Goal: Information Seeking & Learning: Find specific fact

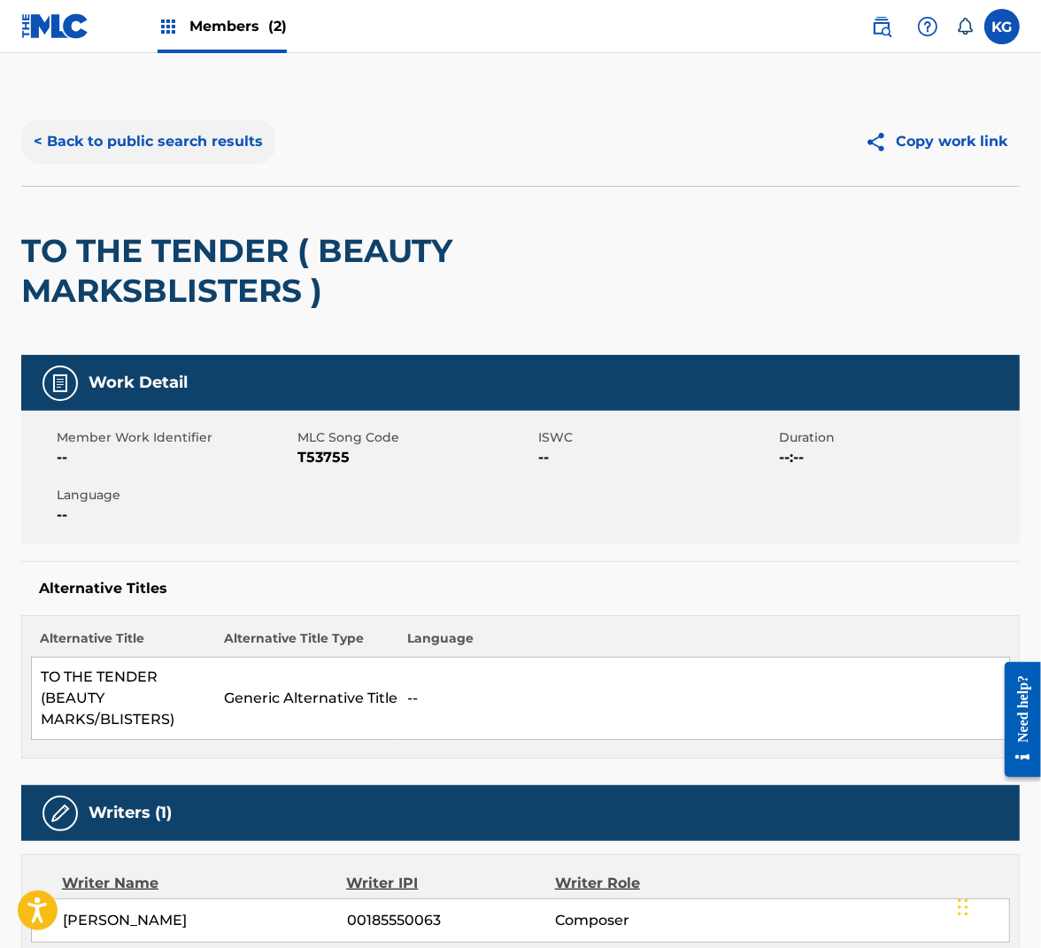
click at [187, 143] on button "< Back to public search results" at bounding box center [148, 142] width 254 height 44
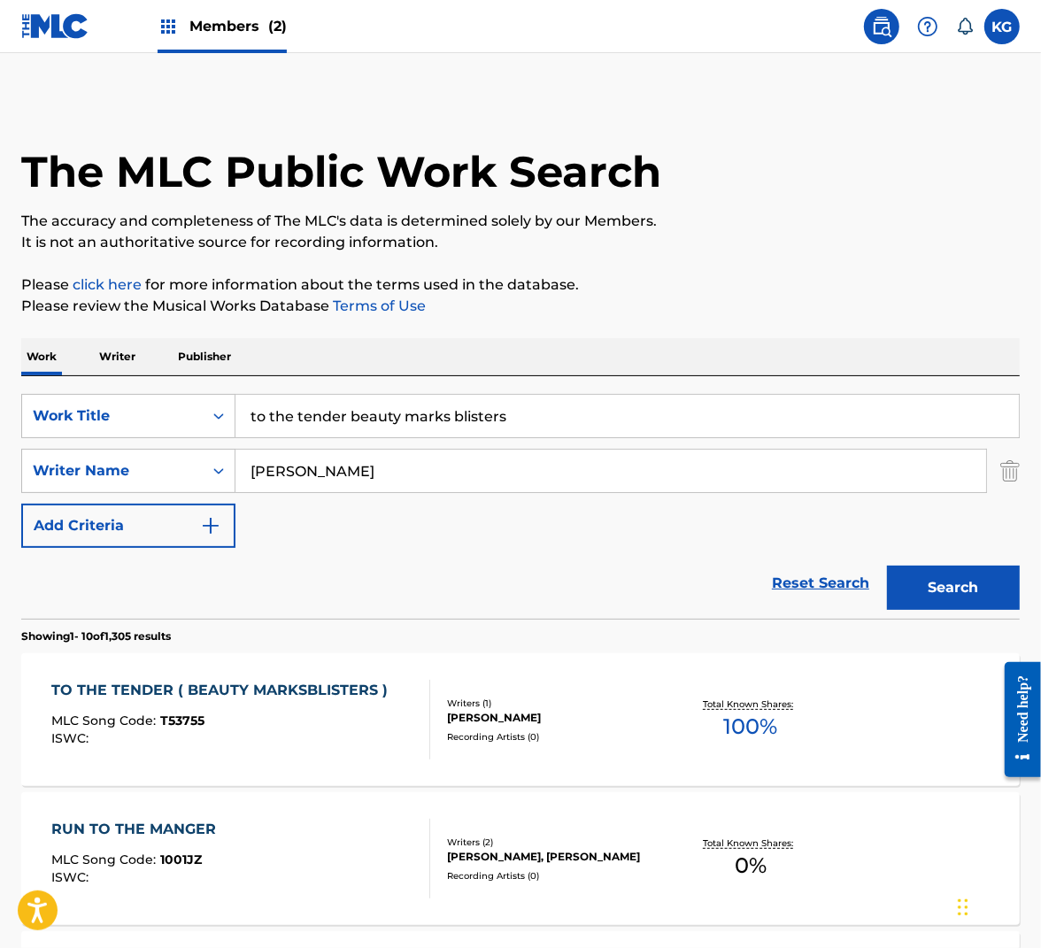
click at [348, 421] on input "to the tender beauty marks blisters" at bounding box center [627, 416] width 784 height 42
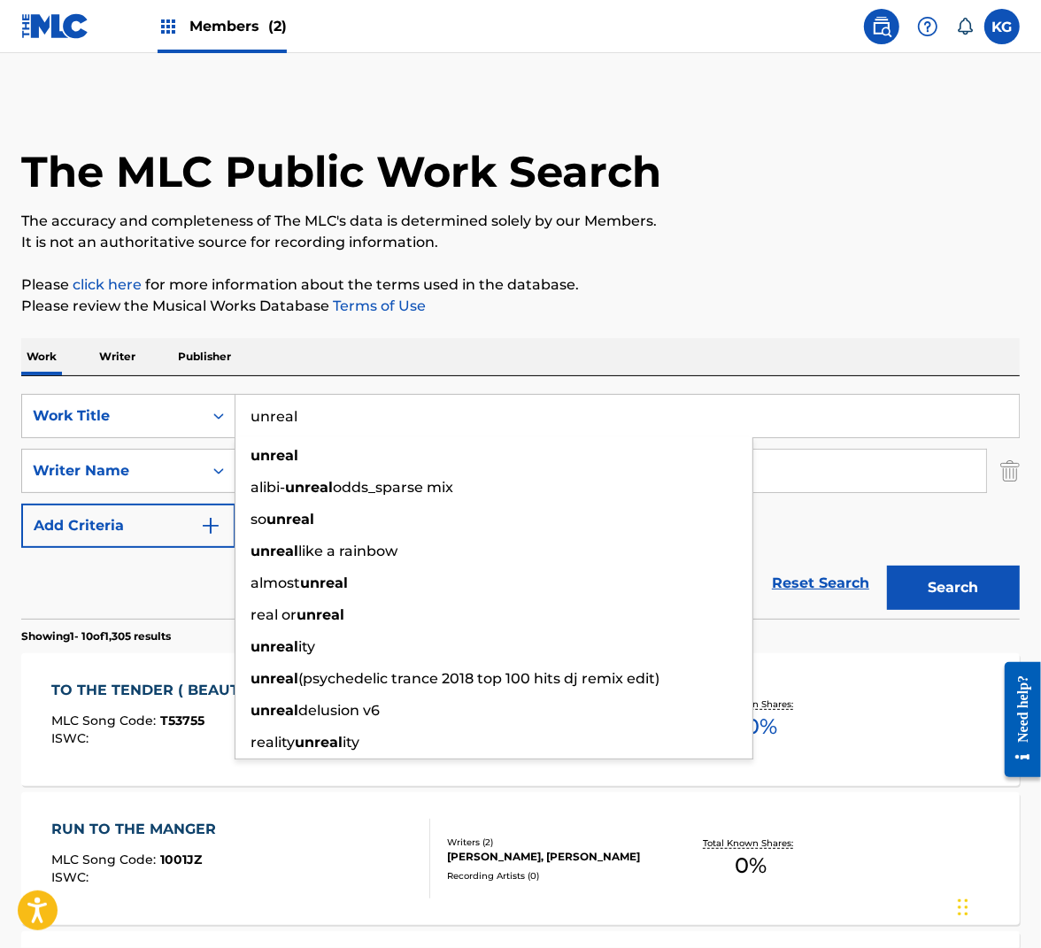
type input "unreal"
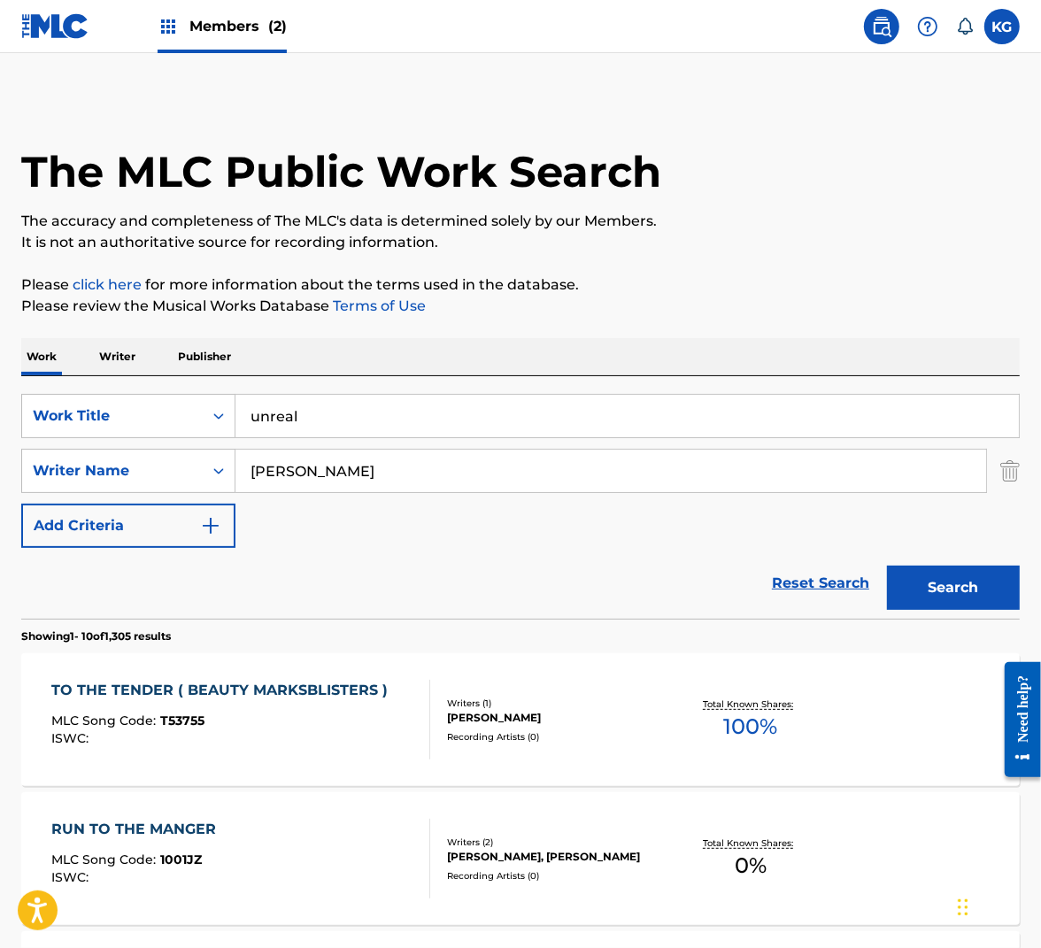
click at [398, 467] on input "[PERSON_NAME]" at bounding box center [610, 471] width 751 height 42
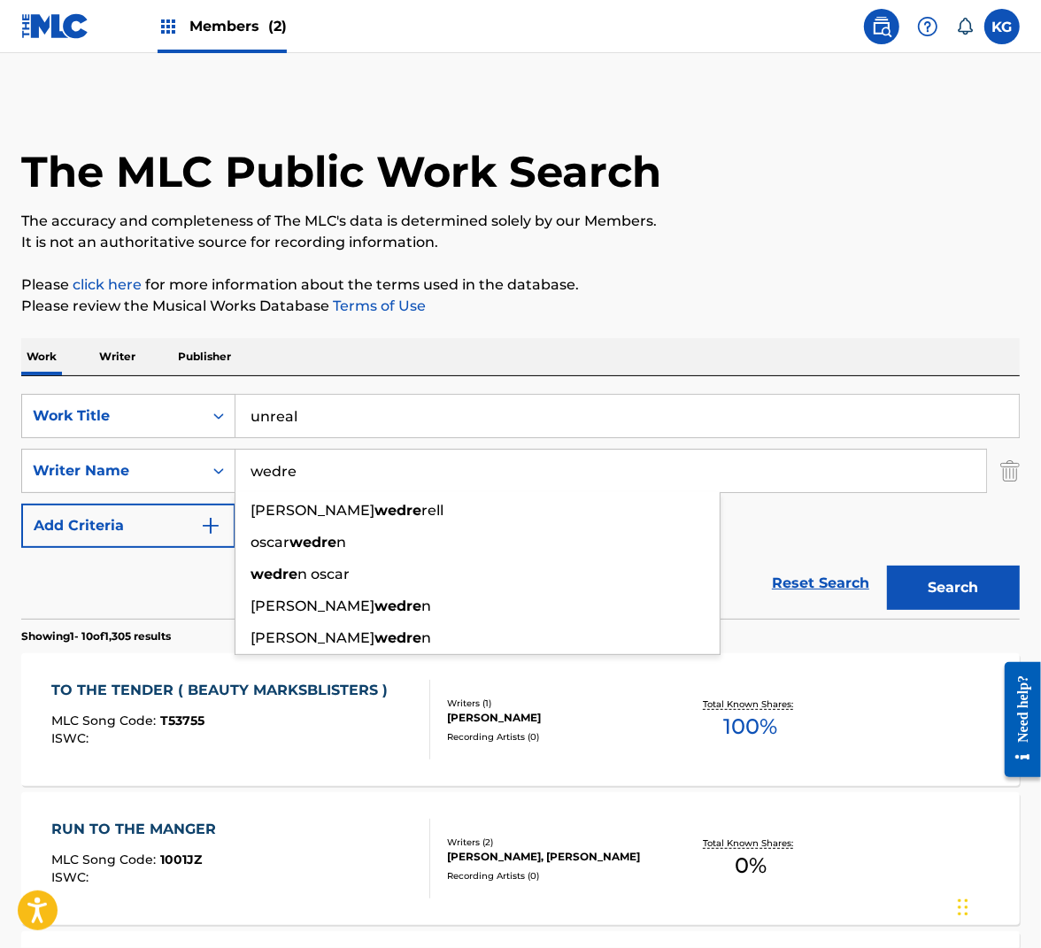
type input "wedren"
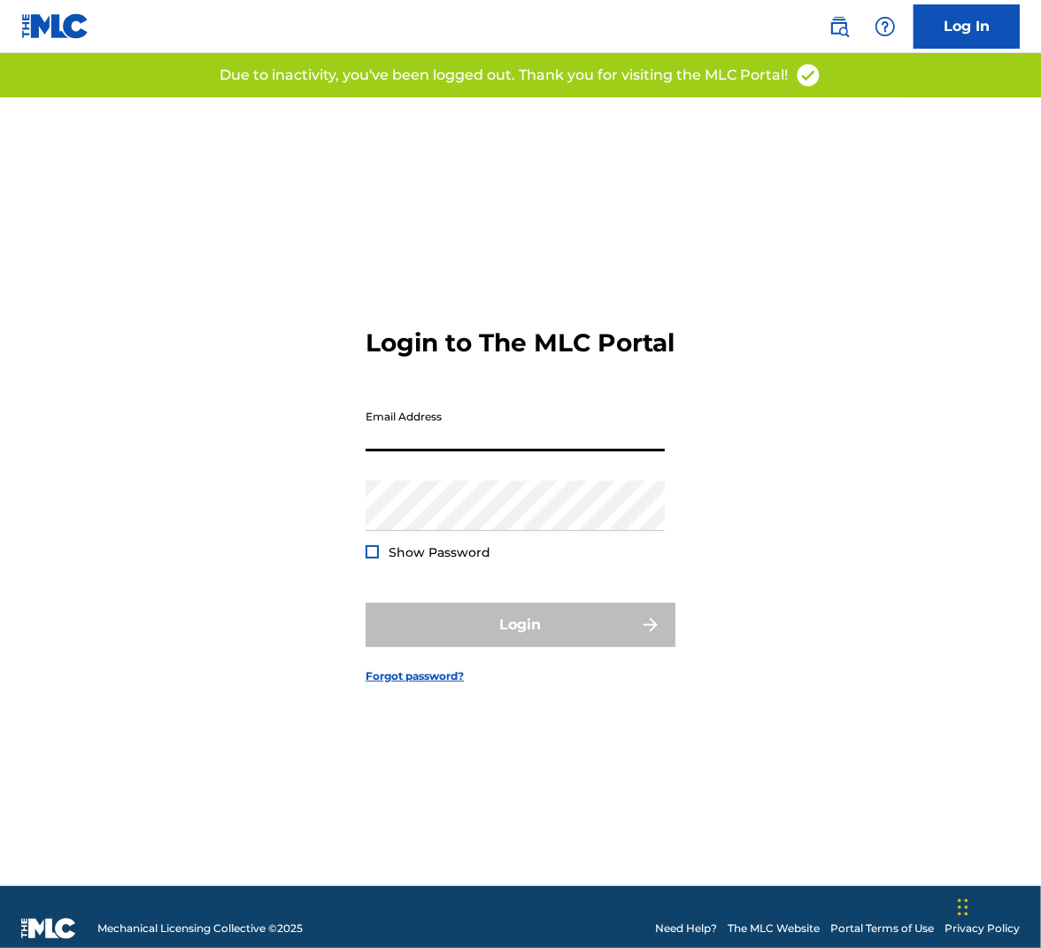
click at [514, 444] on input "Email Address" at bounding box center [515, 426] width 299 height 50
click at [573, 470] on div "Email Address" at bounding box center [515, 441] width 299 height 80
click at [573, 452] on input "Email Address" at bounding box center [515, 426] width 299 height 50
type input "[EMAIL_ADDRESS][DOMAIN_NAME]"
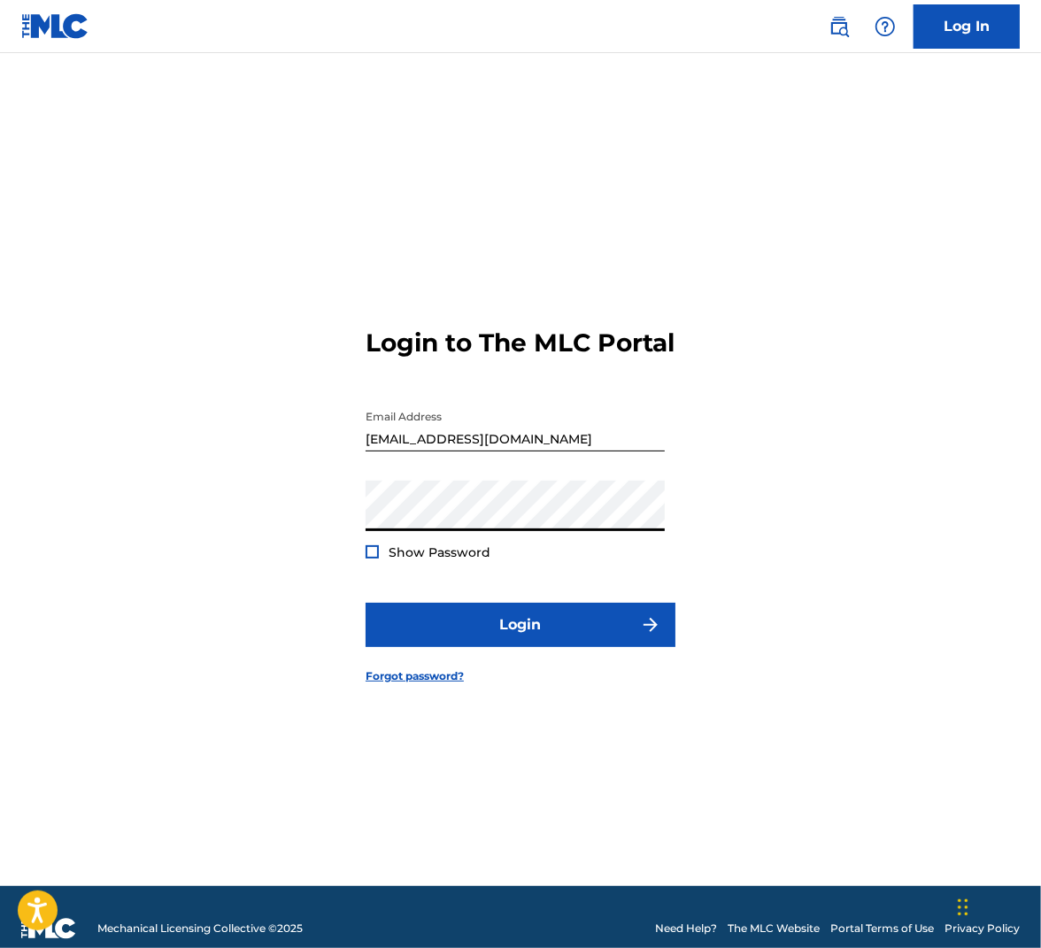
click at [433, 579] on form "Login to The MLC Portal Email Address [EMAIL_ADDRESS][DOMAIN_NAME] Password Sho…" at bounding box center [521, 491] width 310 height 789
click at [436, 560] on span "Show Password" at bounding box center [440, 552] width 102 height 16
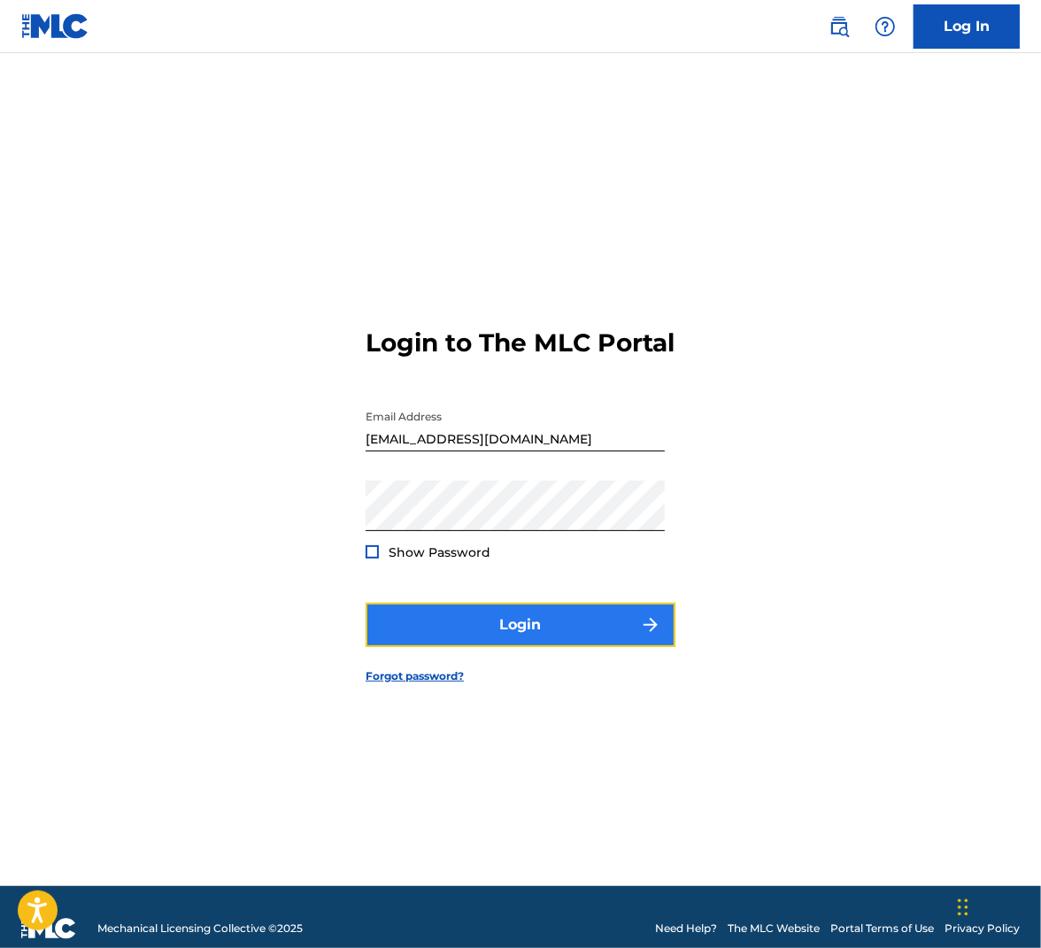
click at [501, 642] on button "Login" at bounding box center [521, 625] width 310 height 44
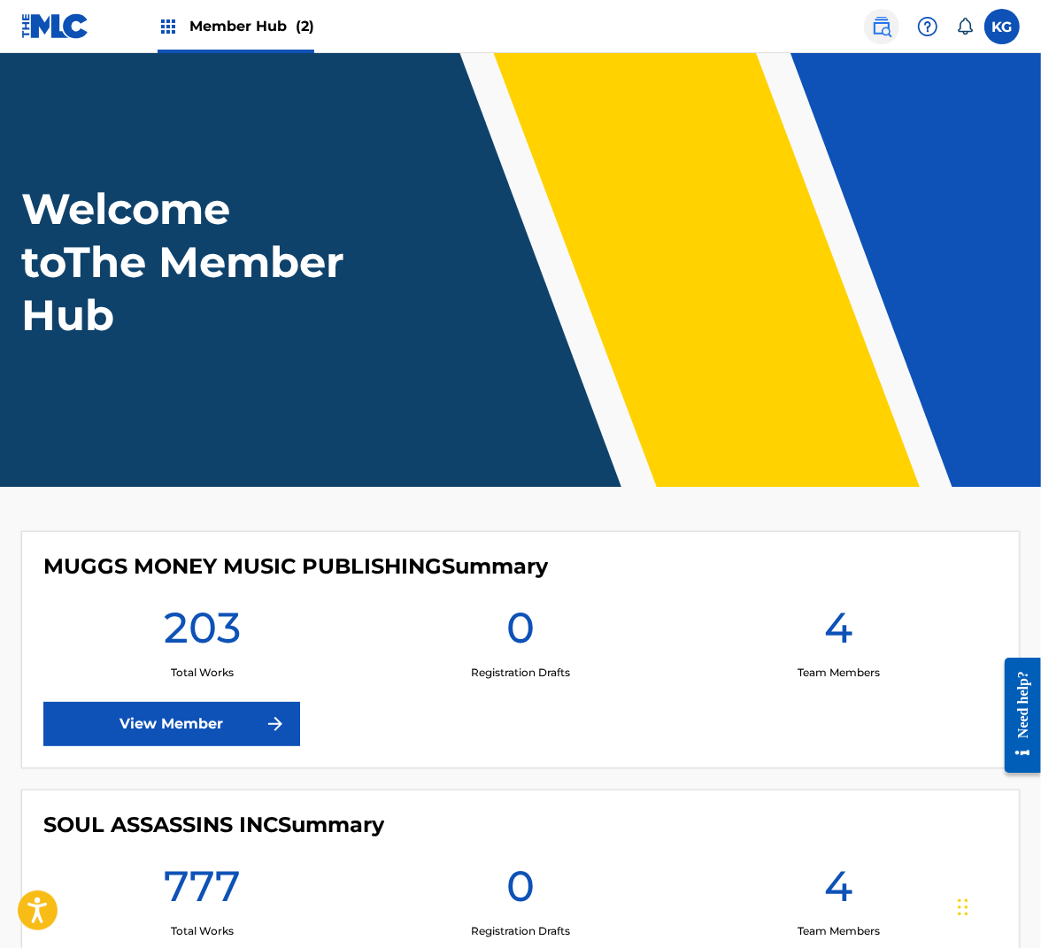
click at [887, 19] on img at bounding box center [881, 26] width 21 height 21
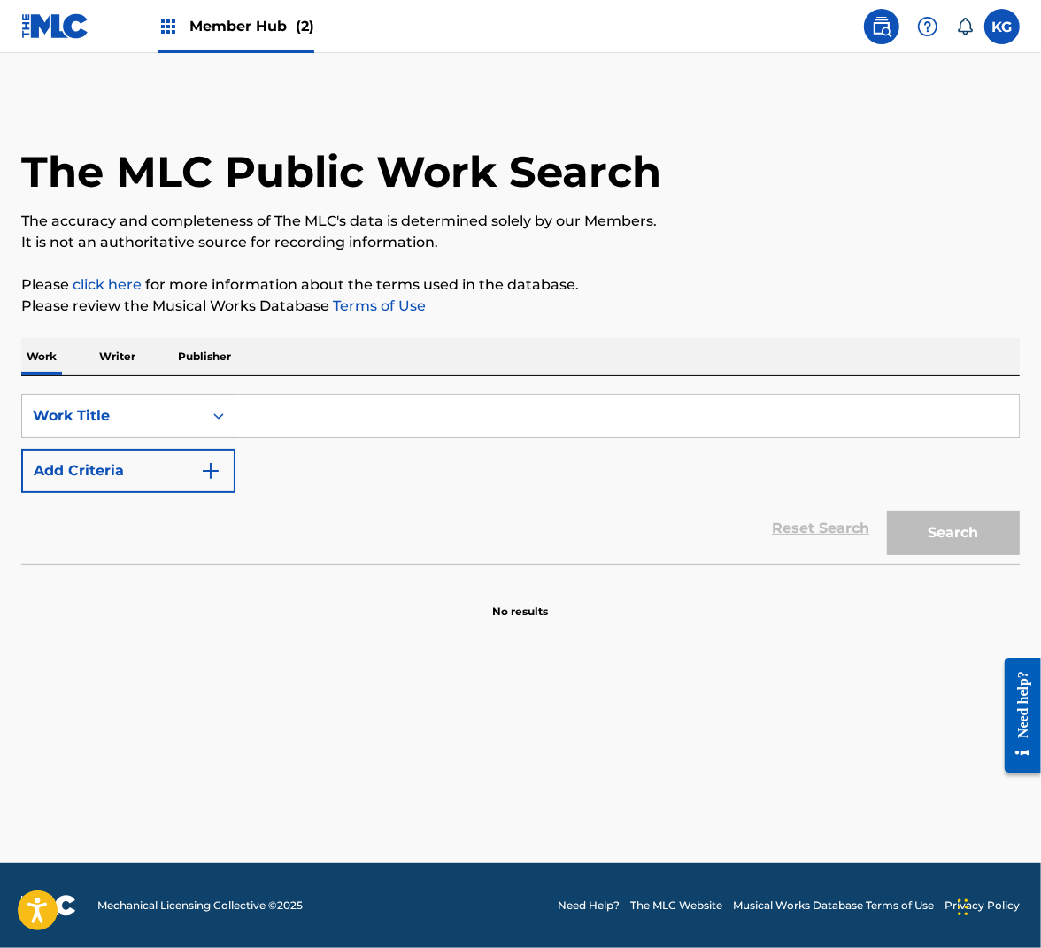
click at [367, 421] on input "Search Form" at bounding box center [627, 416] width 784 height 42
type input "unreal"
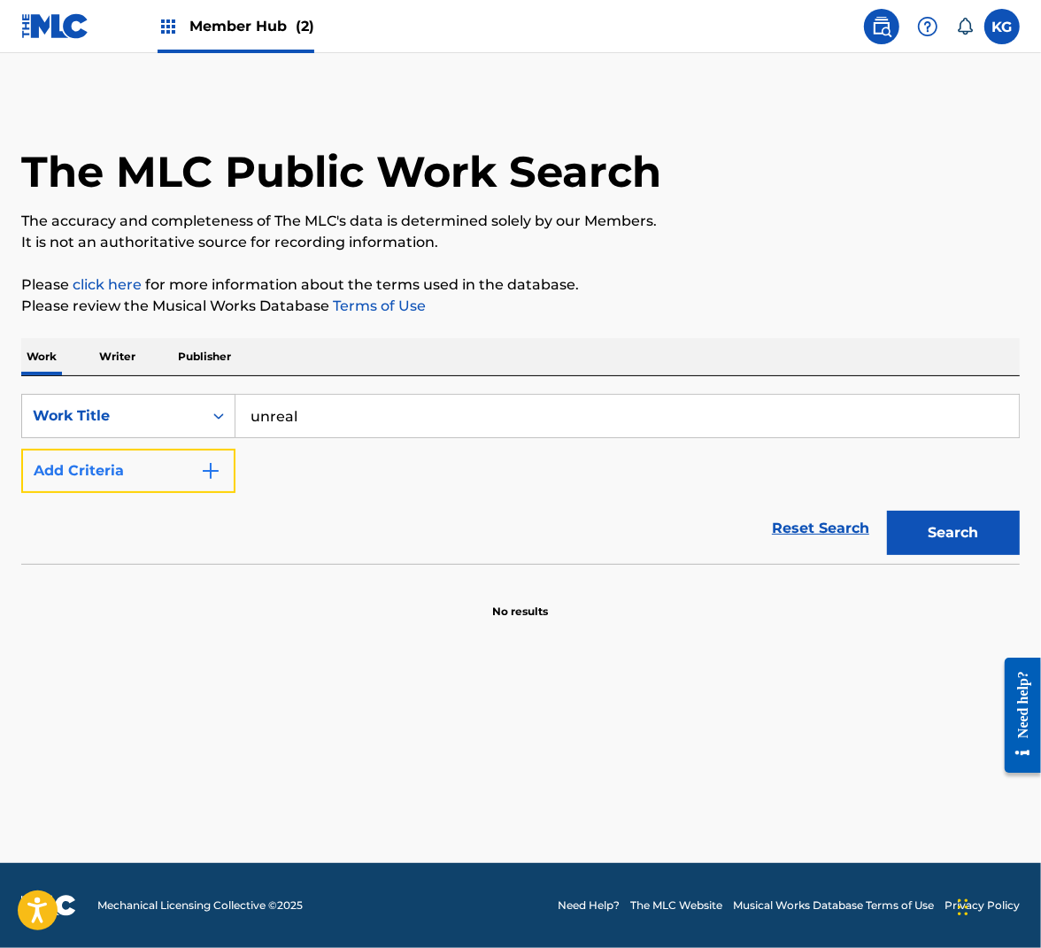
click at [186, 475] on button "Add Criteria" at bounding box center [128, 471] width 214 height 44
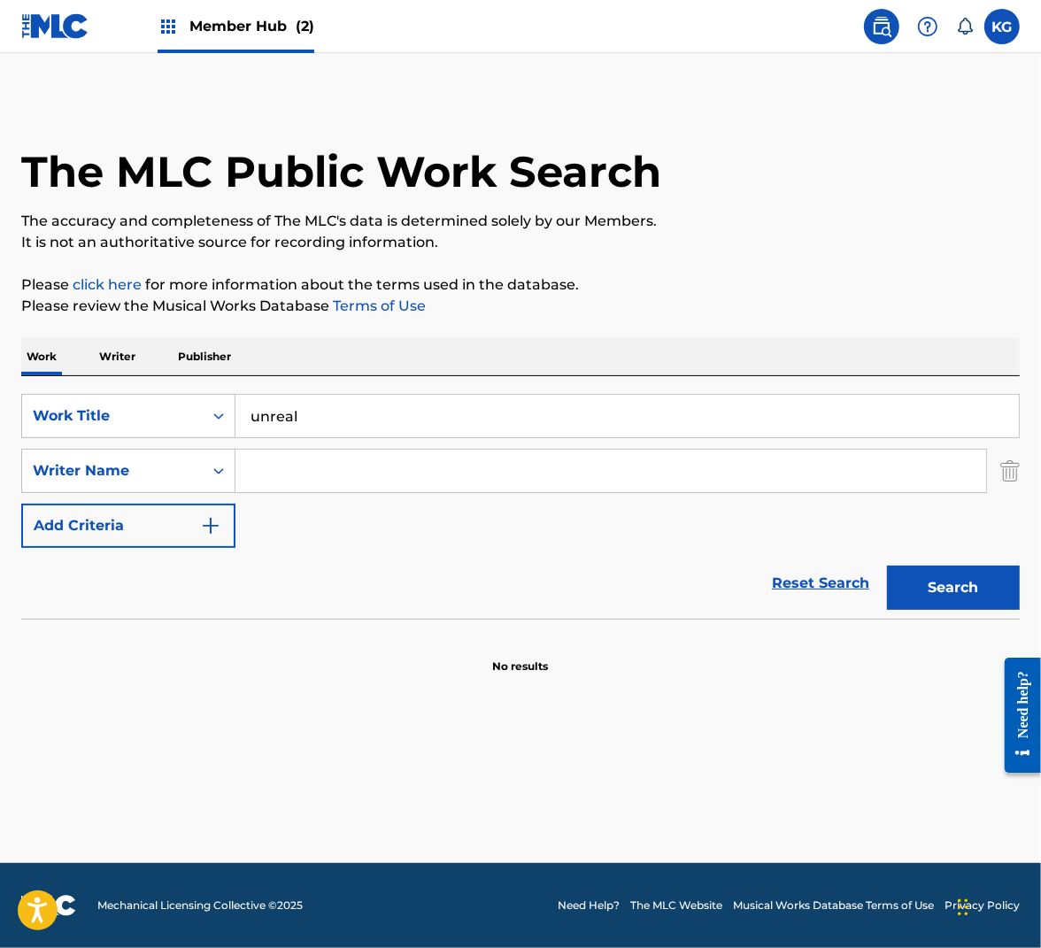
click at [301, 477] on input "Search Form" at bounding box center [610, 471] width 751 height 42
type input "wedren"
click at [887, 566] on button "Search" at bounding box center [953, 588] width 133 height 44
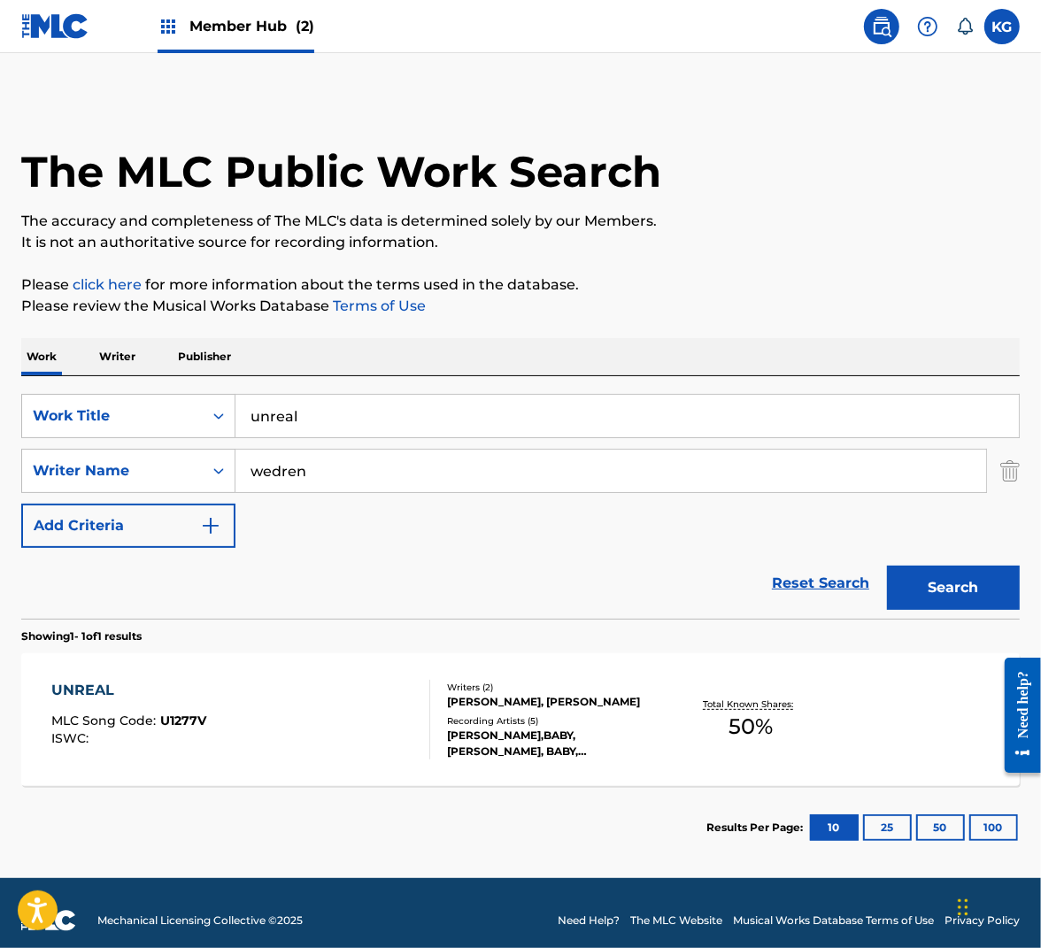
click at [405, 723] on div "UNREAL MLC Song Code : U1277V ISWC :" at bounding box center [241, 720] width 380 height 80
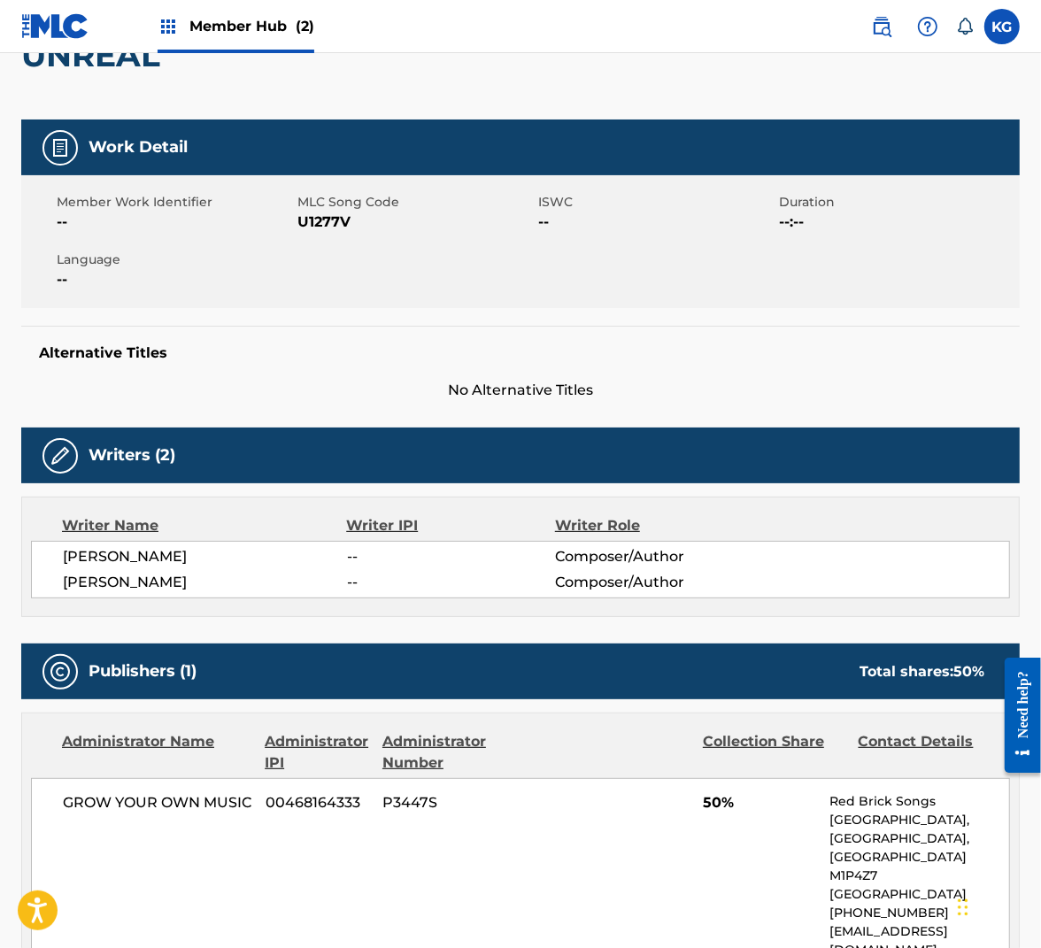
scroll to position [73, 0]
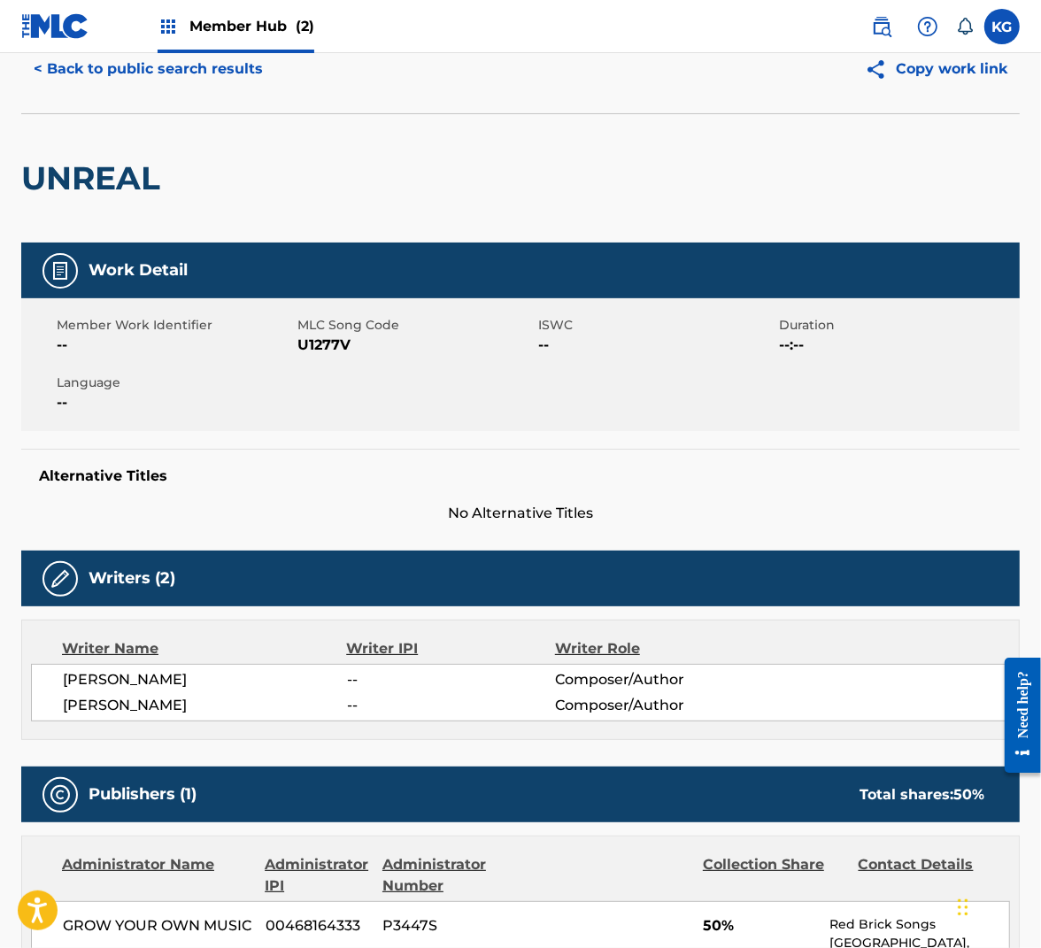
click at [114, 184] on h2 "UNREAL" at bounding box center [95, 178] width 148 height 40
click at [328, 347] on span "U1277V" at bounding box center [415, 345] width 236 height 21
click at [192, 83] on button "< Back to public search results" at bounding box center [148, 69] width 254 height 44
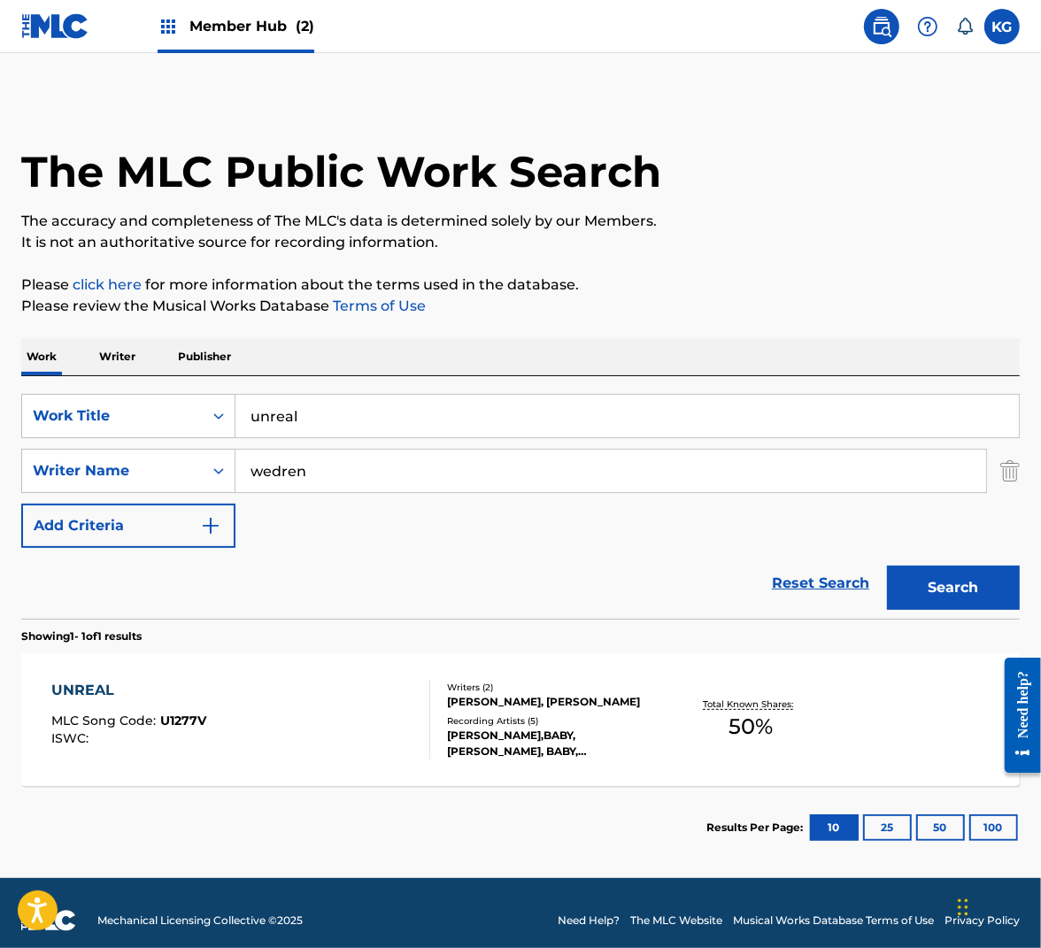
click at [350, 407] on input "unreal" at bounding box center [627, 416] width 784 height 42
click at [348, 407] on input "unreal" at bounding box center [627, 416] width 784 height 42
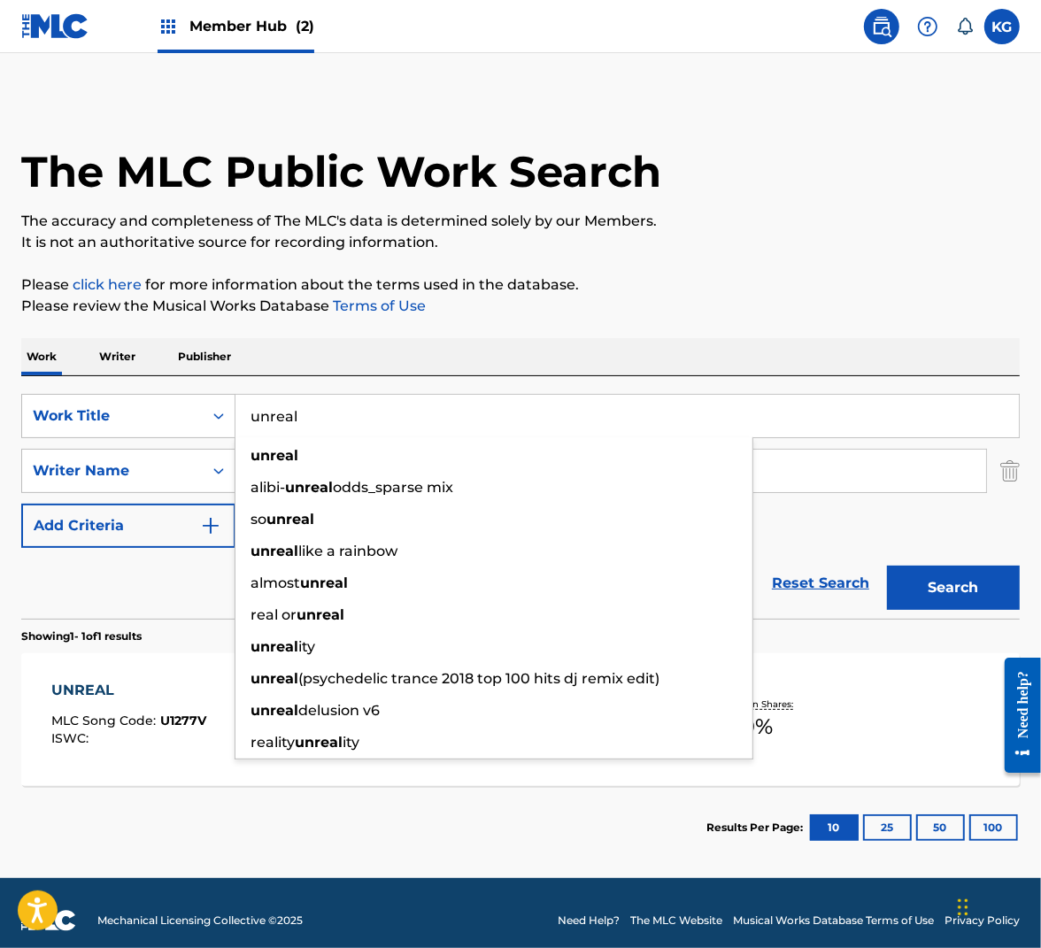
click at [337, 414] on input "unreal" at bounding box center [627, 416] width 784 height 42
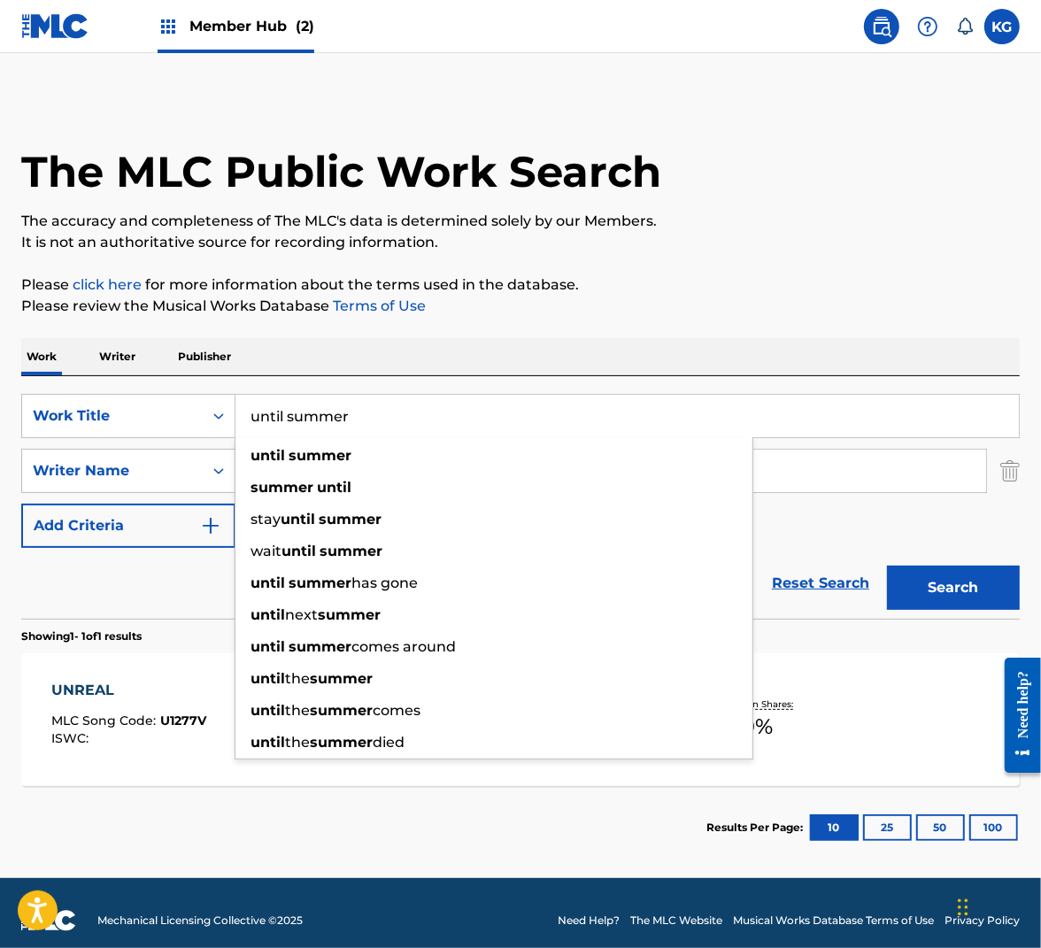
type input "until summer"
click at [563, 346] on div "Work Writer Publisher" at bounding box center [520, 356] width 999 height 37
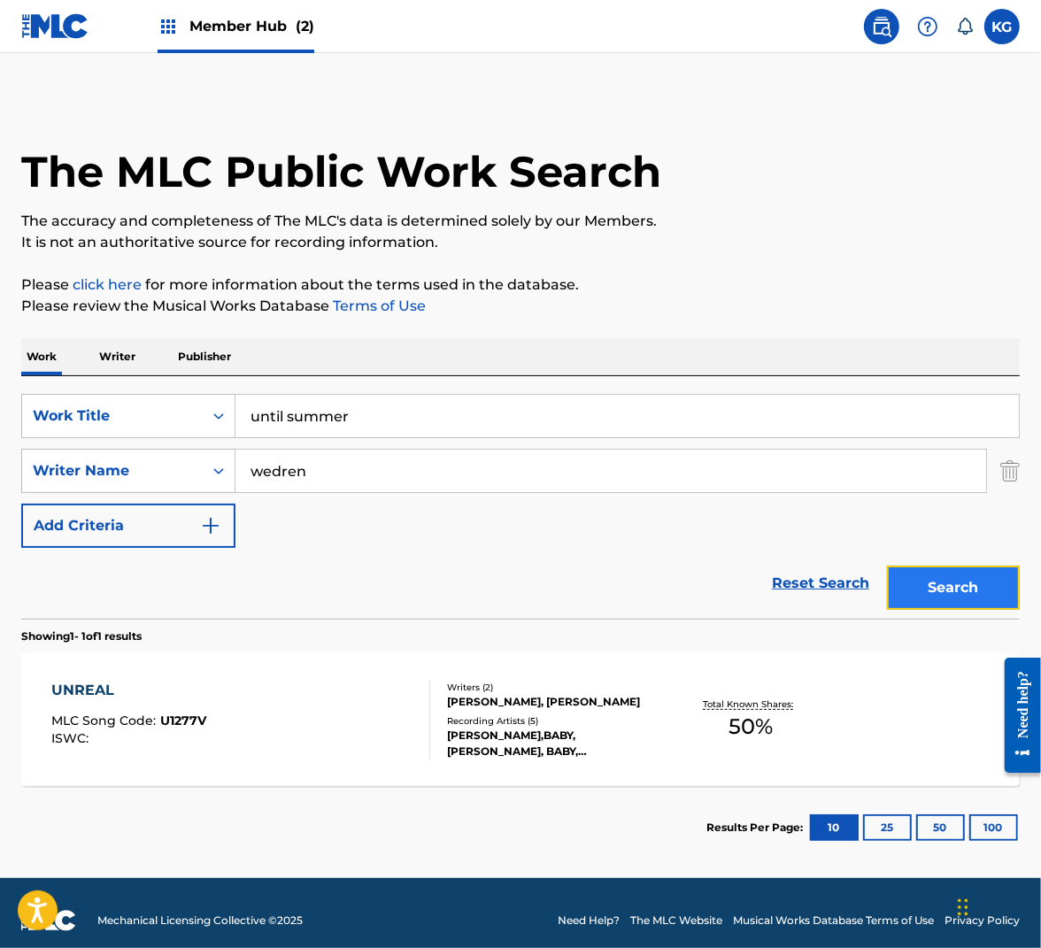
click at [945, 594] on button "Search" at bounding box center [953, 588] width 133 height 44
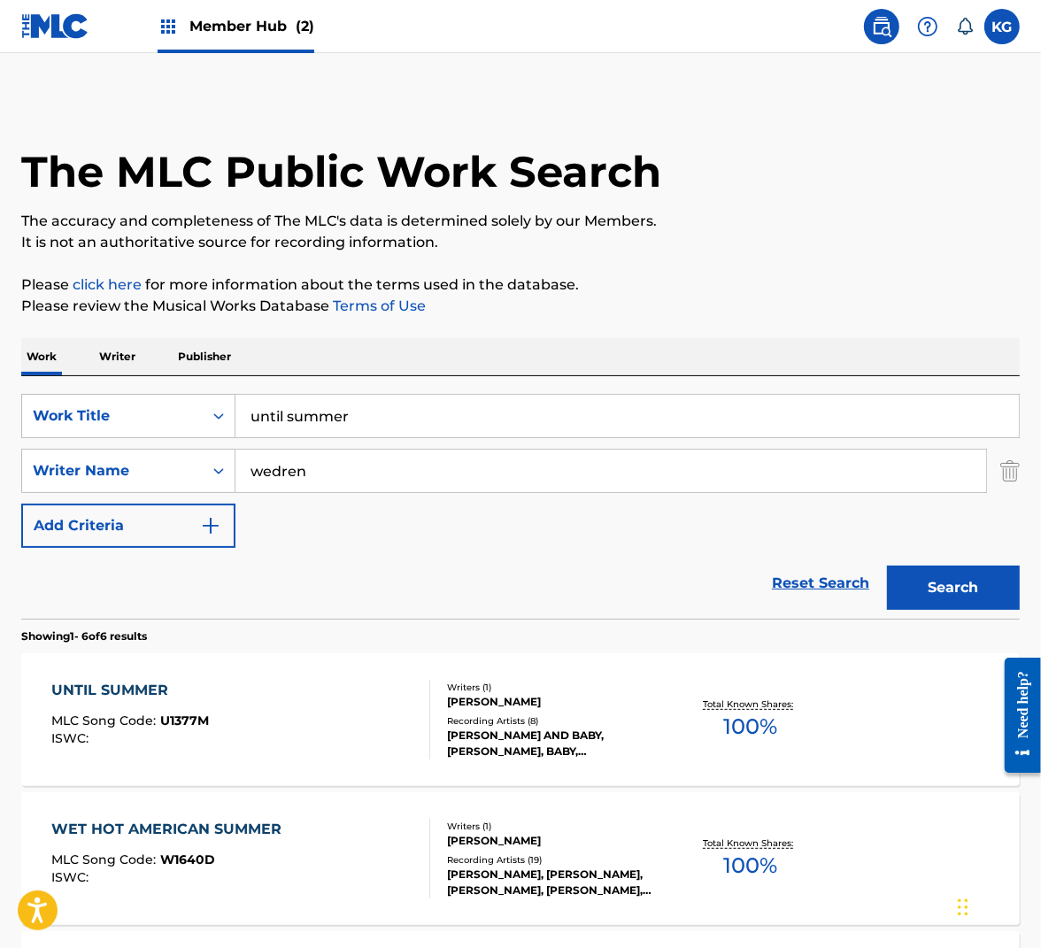
click at [317, 704] on div "UNTIL SUMMER MLC Song Code : U1377M ISWC :" at bounding box center [241, 720] width 380 height 80
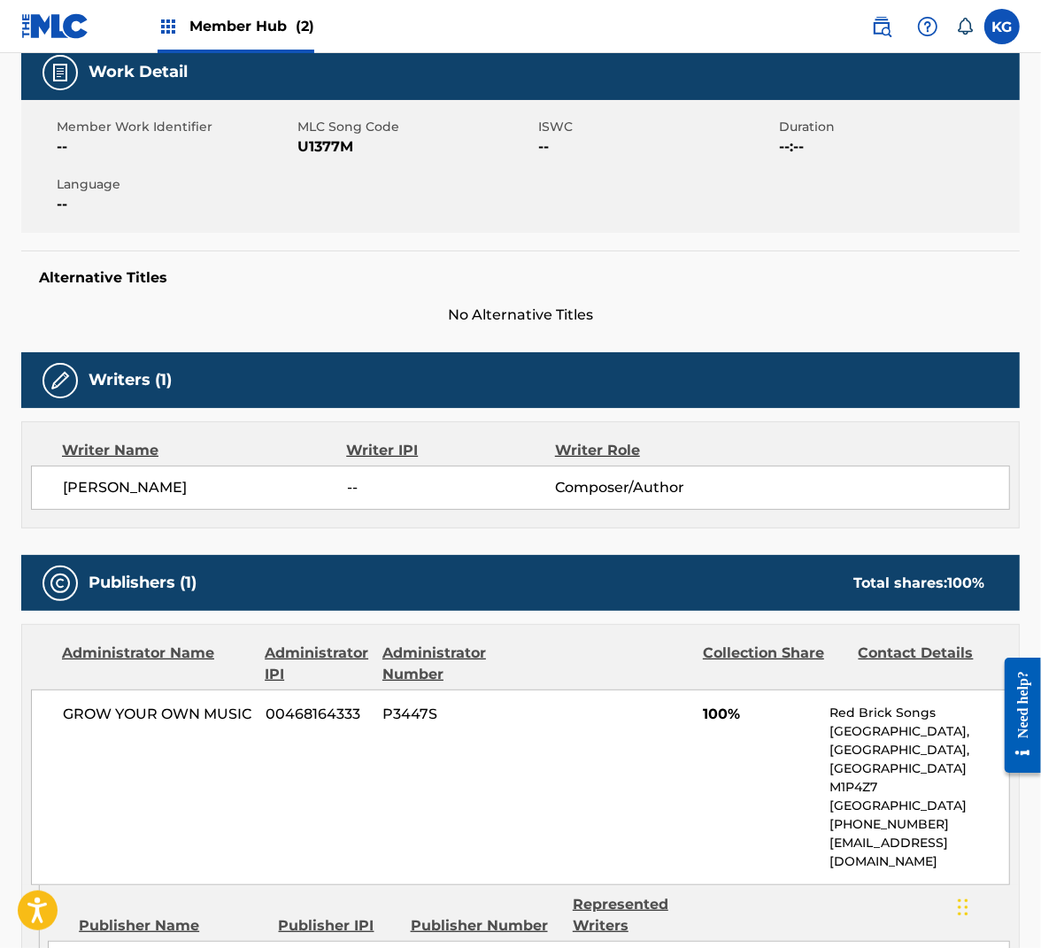
scroll to position [19, 0]
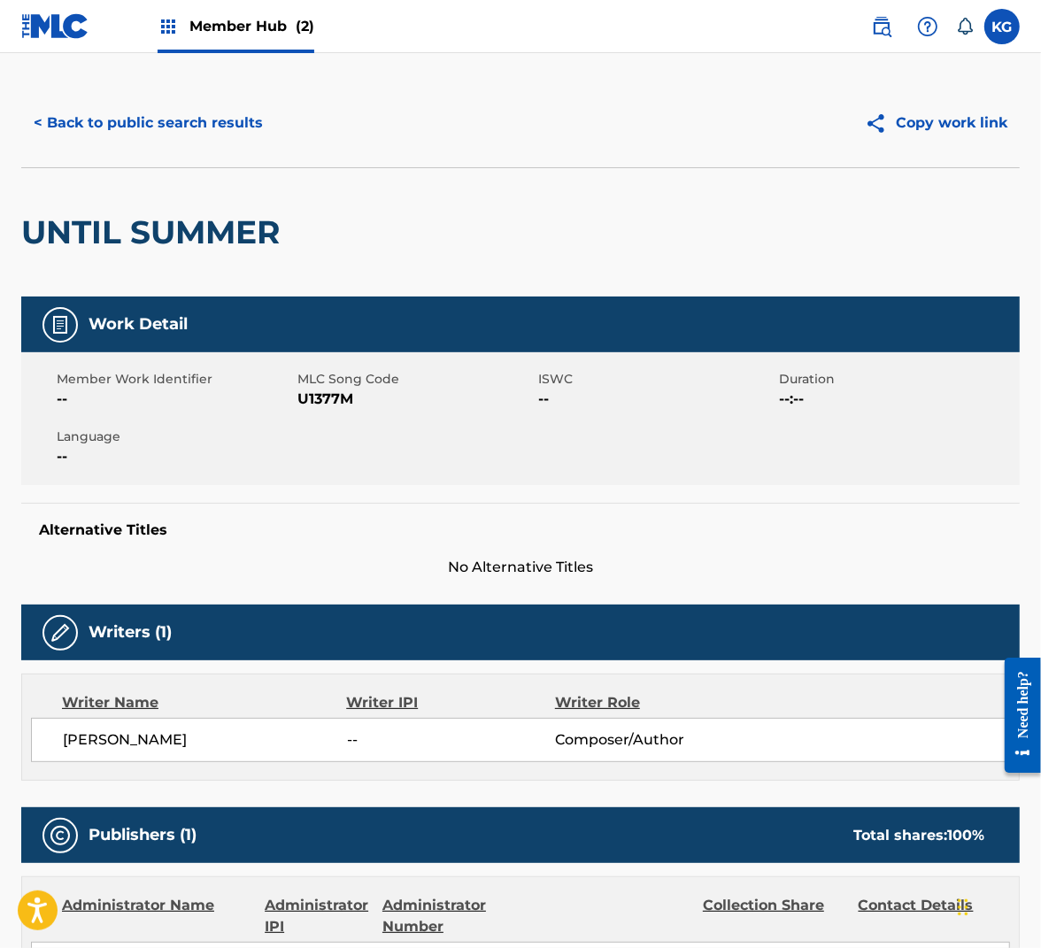
click at [218, 226] on h2 "UNTIL SUMMER" at bounding box center [154, 232] width 267 height 40
copy div "UNTIL SUMMER"
click at [336, 397] on span "U1377M" at bounding box center [415, 399] width 236 height 21
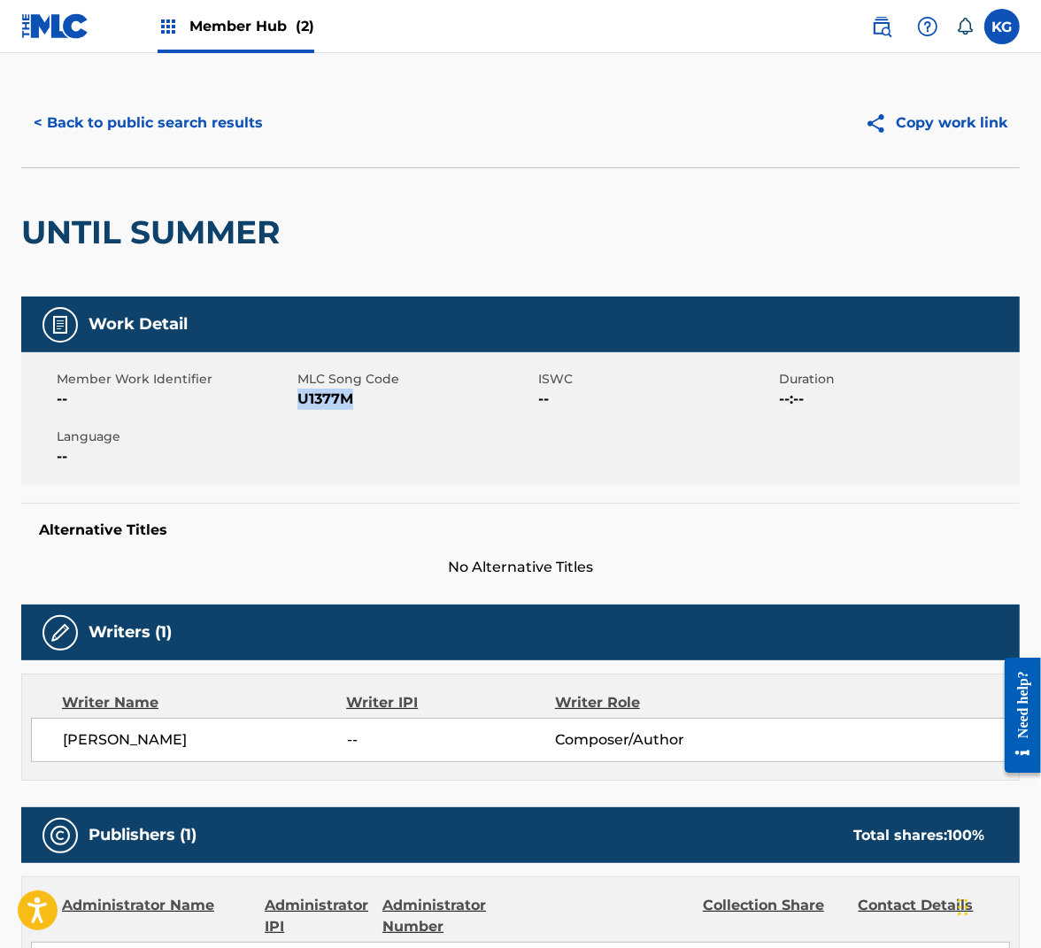
click at [336, 398] on span "U1377M" at bounding box center [415, 399] width 236 height 21
copy span "U1377M"
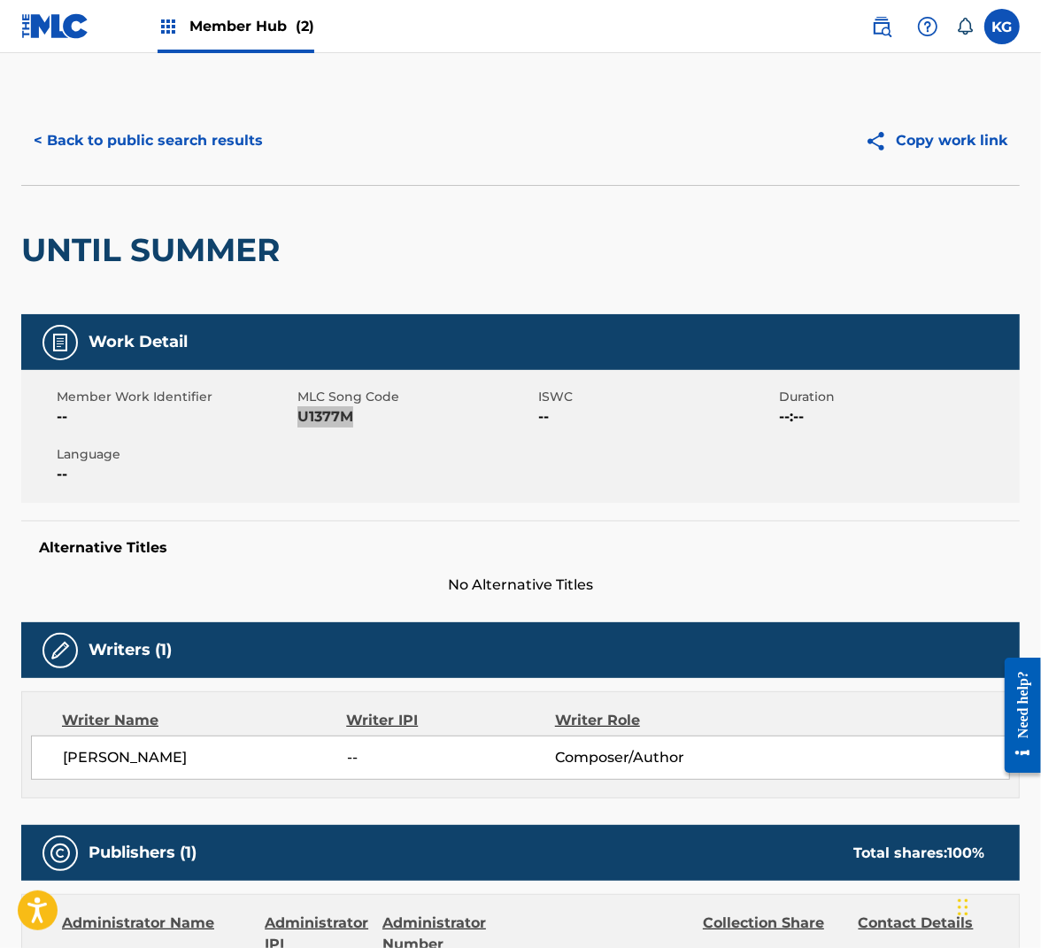
scroll to position [0, 0]
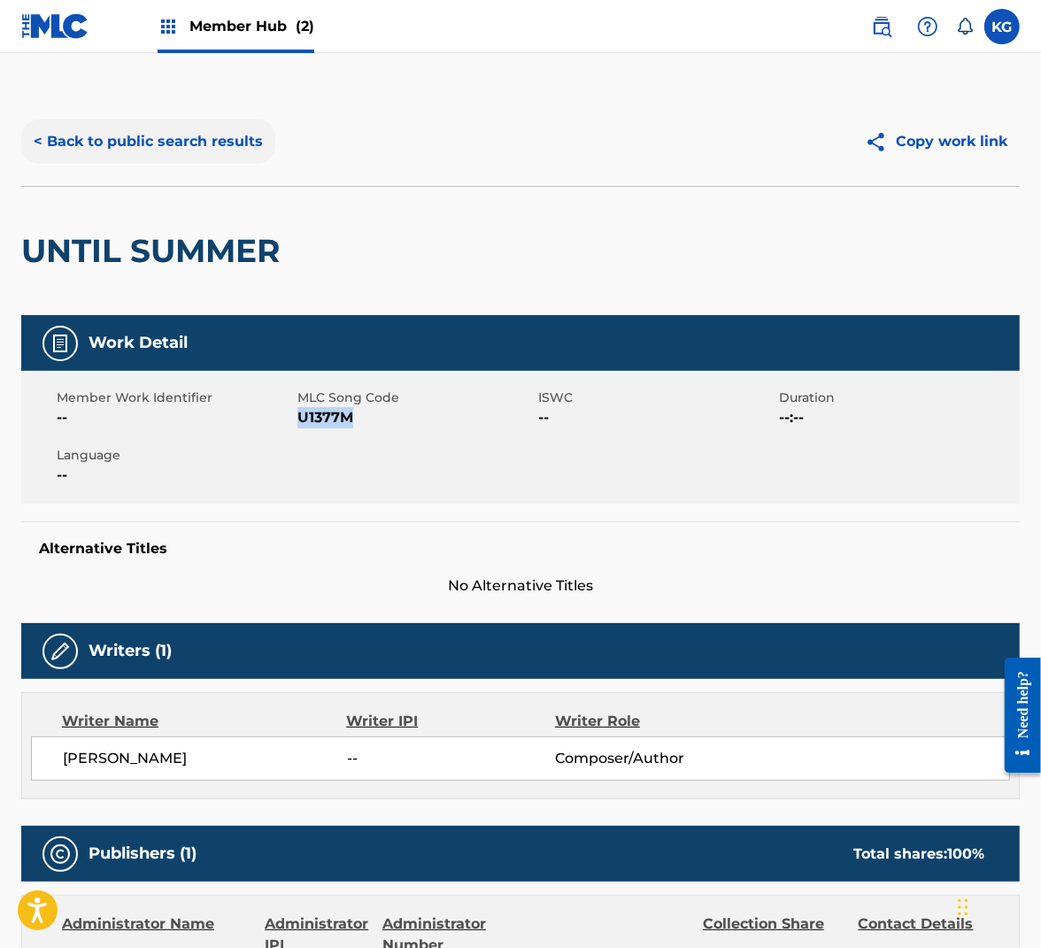
click at [213, 146] on button "< Back to public search results" at bounding box center [148, 142] width 254 height 44
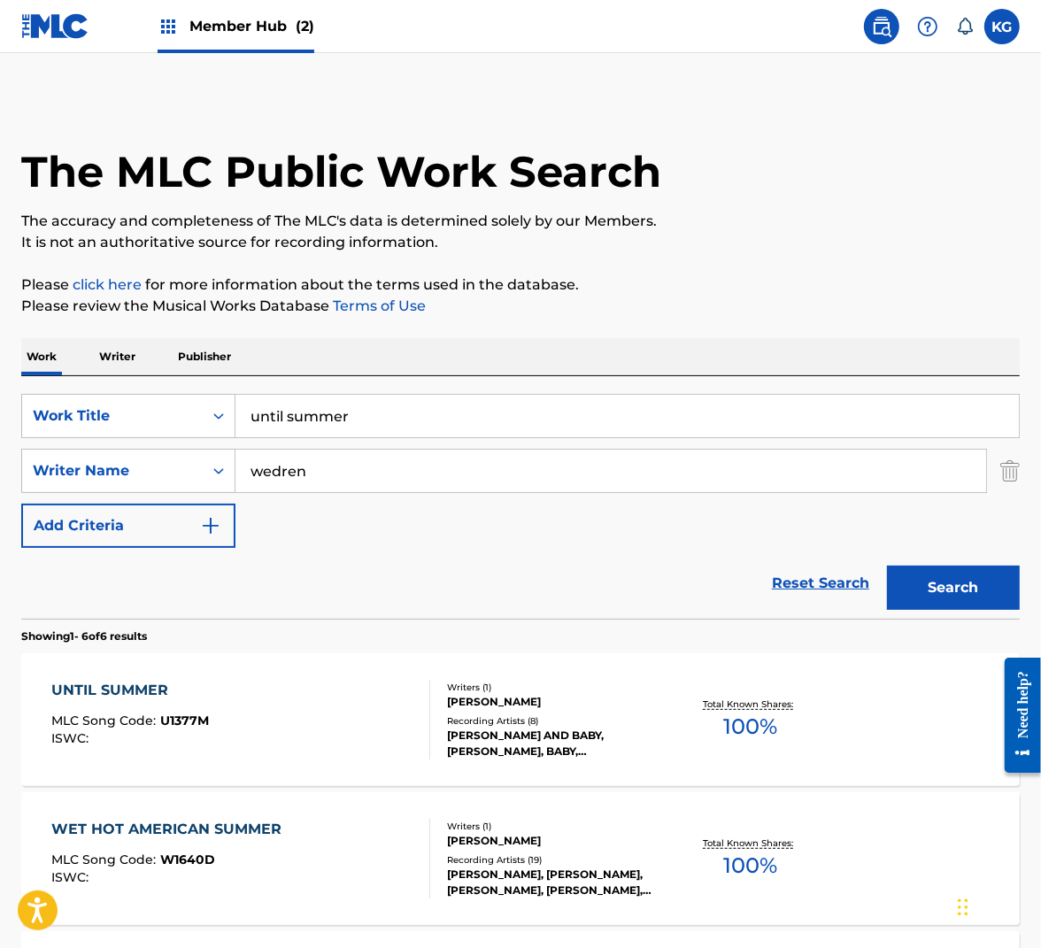
click at [323, 416] on input "until summer" at bounding box center [627, 416] width 784 height 42
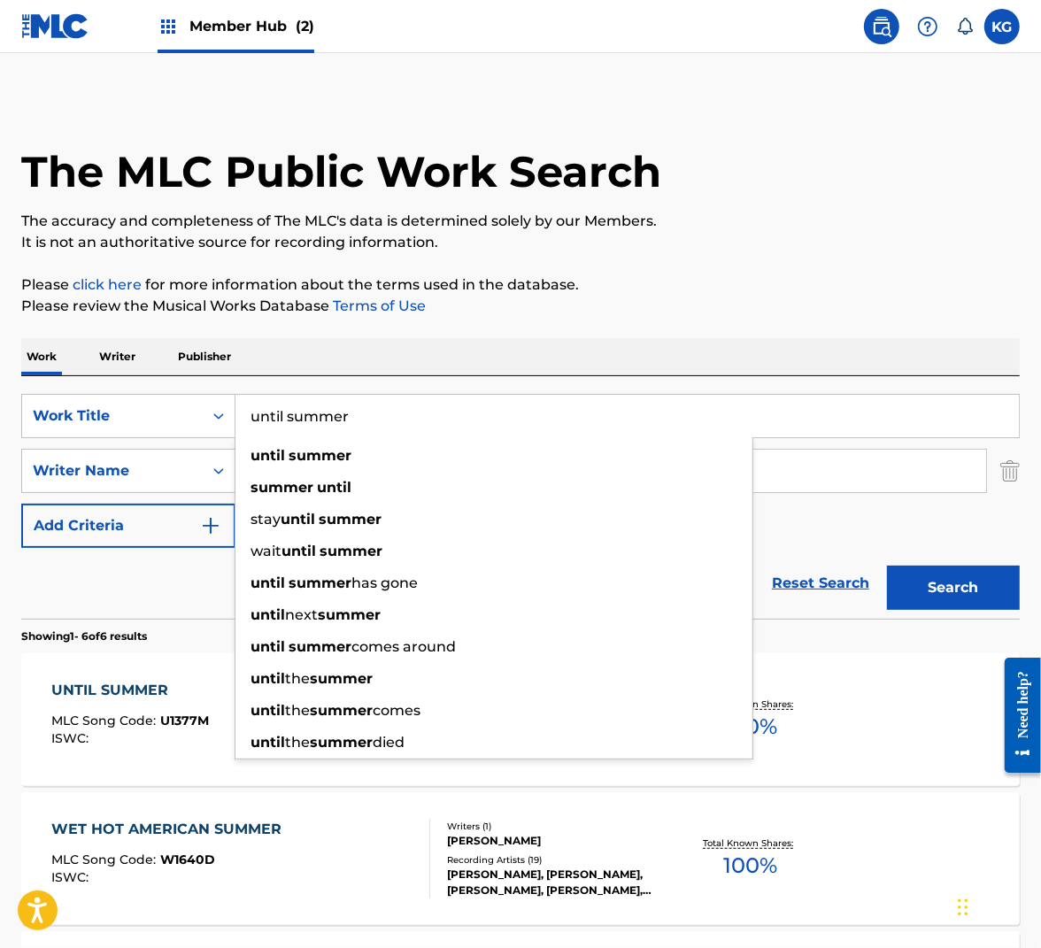
click at [323, 416] on input "until summer" at bounding box center [627, 416] width 784 height 42
type input "used to be the one"
click at [887, 566] on button "Search" at bounding box center [953, 588] width 133 height 44
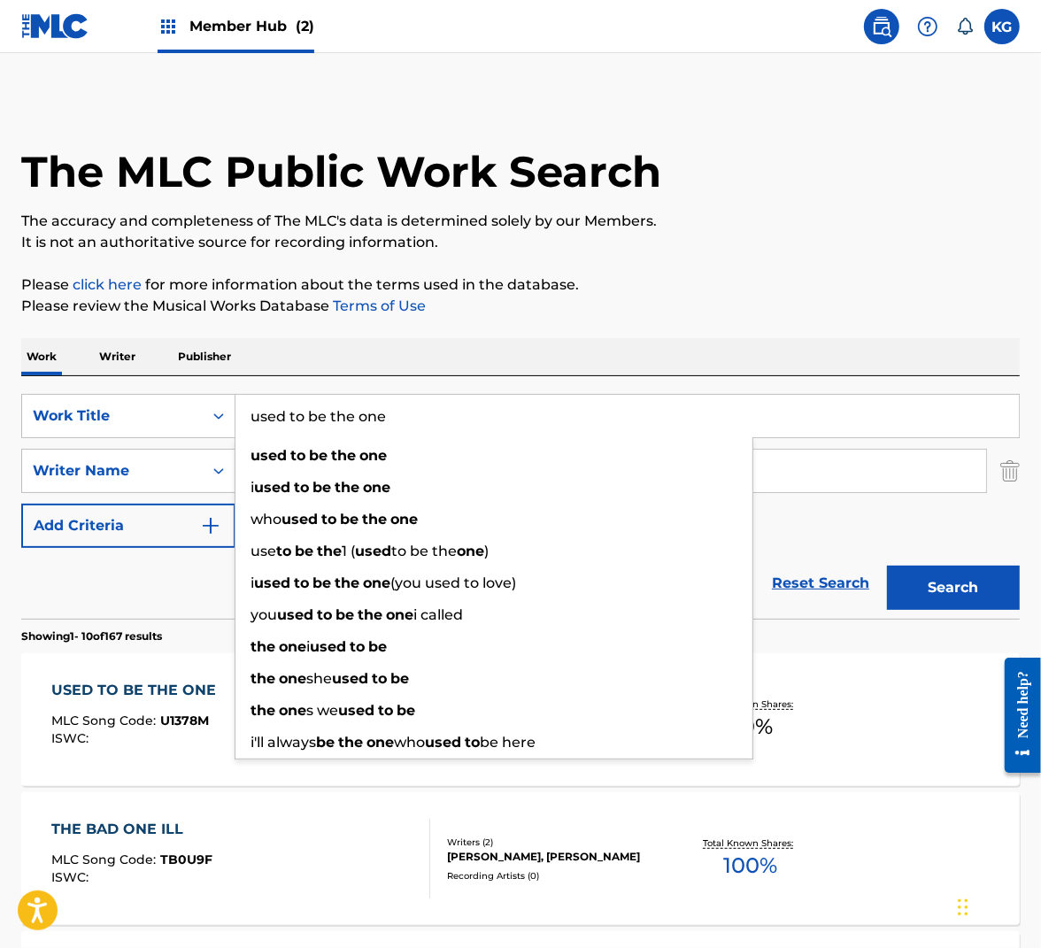
click at [657, 293] on p "Please click here for more information about the terms used in the database." at bounding box center [520, 284] width 999 height 21
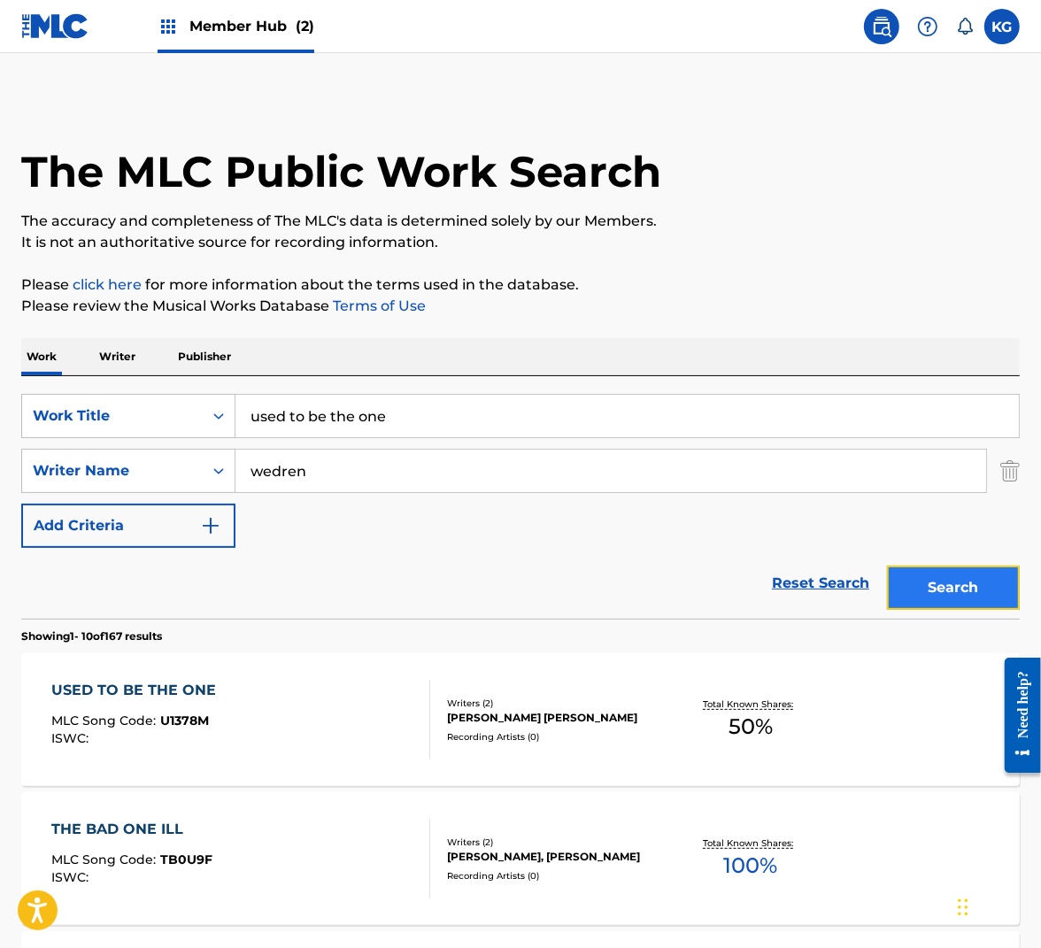
click at [950, 577] on button "Search" at bounding box center [953, 588] width 133 height 44
click at [368, 726] on div "USED TO BE THE ONE MLC Song Code : U1378M ISWC :" at bounding box center [241, 720] width 380 height 80
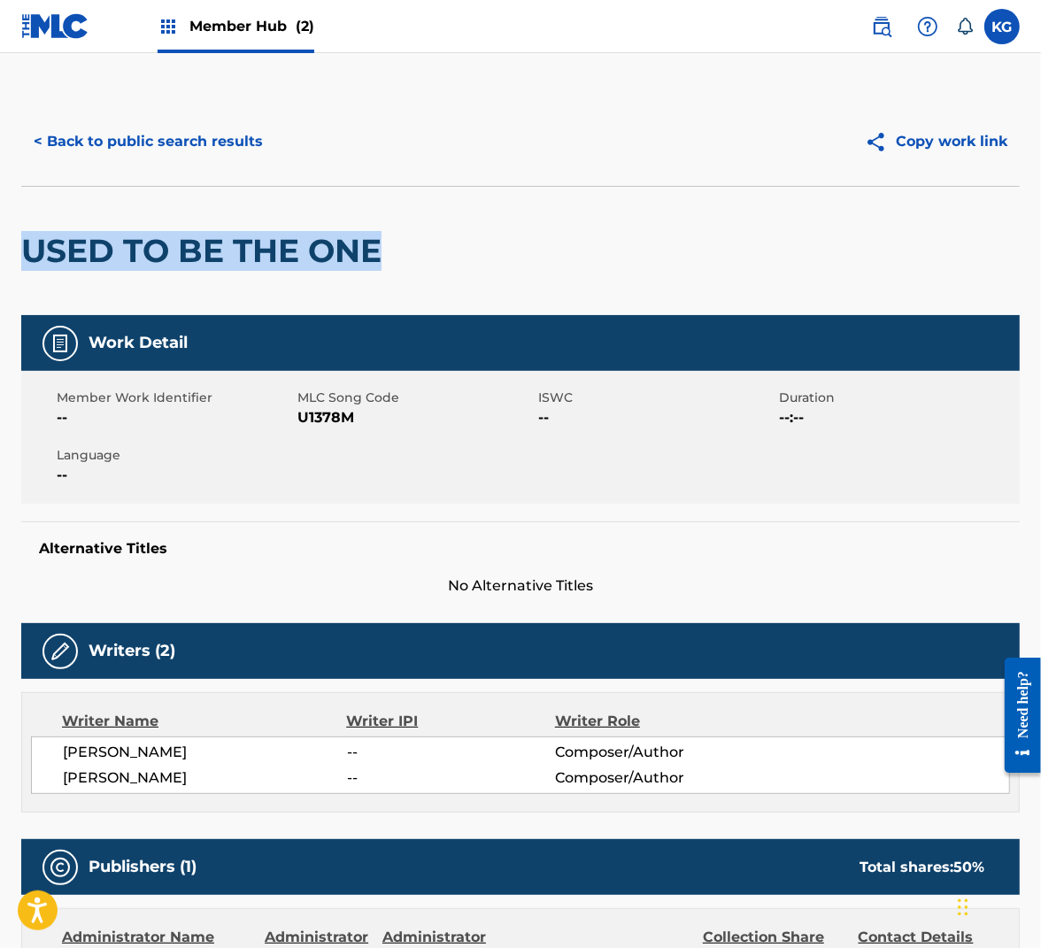
drag, startPoint x: 248, startPoint y: 267, endPoint x: 19, endPoint y: 266, distance: 229.3
click at [19, 266] on div "< Back to public search results Copy work link USED TO BE THE ONE Work Detail M…" at bounding box center [520, 760] width 1041 height 1326
copy h2 "USED TO BE THE ONE"
click at [328, 419] on span "U1378M" at bounding box center [415, 417] width 236 height 21
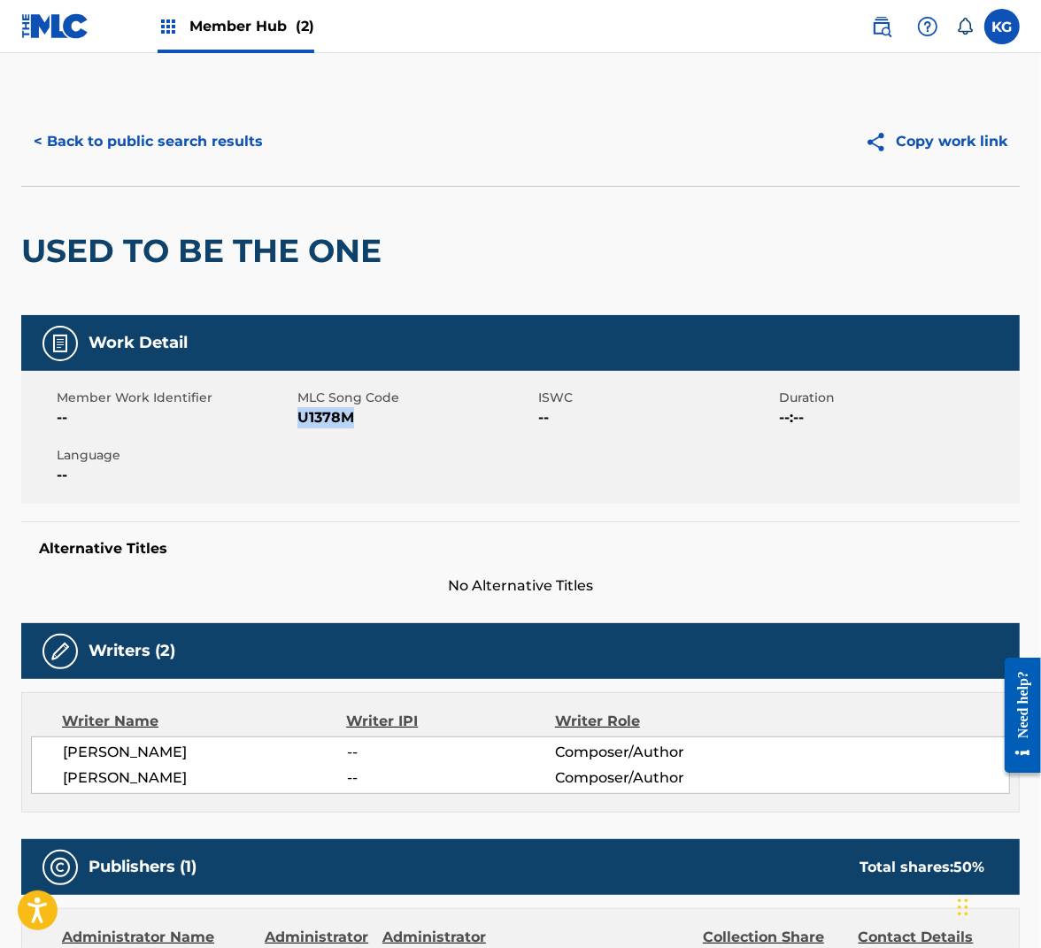
click at [328, 419] on span "U1378M" at bounding box center [415, 417] width 236 height 21
copy span "U1378M"
click at [224, 200] on div "USED TO BE THE ONE" at bounding box center [205, 251] width 369 height 128
click at [206, 151] on button "< Back to public search results" at bounding box center [148, 142] width 254 height 44
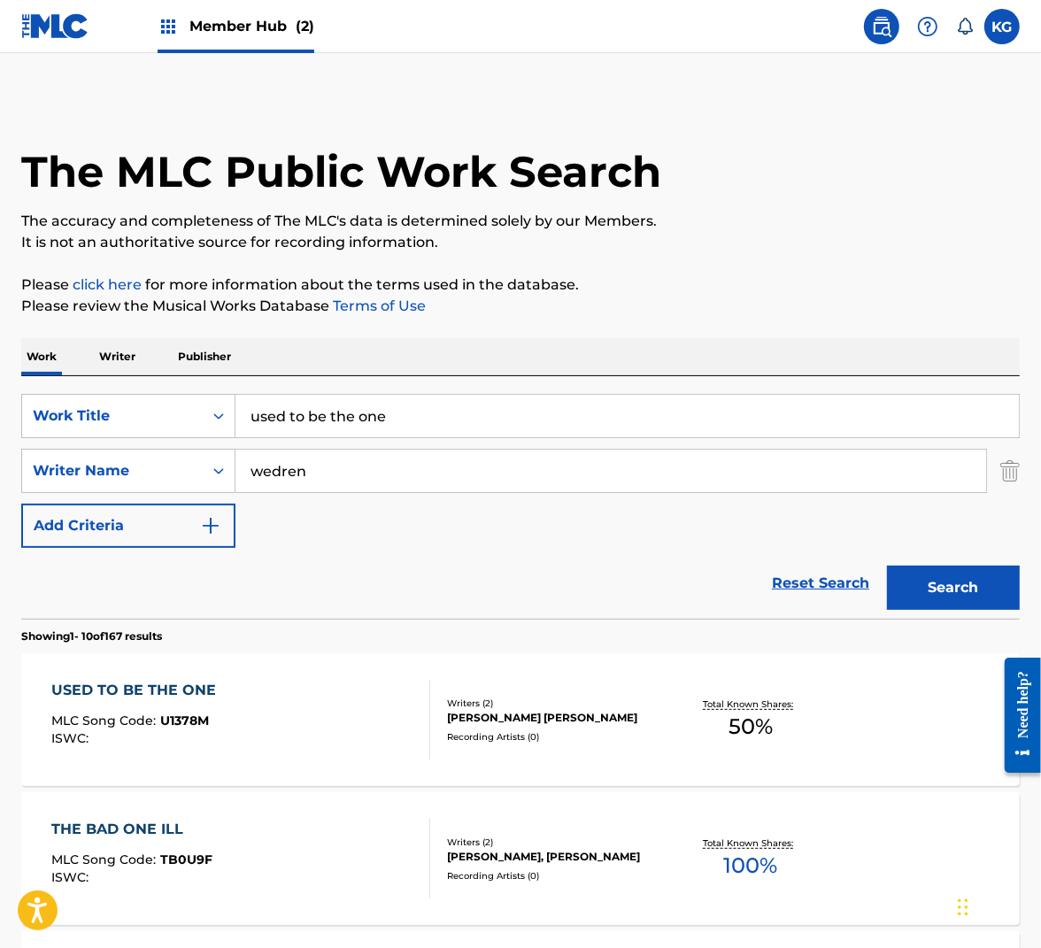
click at [390, 429] on input "used to be the one" at bounding box center [627, 416] width 784 height 42
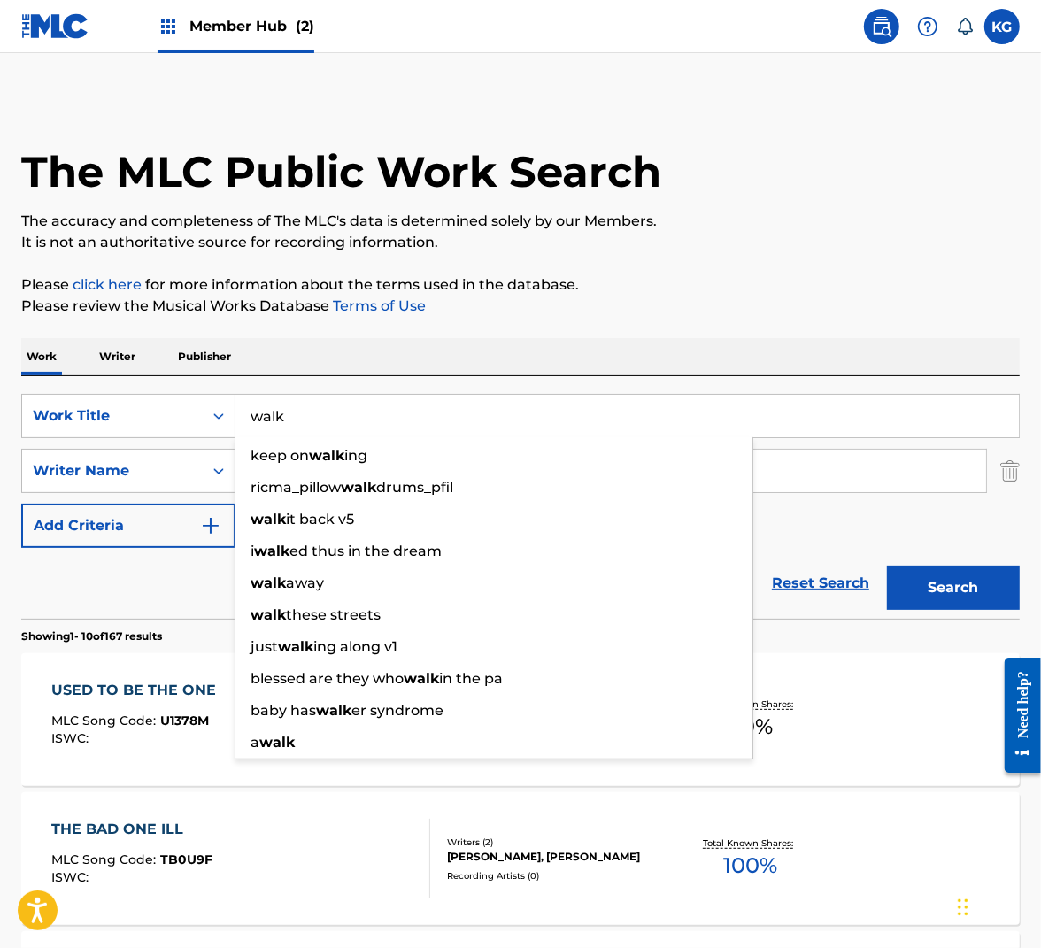
click at [710, 313] on p "Please review the Musical Works Database Terms of Use" at bounding box center [520, 306] width 999 height 21
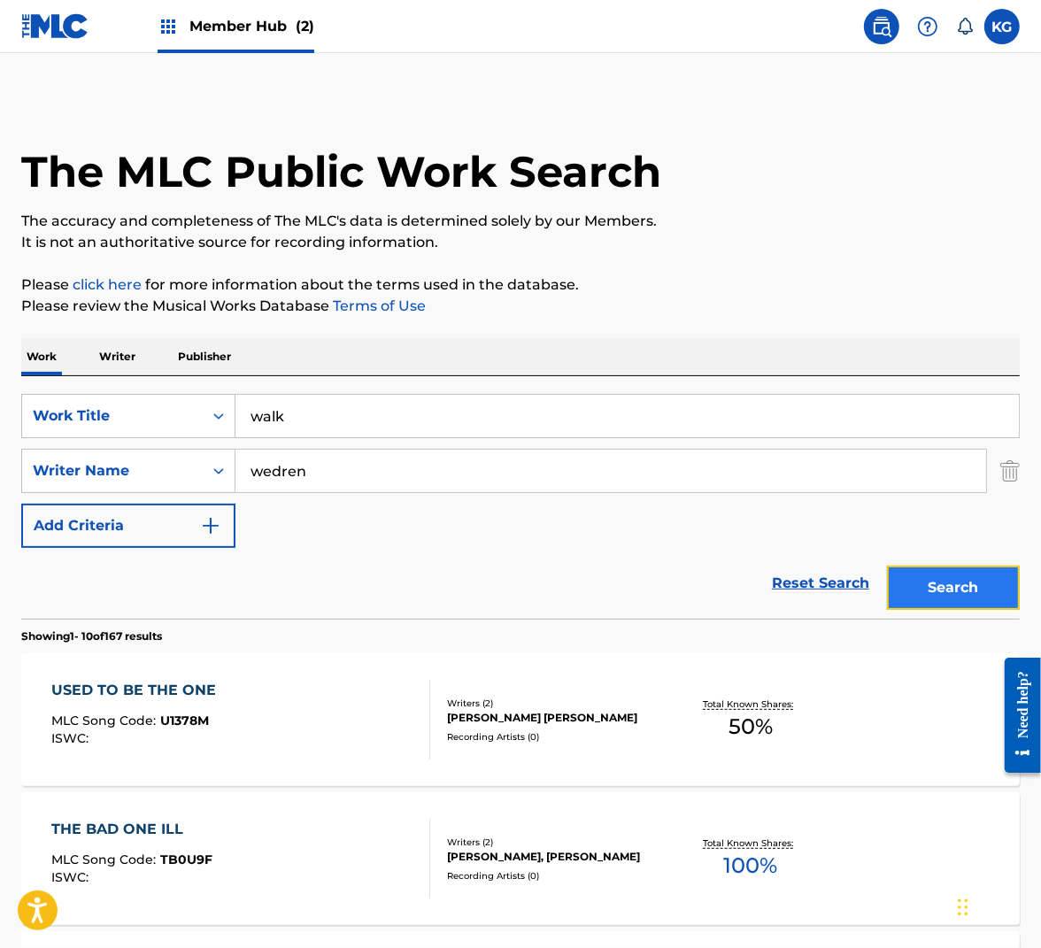
click at [939, 578] on button "Search" at bounding box center [953, 588] width 133 height 44
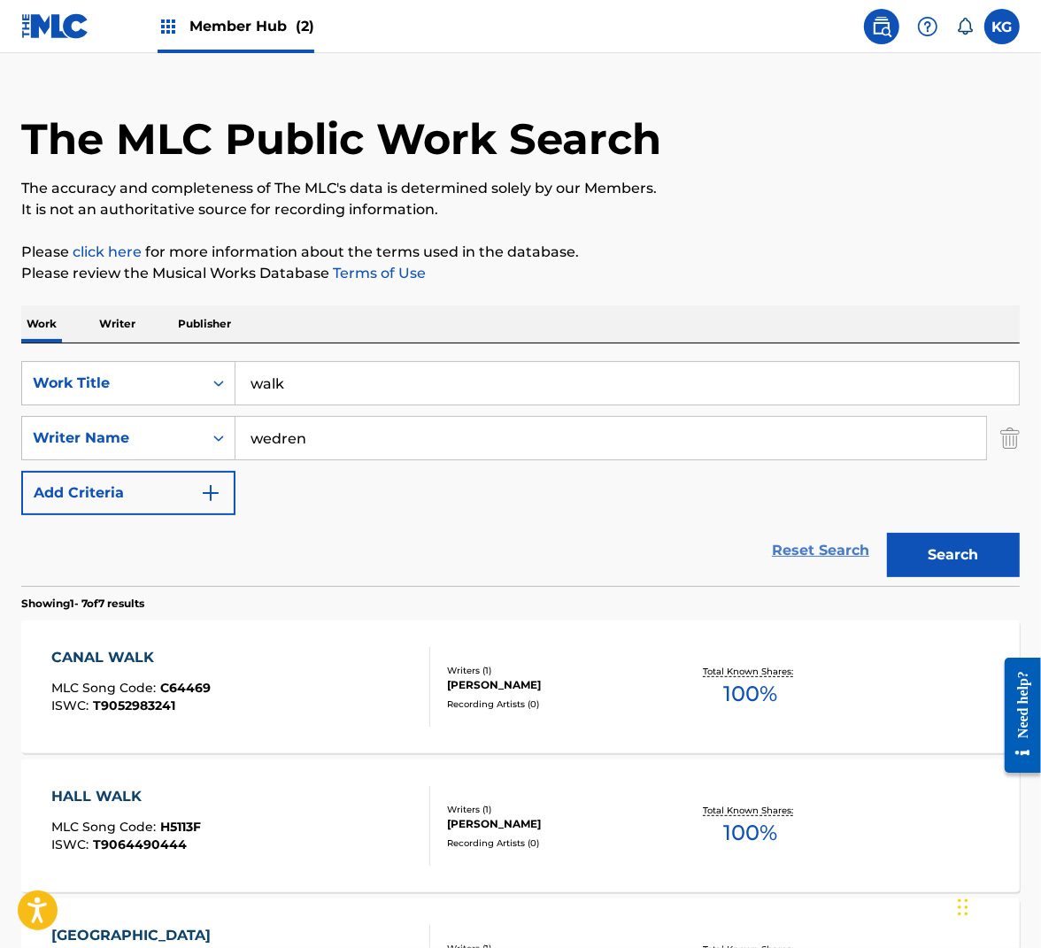
scroll to position [14, 0]
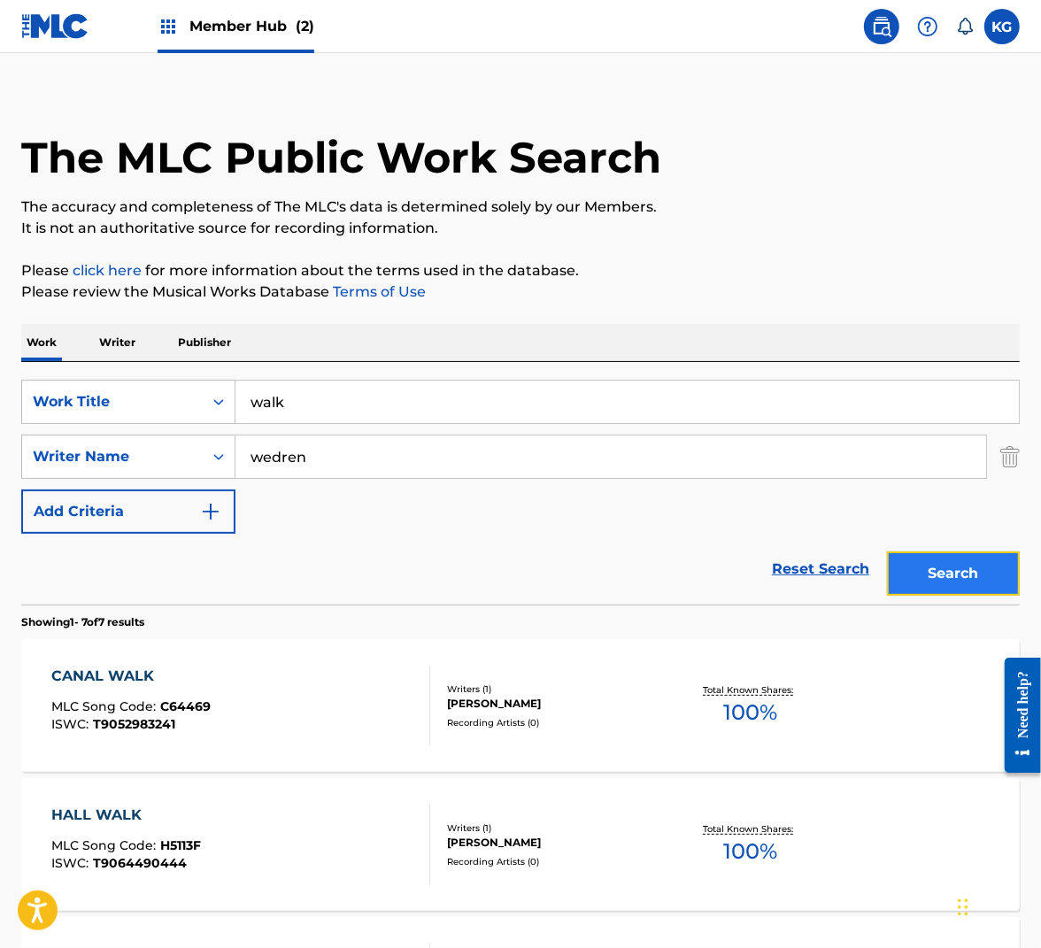
click at [948, 568] on button "Search" at bounding box center [953, 574] width 133 height 44
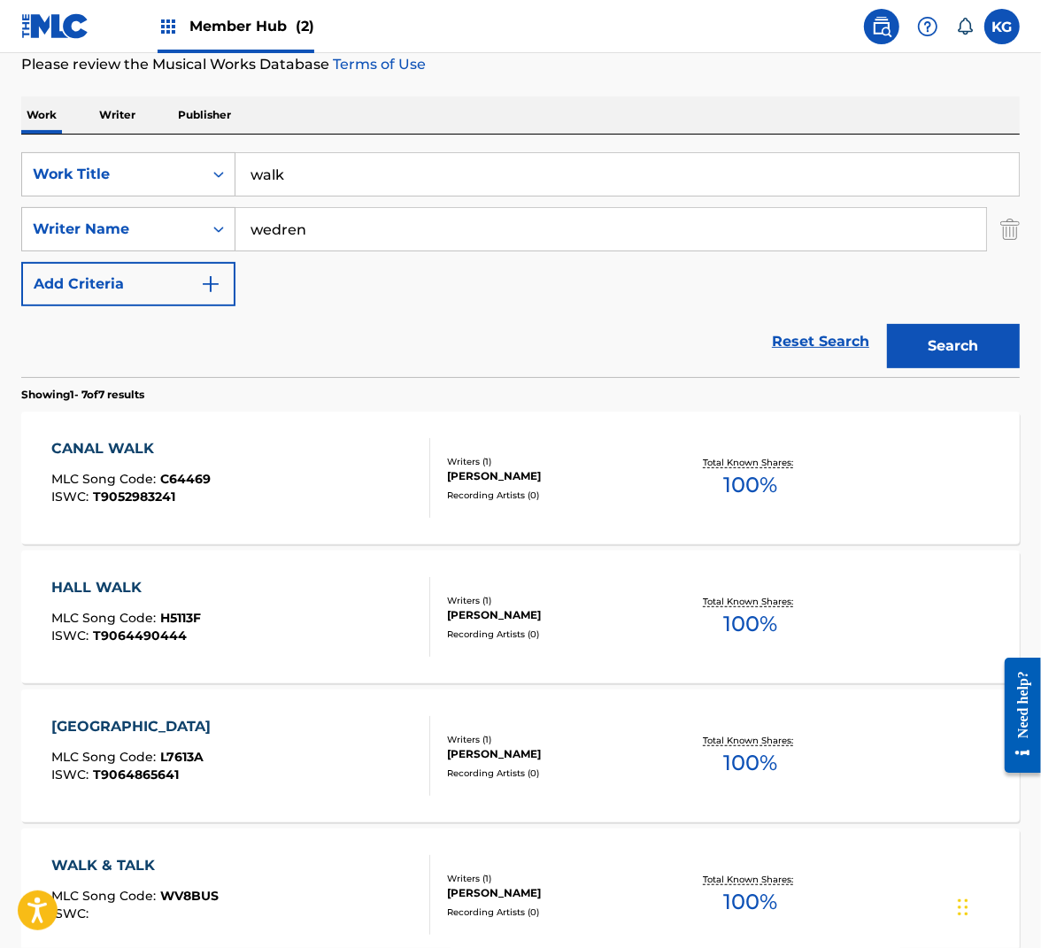
scroll to position [0, 0]
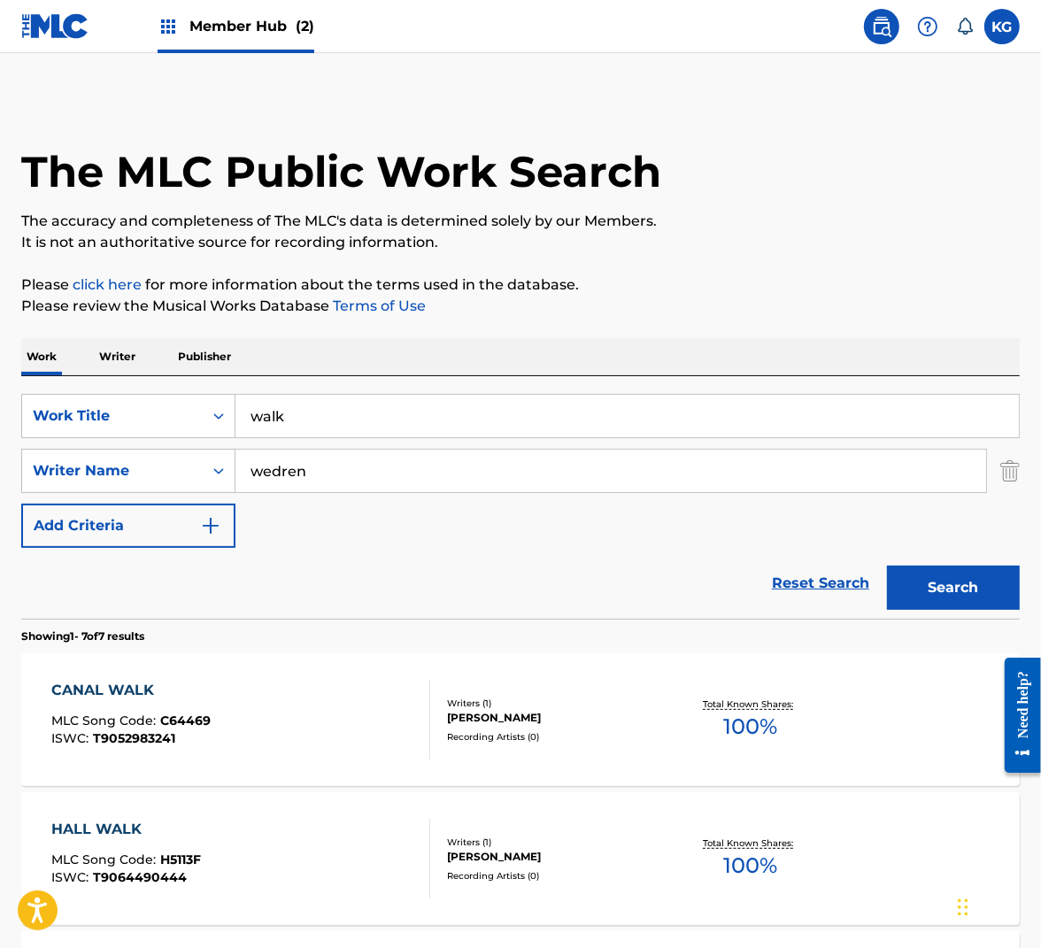
click at [438, 579] on div "Reset Search Search" at bounding box center [520, 583] width 999 height 71
click at [917, 591] on button "Search" at bounding box center [953, 588] width 133 height 44
click at [613, 401] on input "walk" at bounding box center [627, 416] width 784 height 42
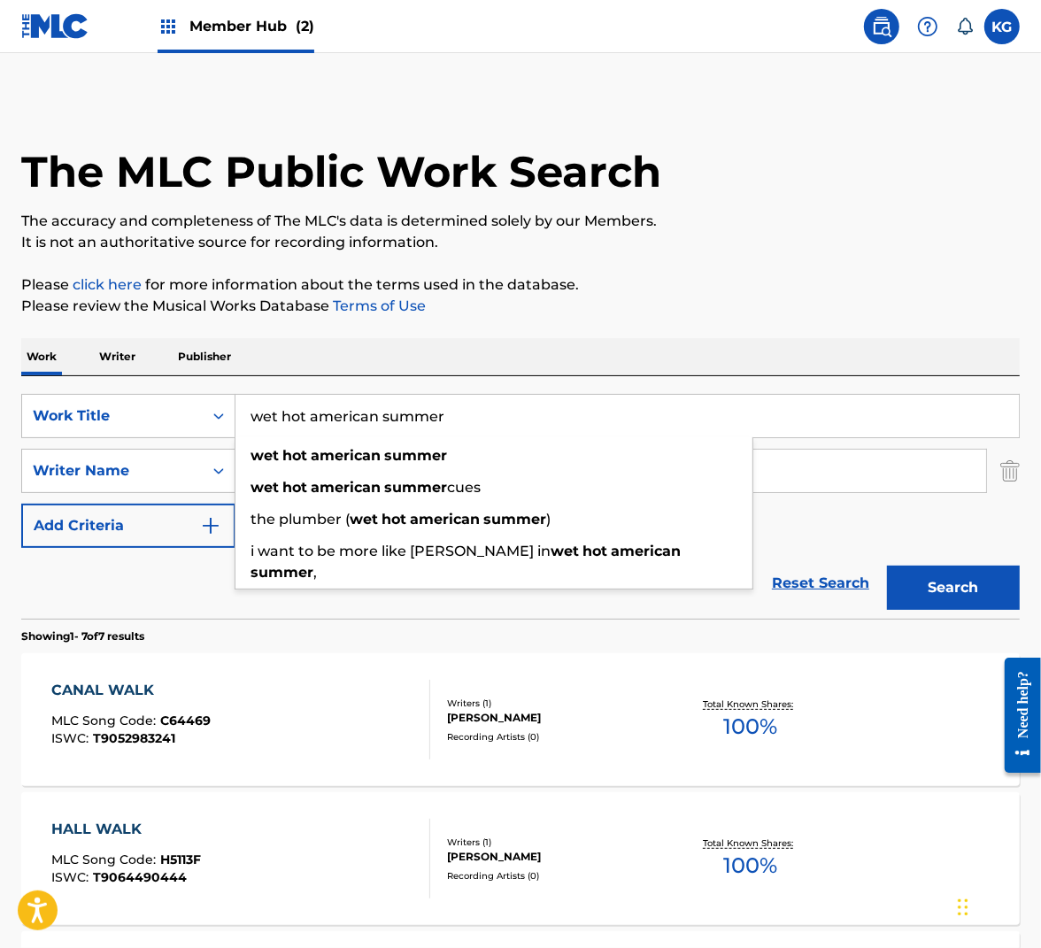
type input "wet hot american summer"
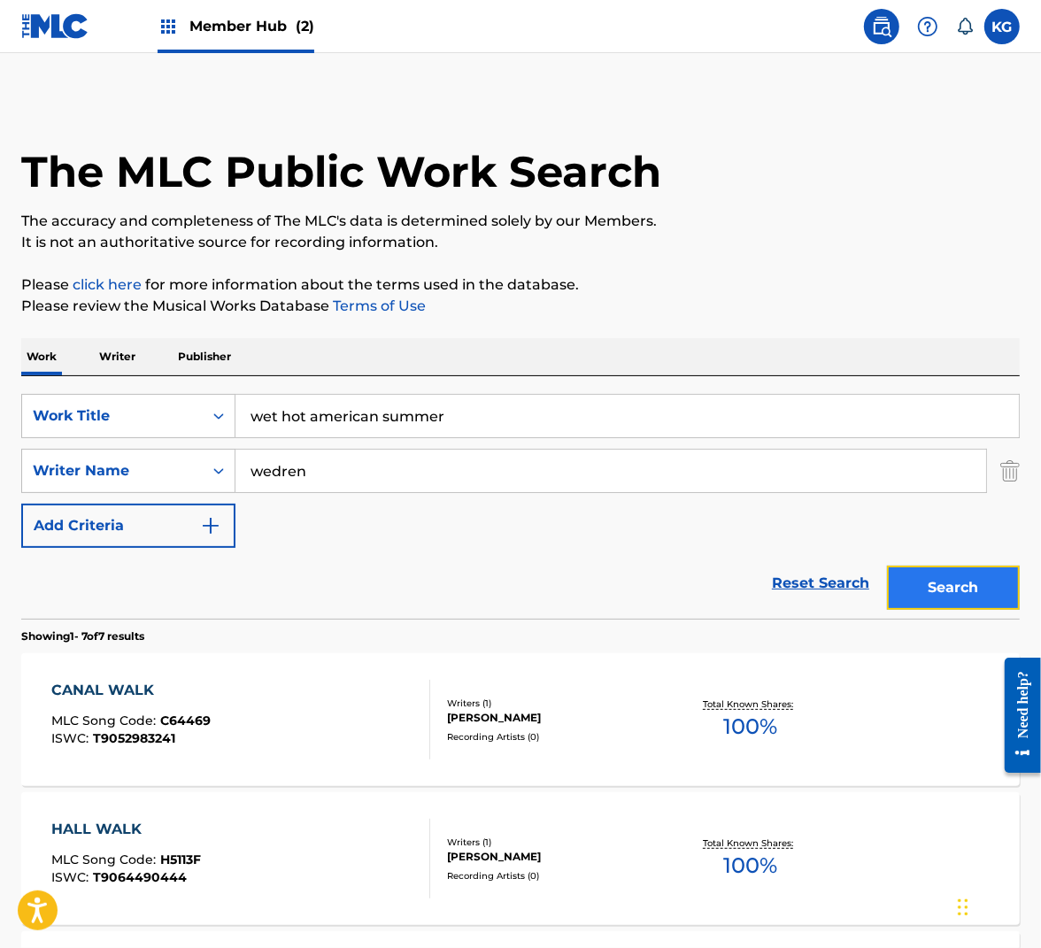
click at [929, 576] on button "Search" at bounding box center [953, 588] width 133 height 44
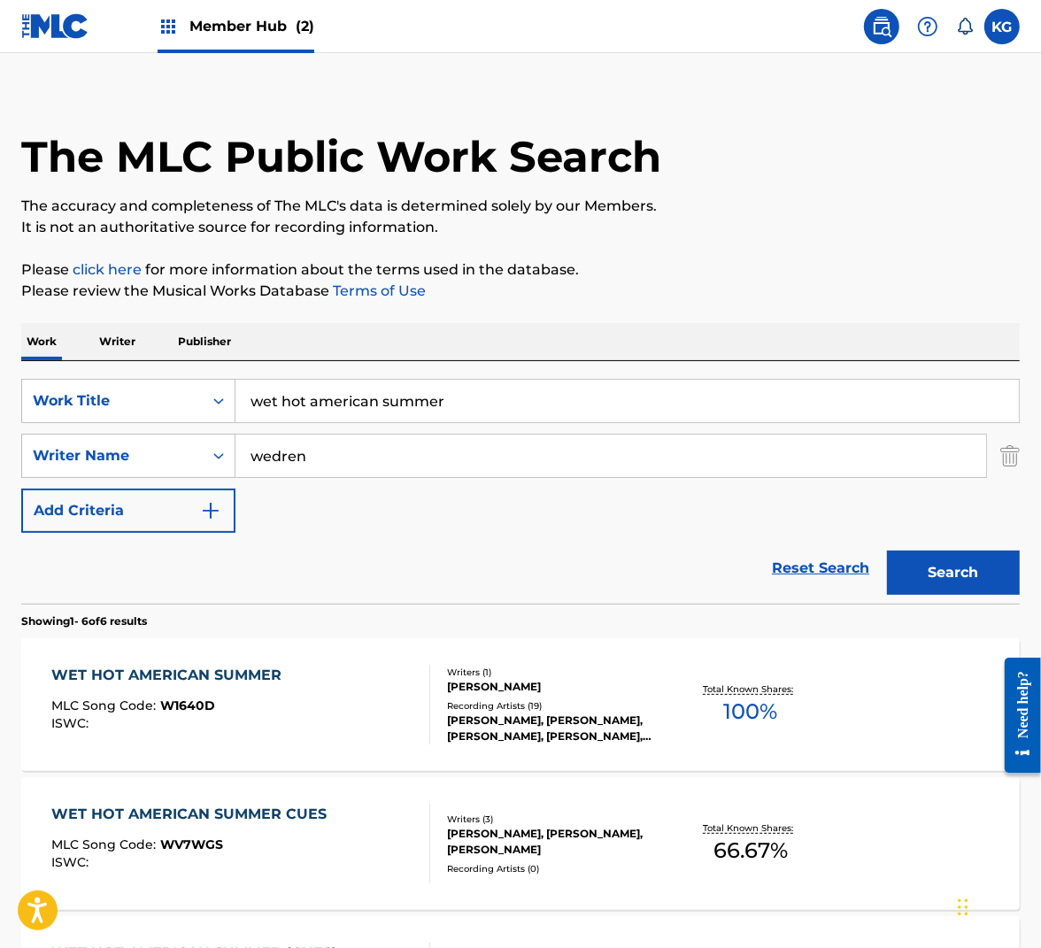
scroll to position [38, 0]
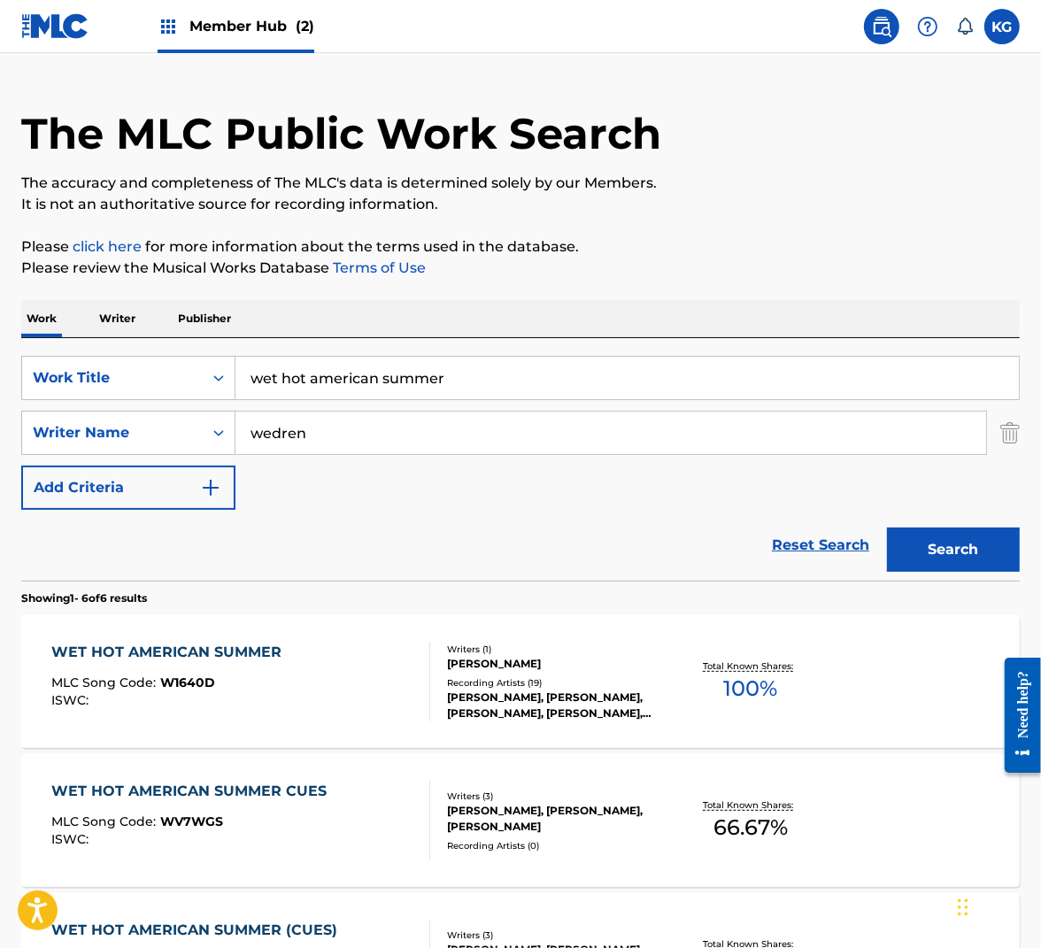
click at [333, 698] on div "WET HOT AMERICAN SUMMER MLC Song Code : W1640D ISWC :" at bounding box center [241, 682] width 380 height 80
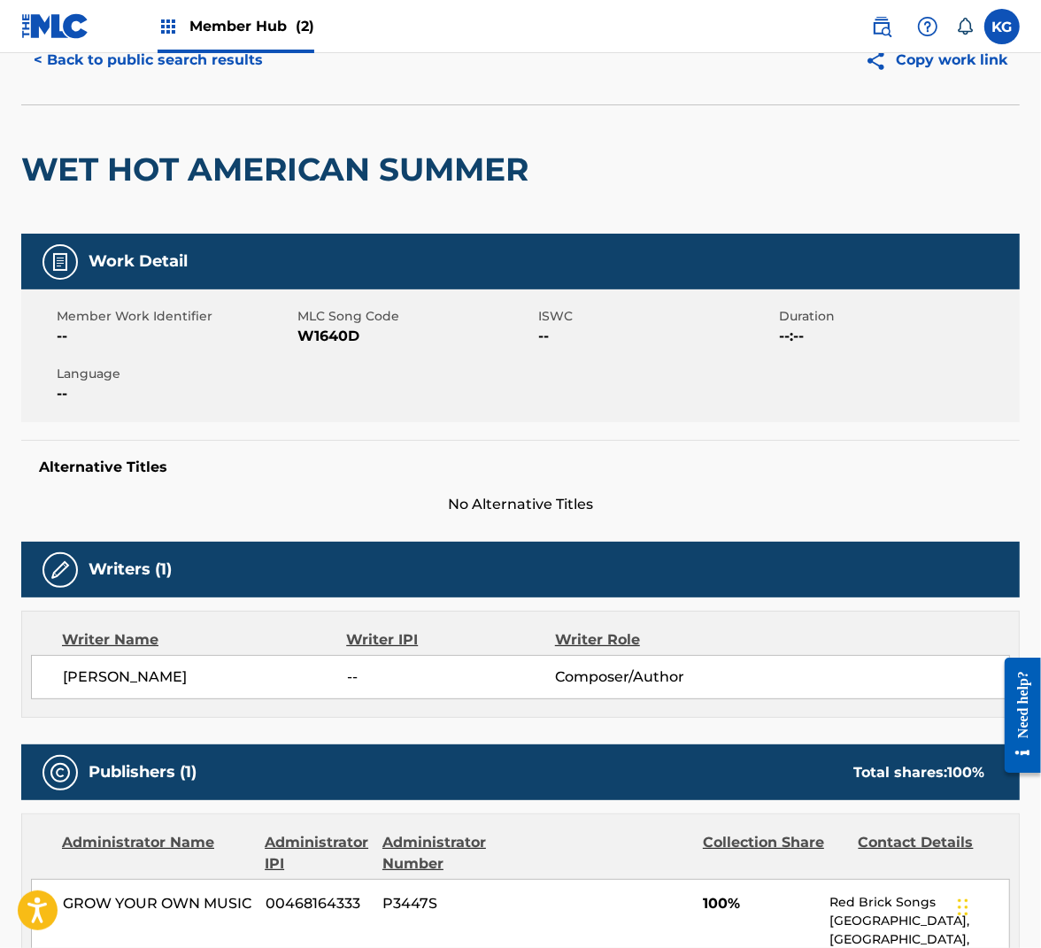
scroll to position [77, 0]
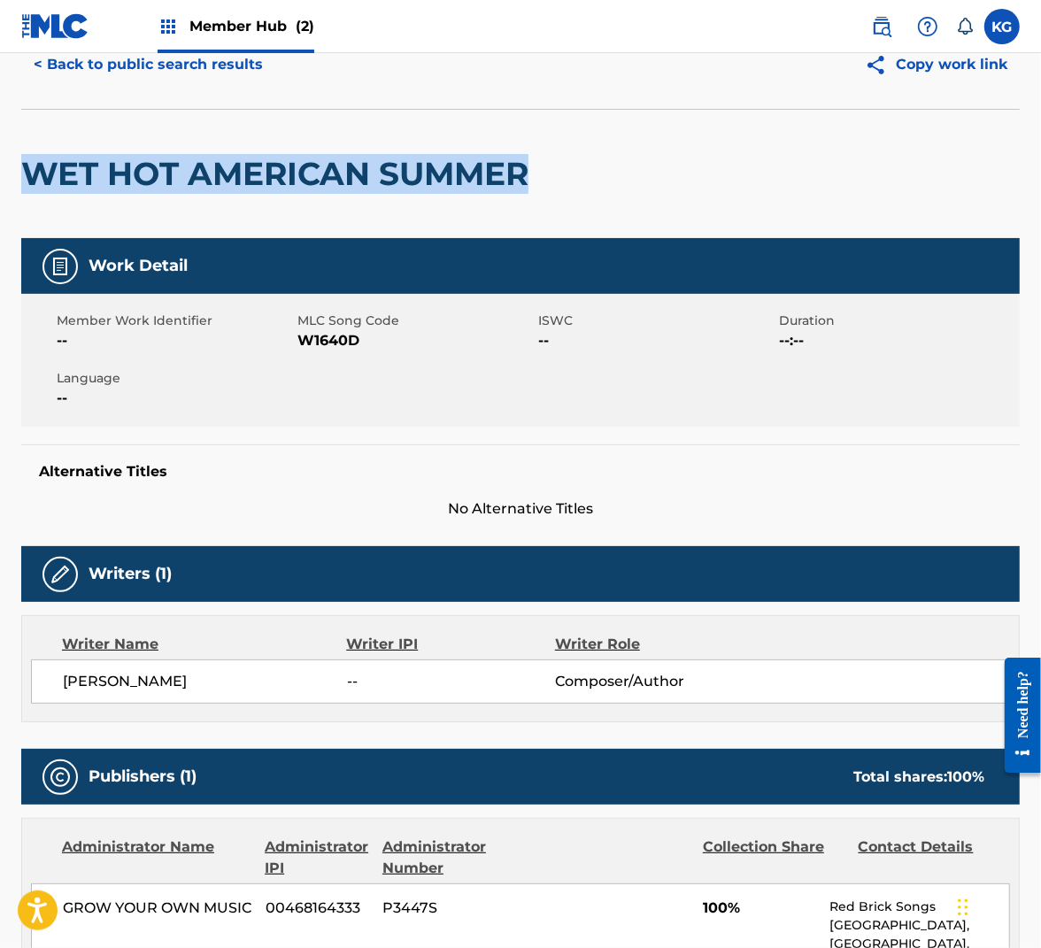
drag, startPoint x: 534, startPoint y: 181, endPoint x: 34, endPoint y: 157, distance: 500.8
click at [34, 157] on div "WET HOT AMERICAN SUMMER" at bounding box center [520, 173] width 999 height 129
copy h2 "WET HOT AMERICAN SUMMER"
click at [314, 344] on span "W1640D" at bounding box center [415, 340] width 236 height 21
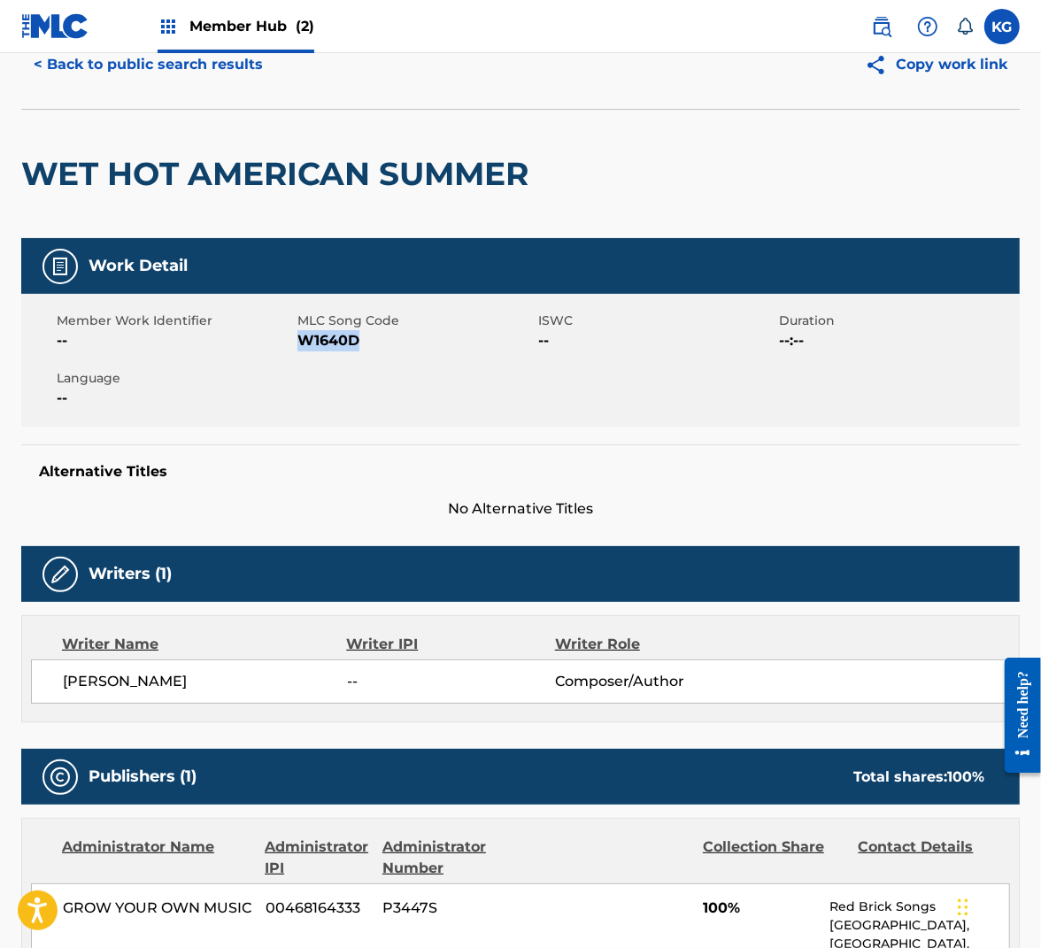
click at [314, 344] on span "W1640D" at bounding box center [415, 340] width 236 height 21
copy span "W1640D"
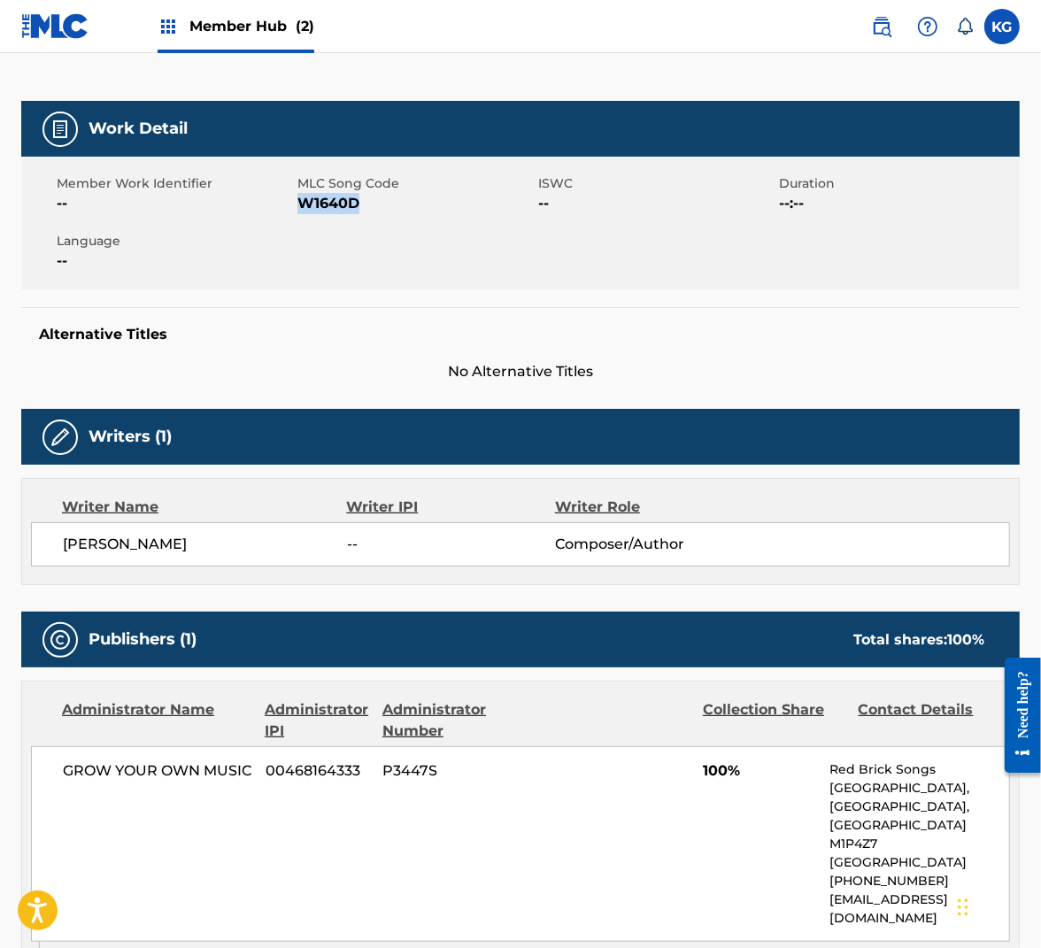
scroll to position [0, 0]
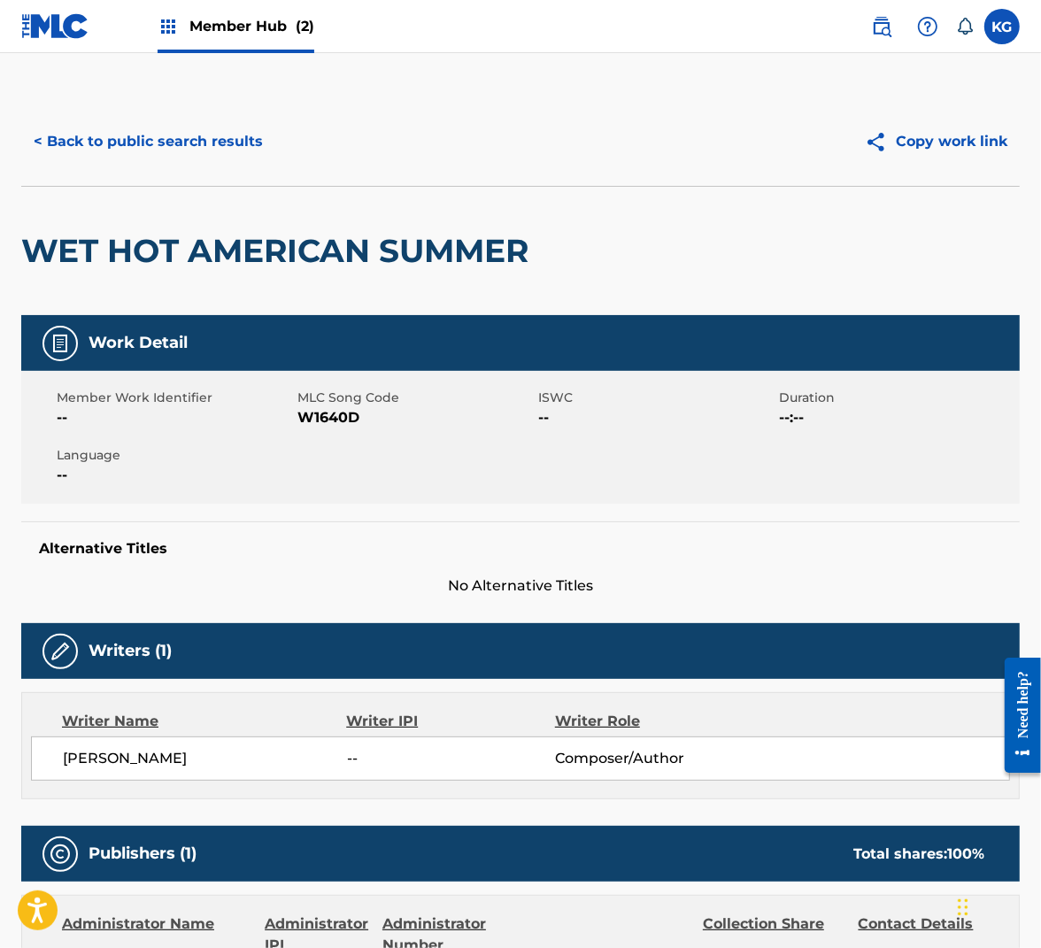
click at [223, 187] on div "WET HOT AMERICAN SUMMER" at bounding box center [279, 251] width 516 height 128
click at [223, 149] on button "< Back to public search results" at bounding box center [148, 142] width 254 height 44
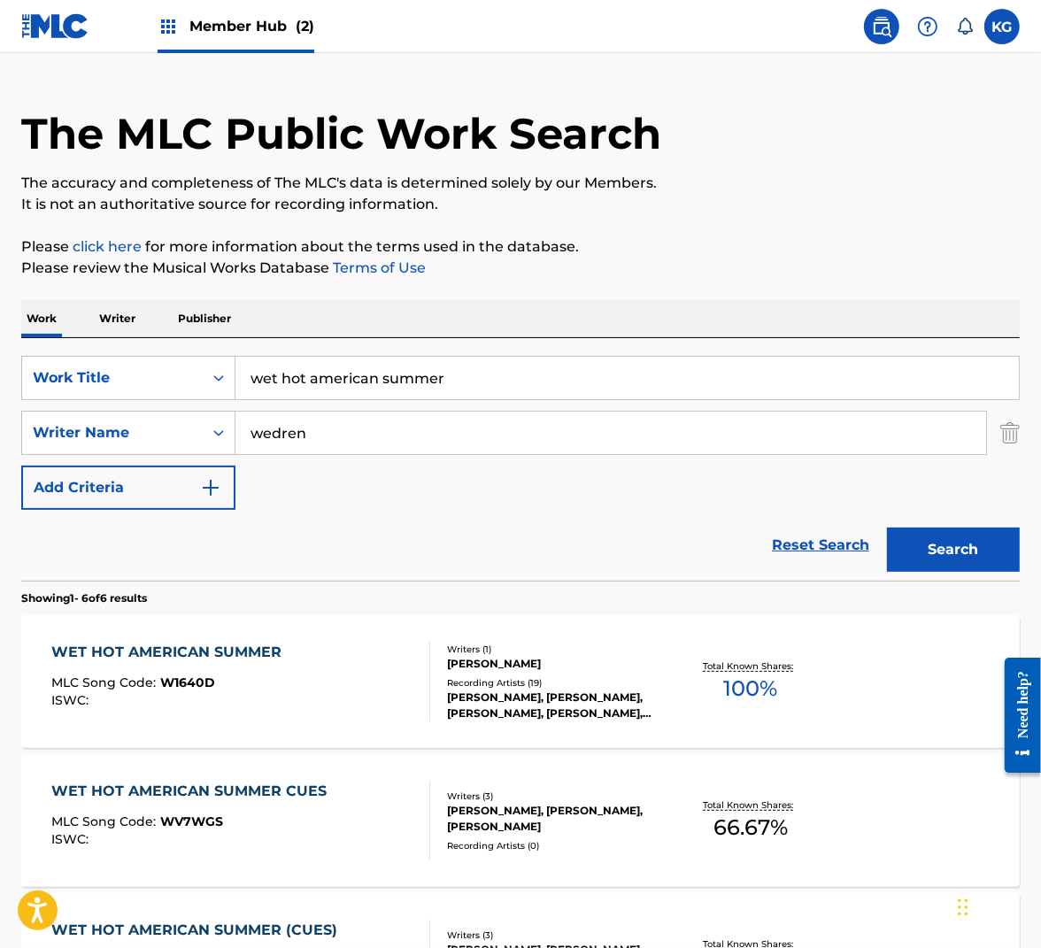
click at [526, 361] on input "wet hot american summer" at bounding box center [627, 378] width 784 height 42
type input "what the hell are you crying for"
click at [433, 427] on input "wedren" at bounding box center [610, 433] width 751 height 42
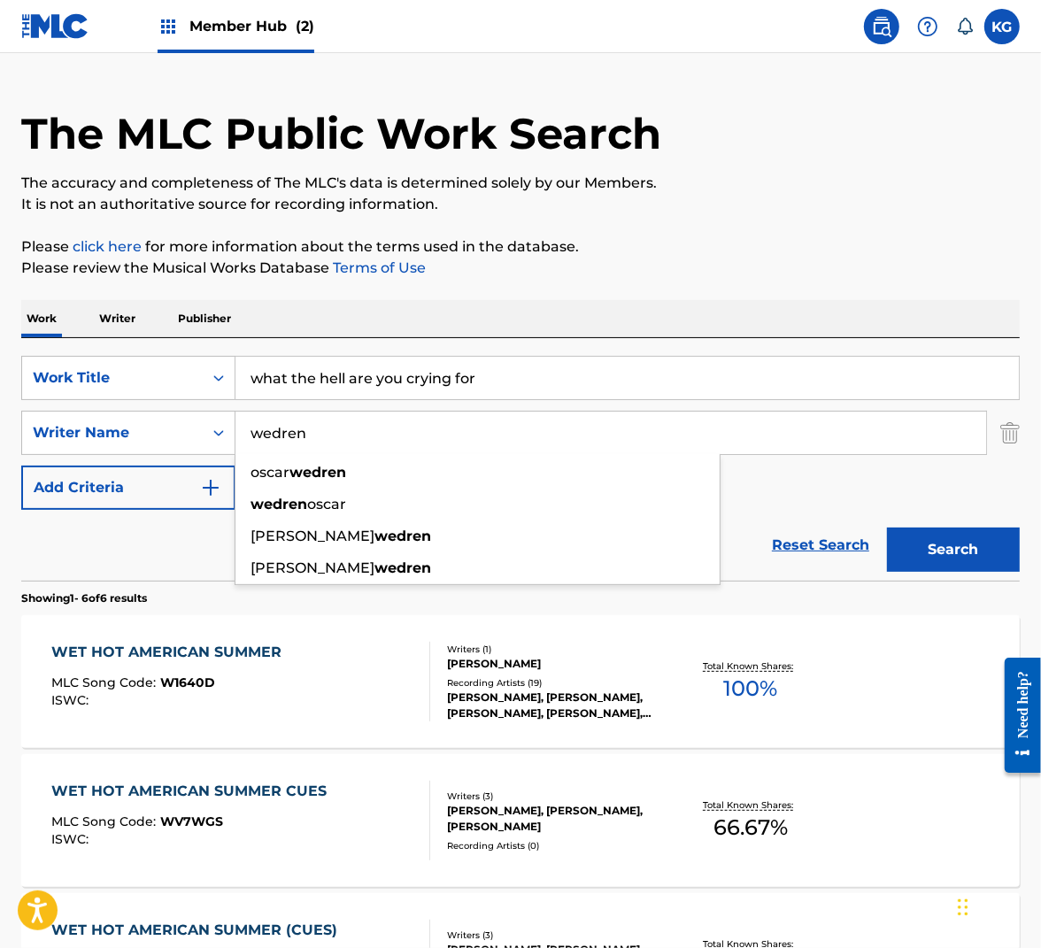
click at [432, 427] on input "wedren" at bounding box center [610, 433] width 751 height 42
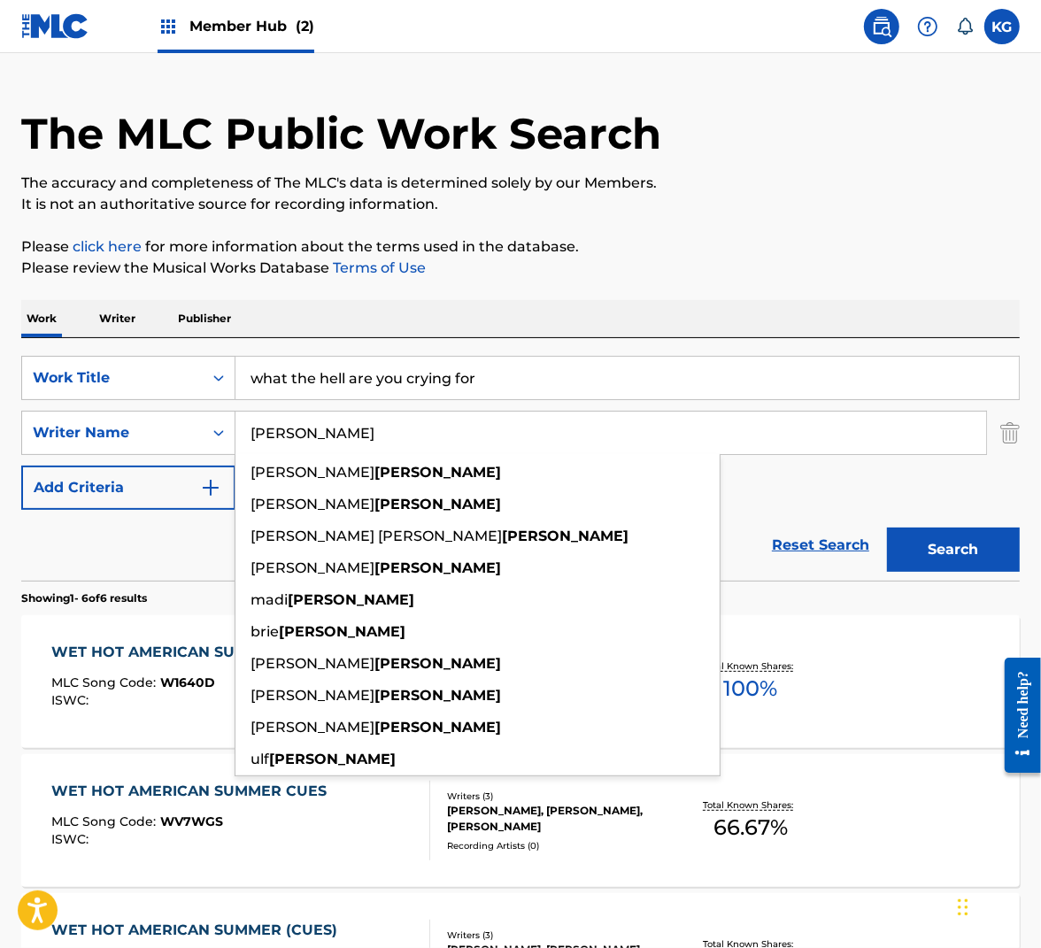
type input "[PERSON_NAME]"
click at [887, 528] on button "Search" at bounding box center [953, 550] width 133 height 44
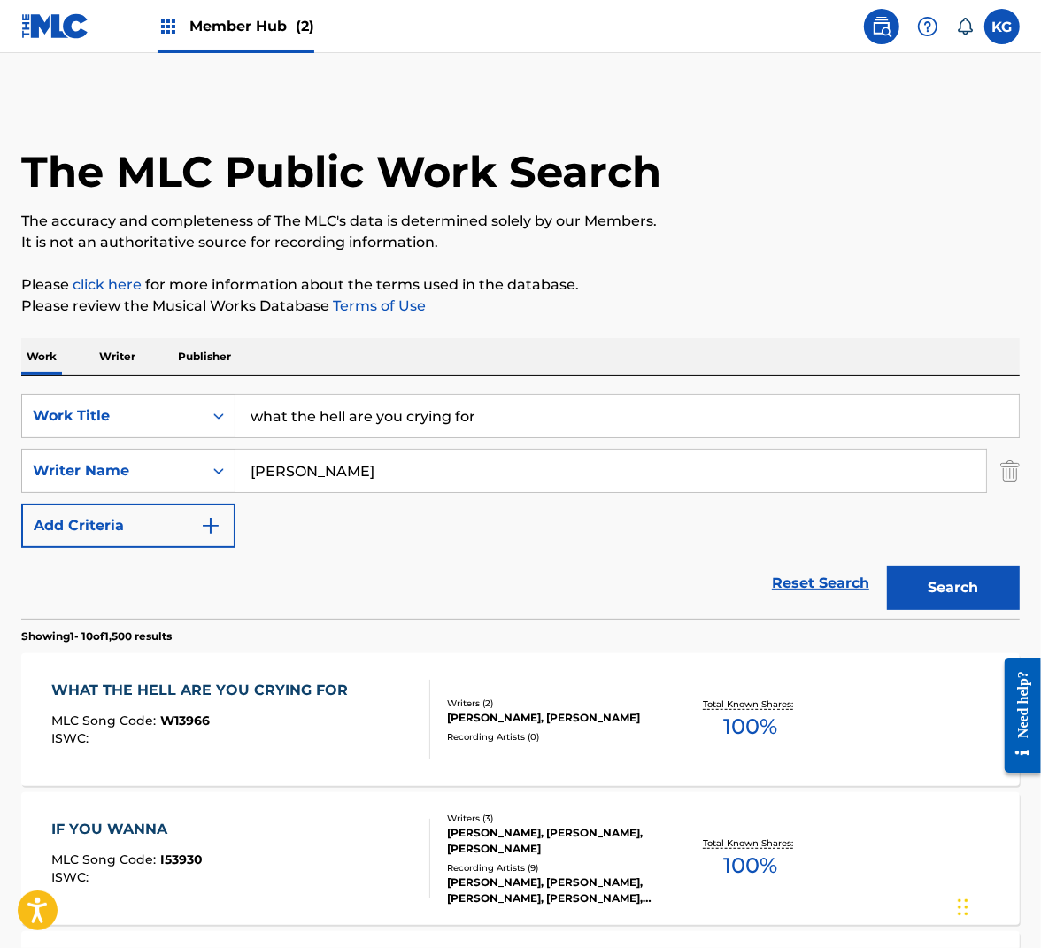
click at [385, 737] on div "WHAT THE HELL ARE YOU CRYING FOR MLC Song Code : W13966 ISWC :" at bounding box center [241, 720] width 380 height 80
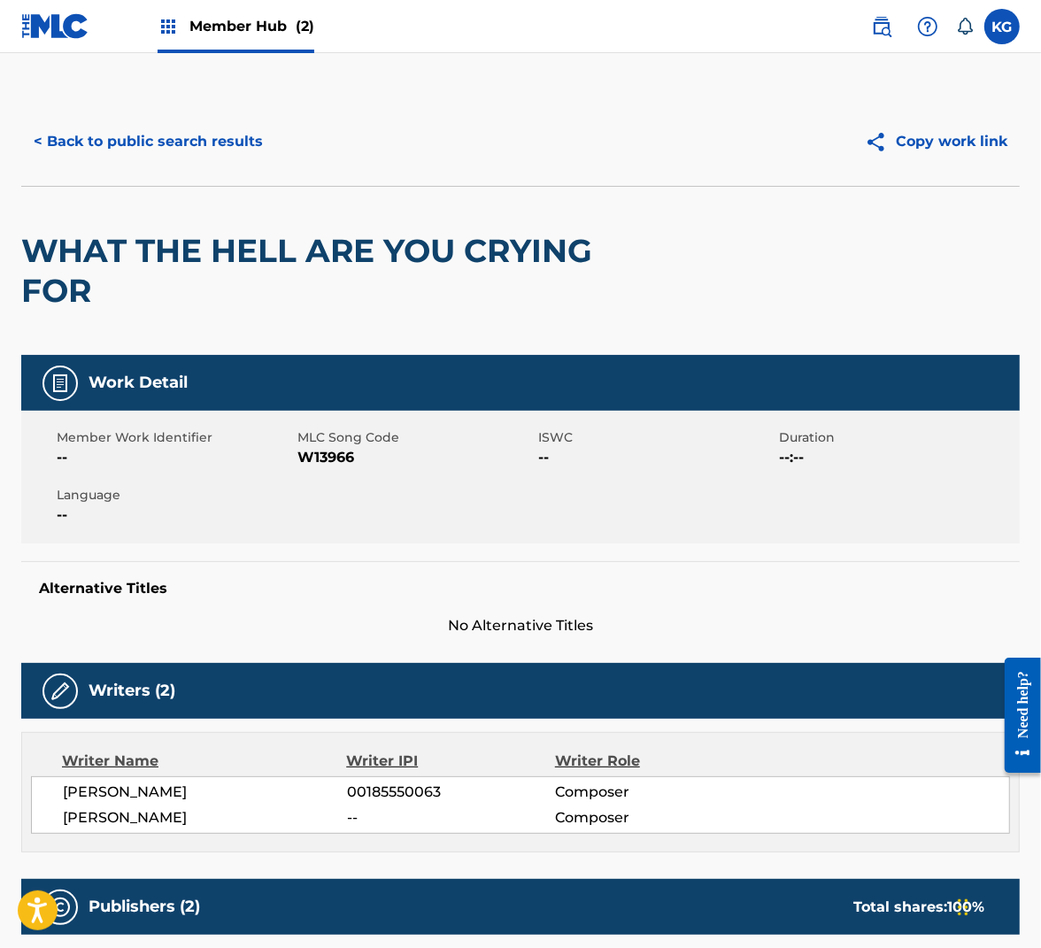
click at [381, 234] on h2 "WHAT THE HELL ARE YOU CRYING FOR" at bounding box center [320, 271] width 599 height 80
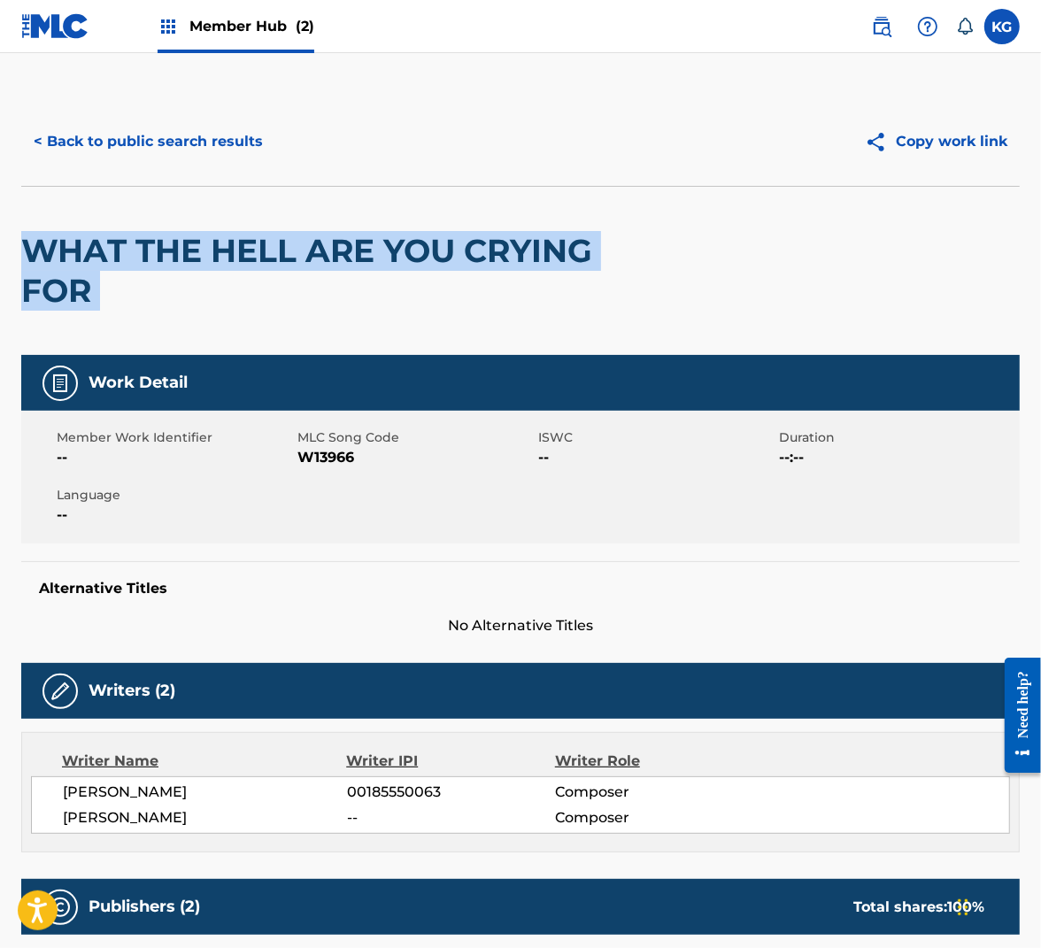
click at [381, 234] on h2 "WHAT THE HELL ARE YOU CRYING FOR" at bounding box center [320, 271] width 599 height 80
copy div "WHAT THE HELL ARE YOU CRYING FOR"
click at [344, 471] on div "Member Work Identifier -- MLC Song Code W13966 ISWC -- Duration --:-- Language …" at bounding box center [520, 477] width 999 height 133
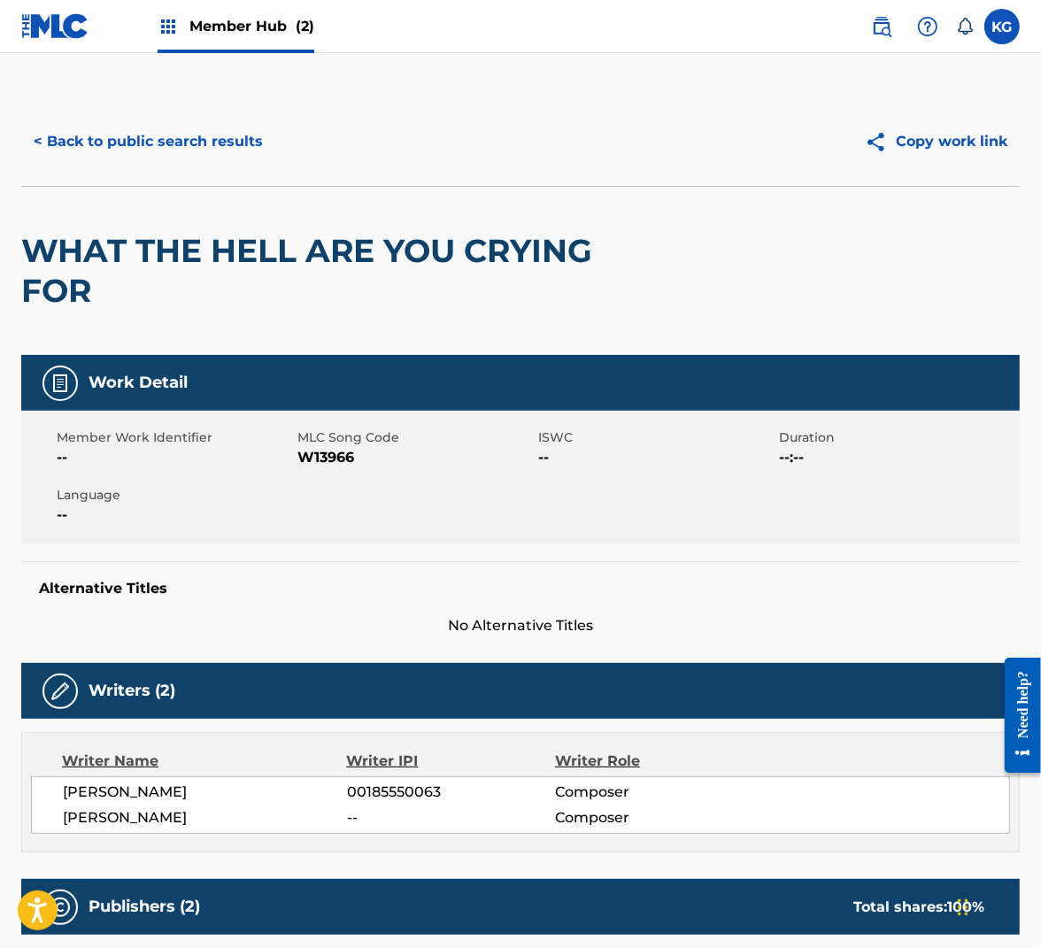
click at [344, 471] on div "Member Work Identifier -- MLC Song Code W13966 ISWC -- Duration --:-- Language …" at bounding box center [520, 477] width 999 height 133
click at [340, 458] on span "W13966" at bounding box center [415, 457] width 236 height 21
copy span "W13966"
click at [241, 146] on button "< Back to public search results" at bounding box center [148, 142] width 254 height 44
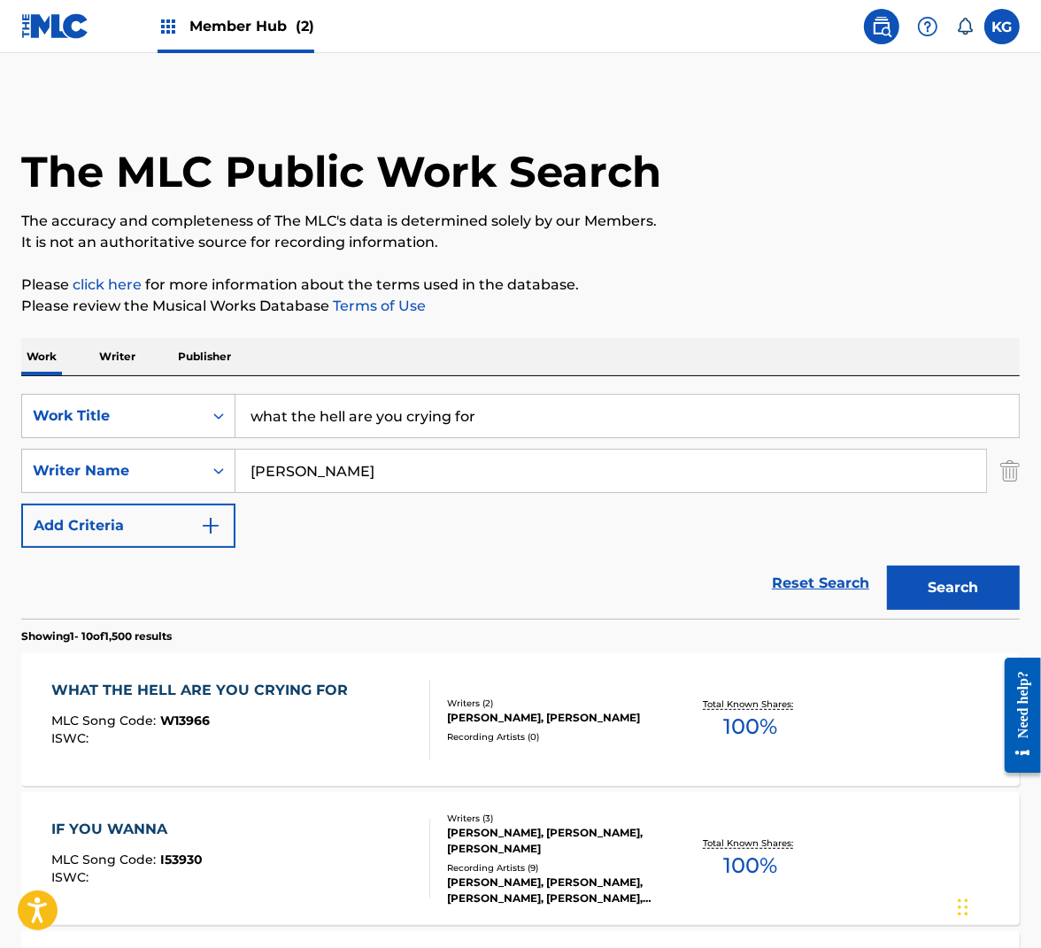
click at [340, 415] on input "what the hell are you crying for" at bounding box center [627, 416] width 784 height 42
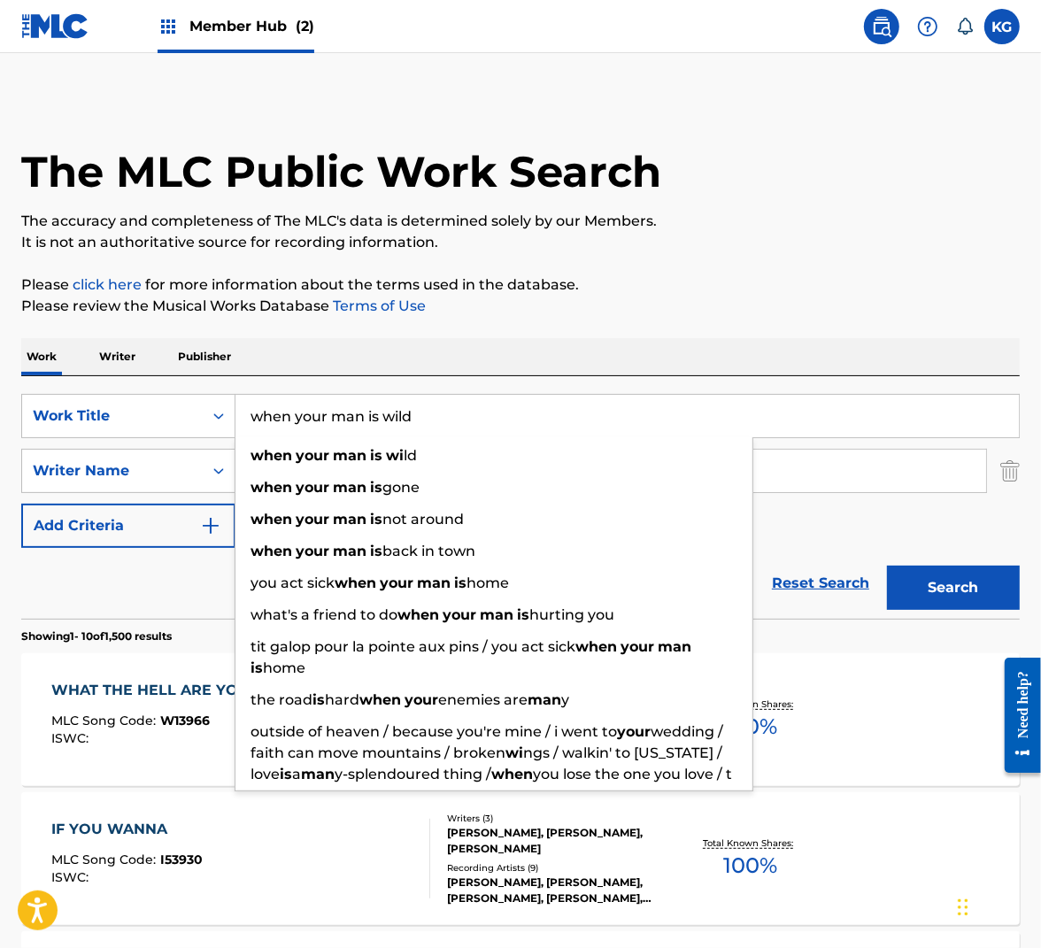
type input "when your man is wild"
click at [887, 566] on button "Search" at bounding box center [953, 588] width 133 height 44
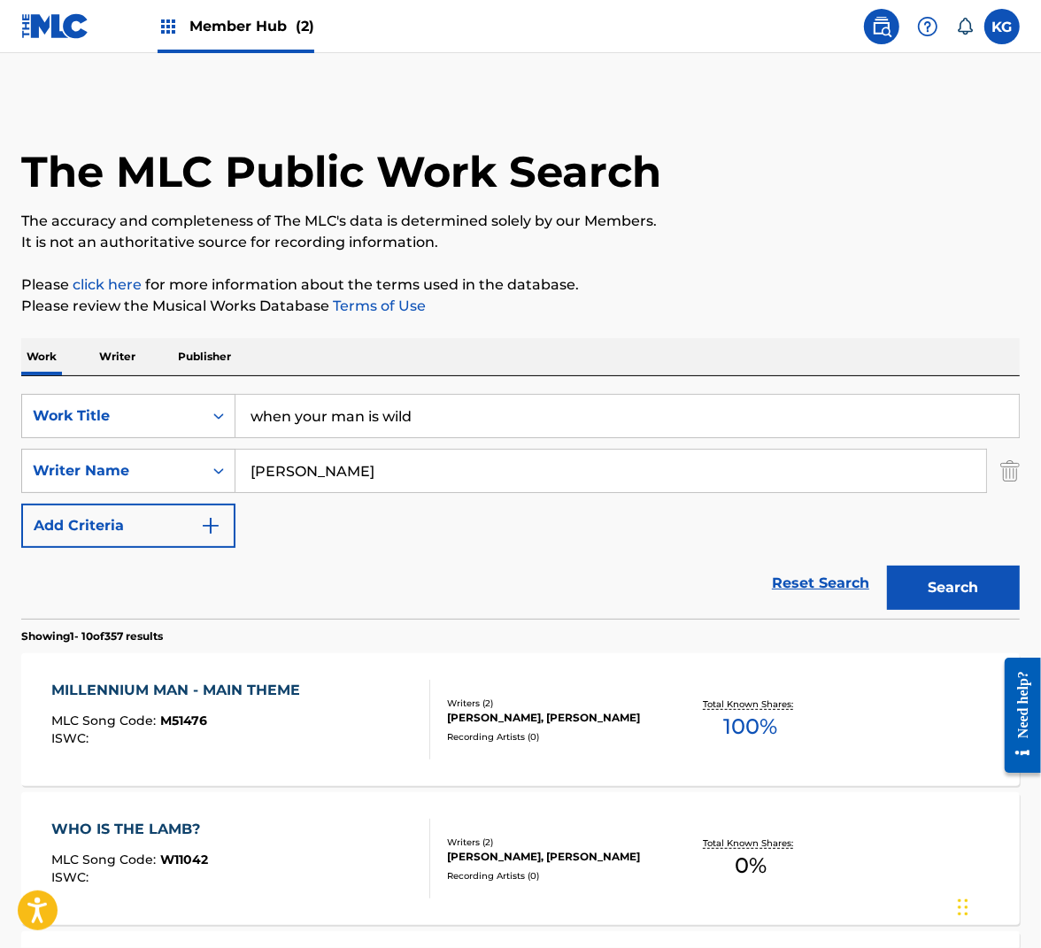
click at [683, 340] on div "Work Writer Publisher" at bounding box center [520, 356] width 999 height 37
click at [496, 502] on div "SearchWithCriteria74584622-8190-441b-bbd0-8e612f89884f Work Title when your man…" at bounding box center [520, 471] width 999 height 154
click at [482, 476] on input "[PERSON_NAME]" at bounding box center [610, 471] width 751 height 42
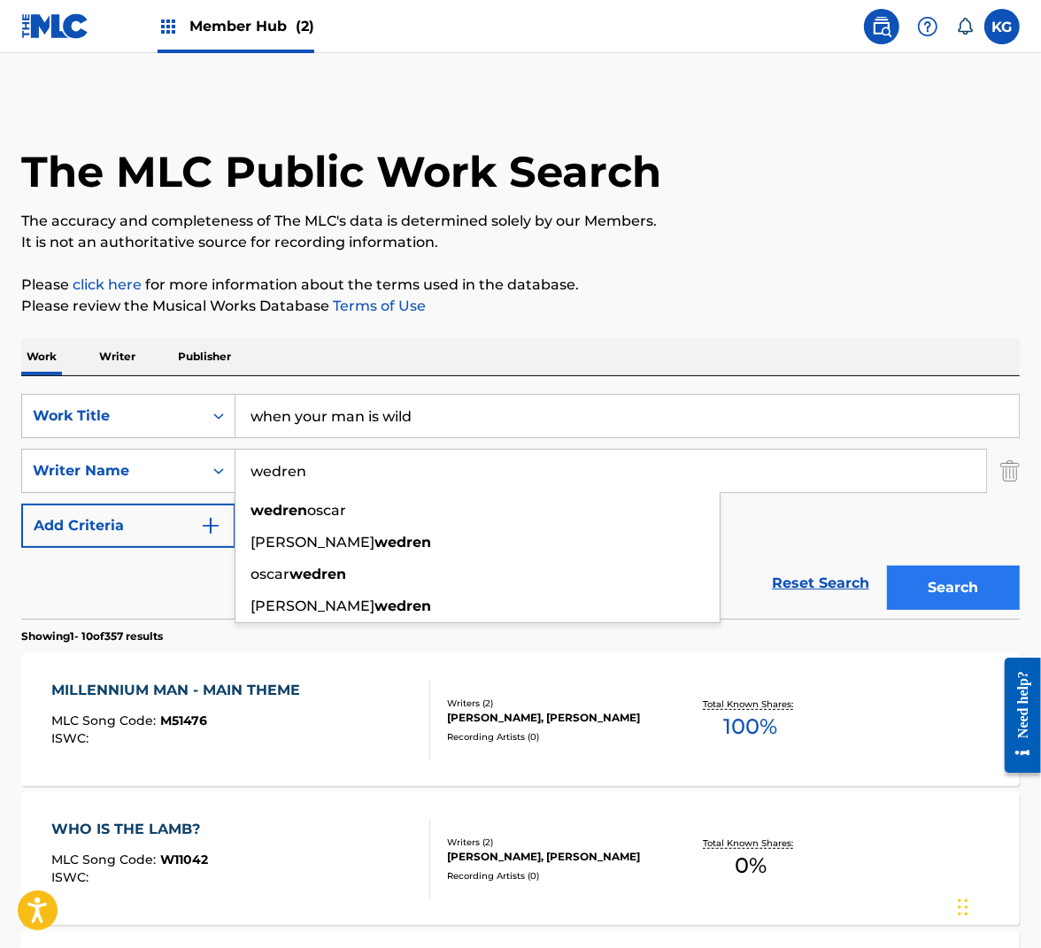
type input "wedren"
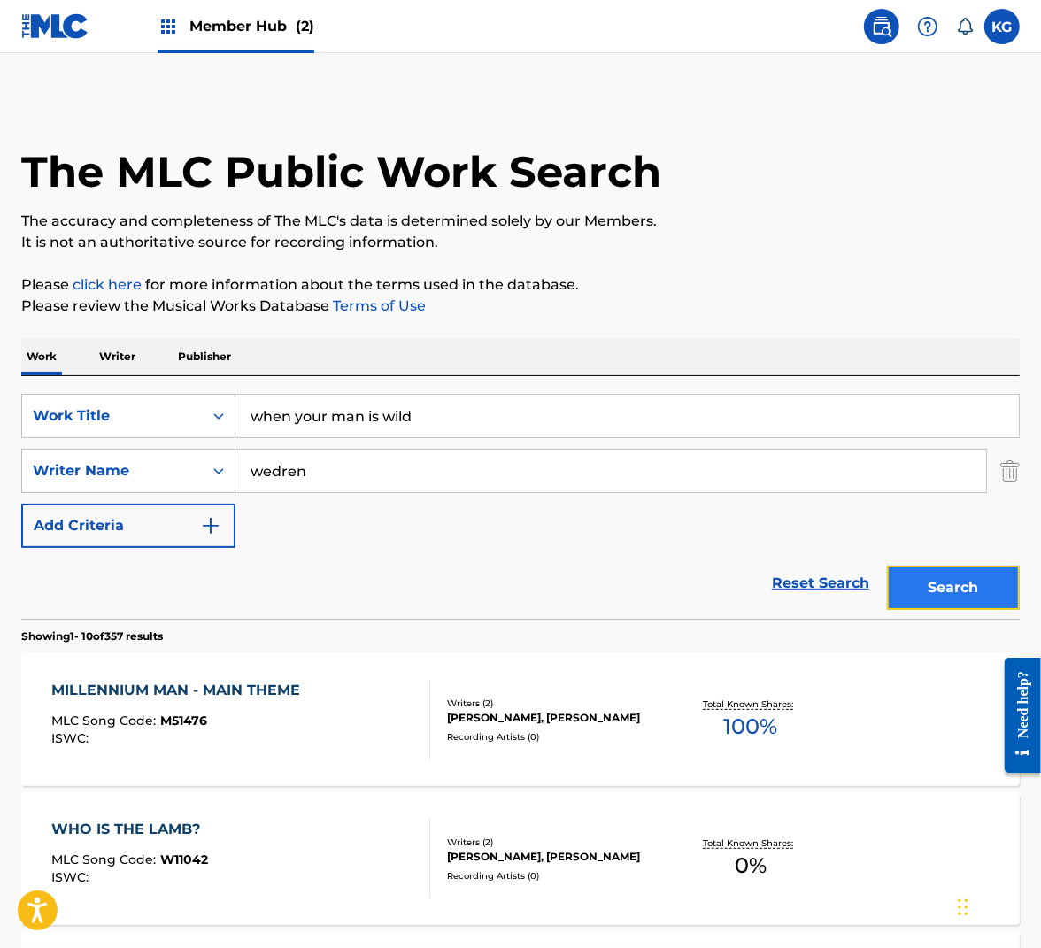
click at [928, 577] on button "Search" at bounding box center [953, 588] width 133 height 44
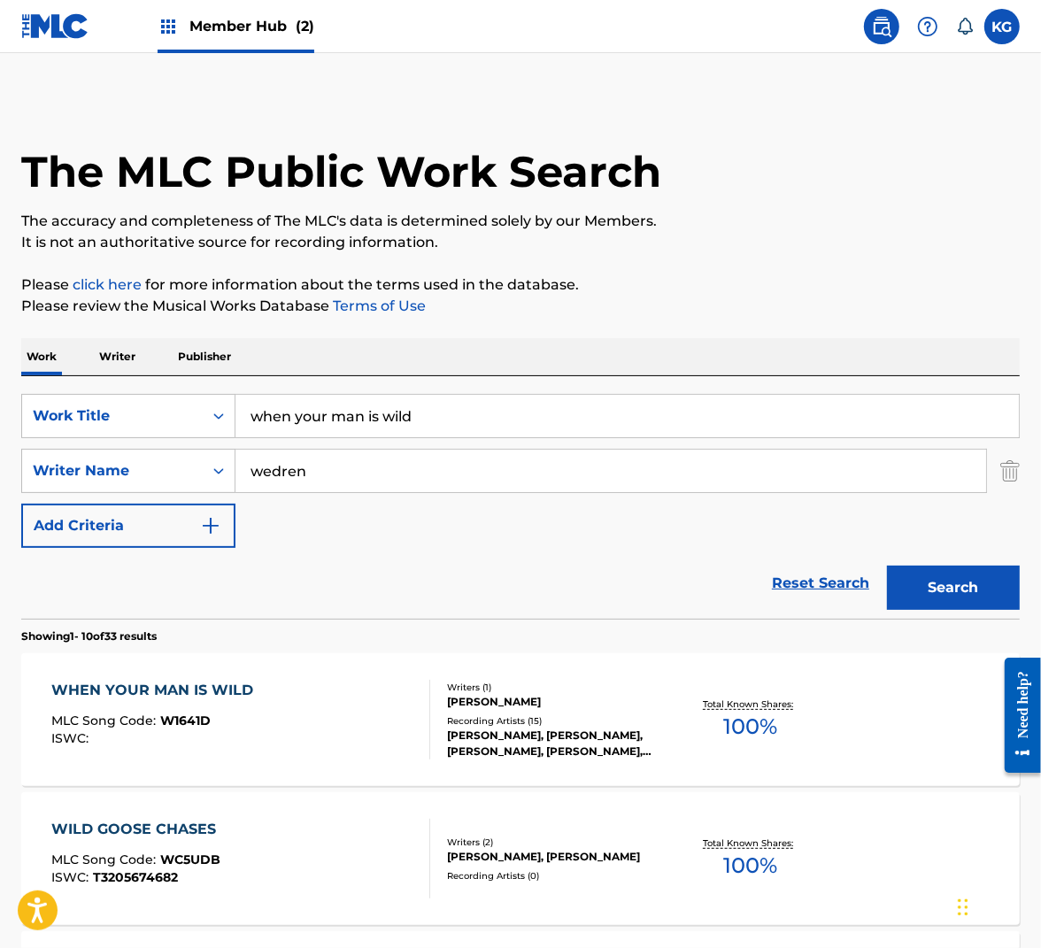
click at [292, 722] on div "WHEN YOUR MAN IS WILD MLC Song Code : W1641D ISWC :" at bounding box center [241, 720] width 380 height 80
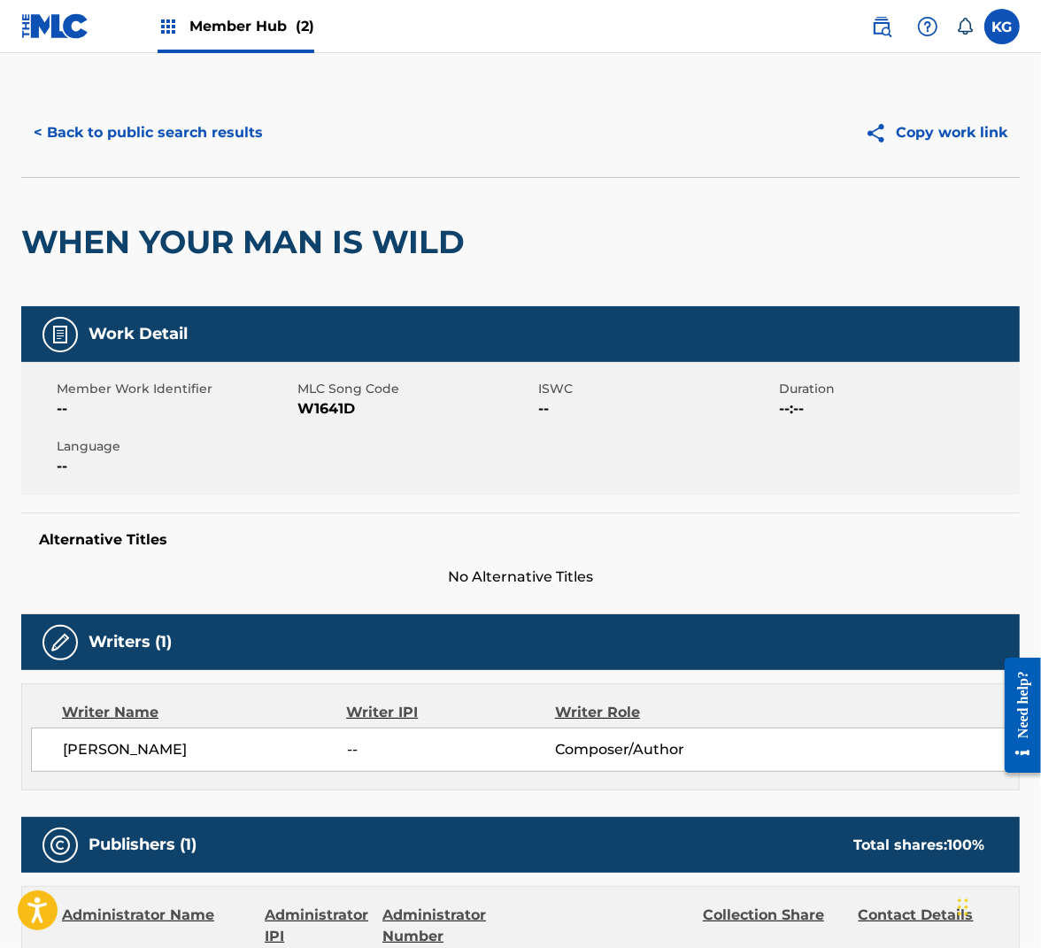
scroll to position [1, 0]
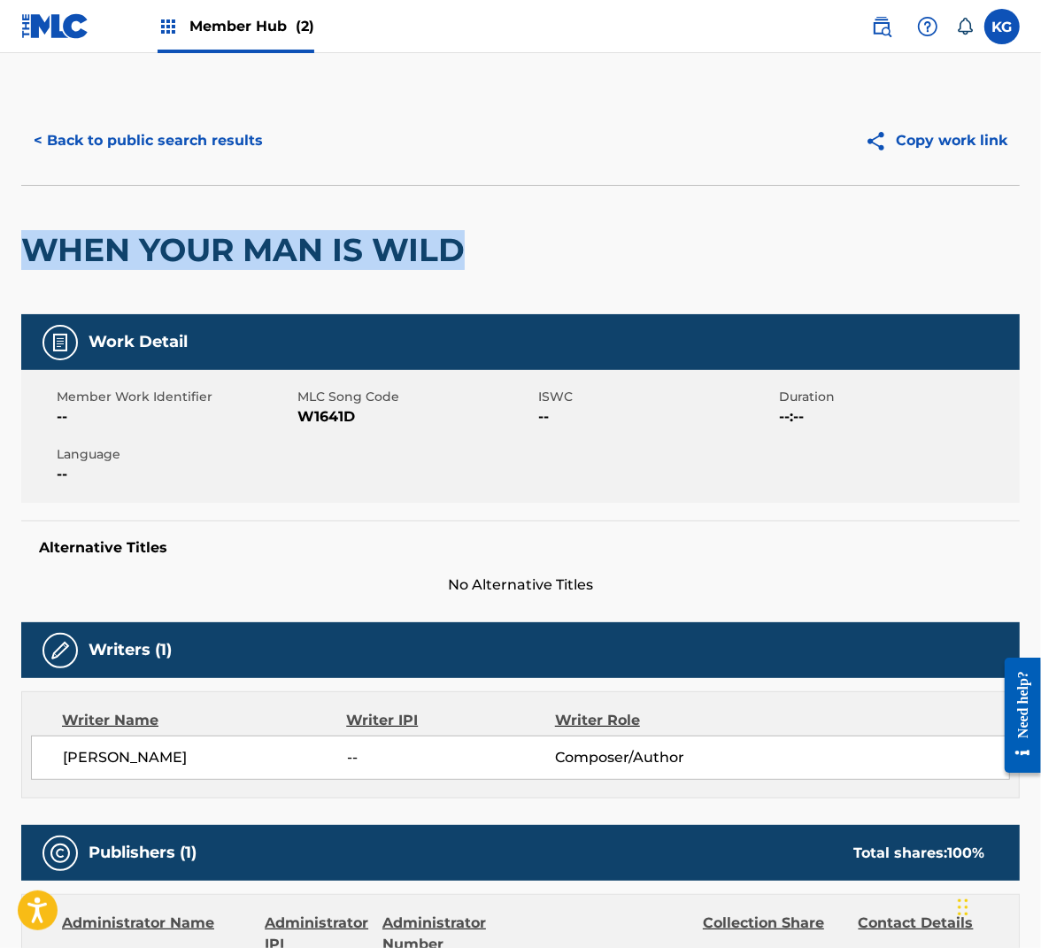
drag, startPoint x: 467, startPoint y: 251, endPoint x: 22, endPoint y: 251, distance: 445.3
click at [22, 251] on div "WHEN YOUR MAN IS WILD" at bounding box center [520, 249] width 999 height 129
copy h2 "WHEN YOUR MAN IS WILD"
click at [320, 406] on span "W1641D" at bounding box center [415, 416] width 236 height 21
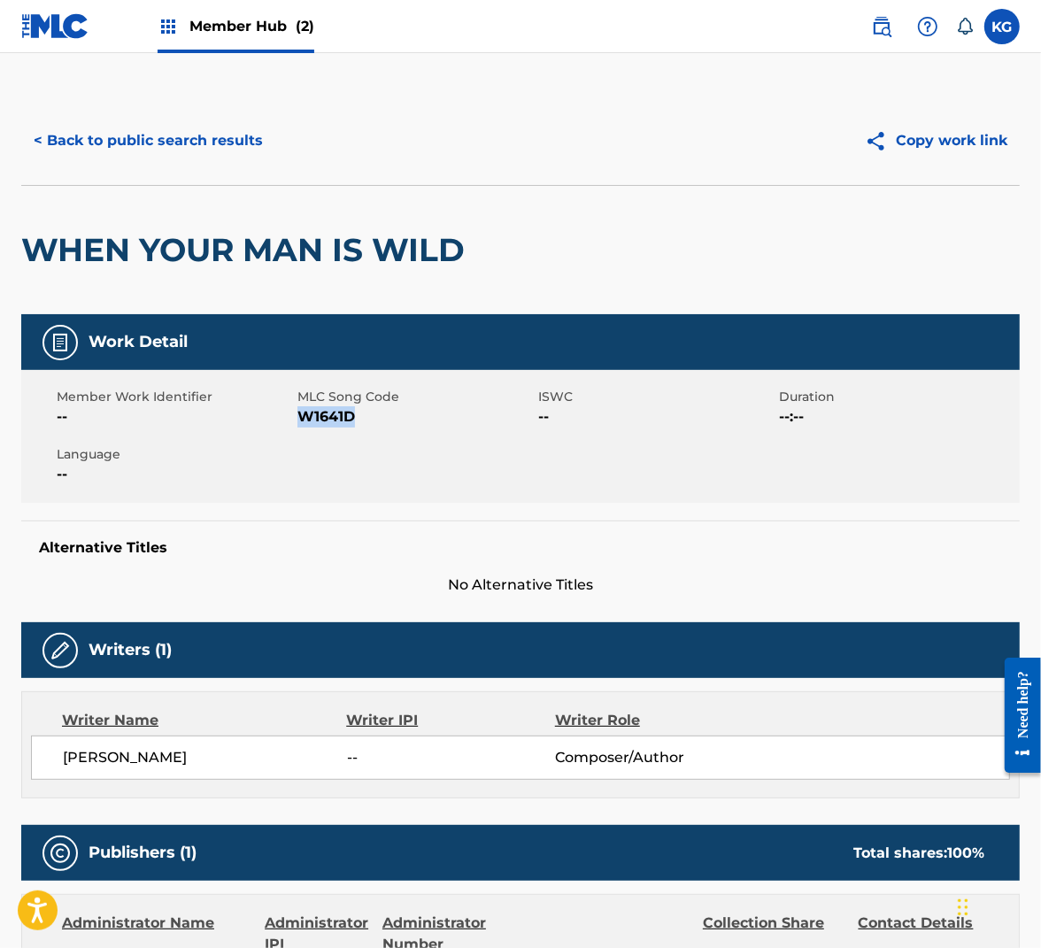
click at [320, 406] on span "W1641D" at bounding box center [415, 416] width 236 height 21
copy span "W1641D"
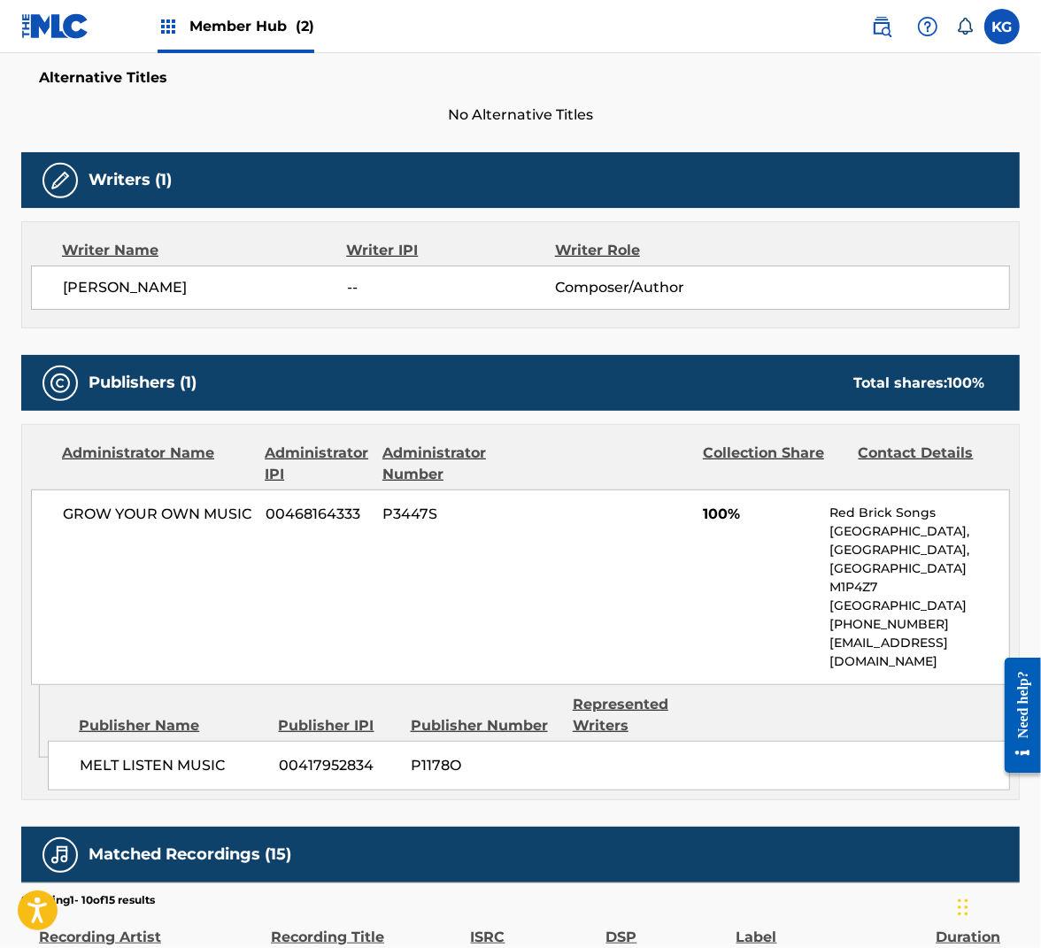
scroll to position [0, 0]
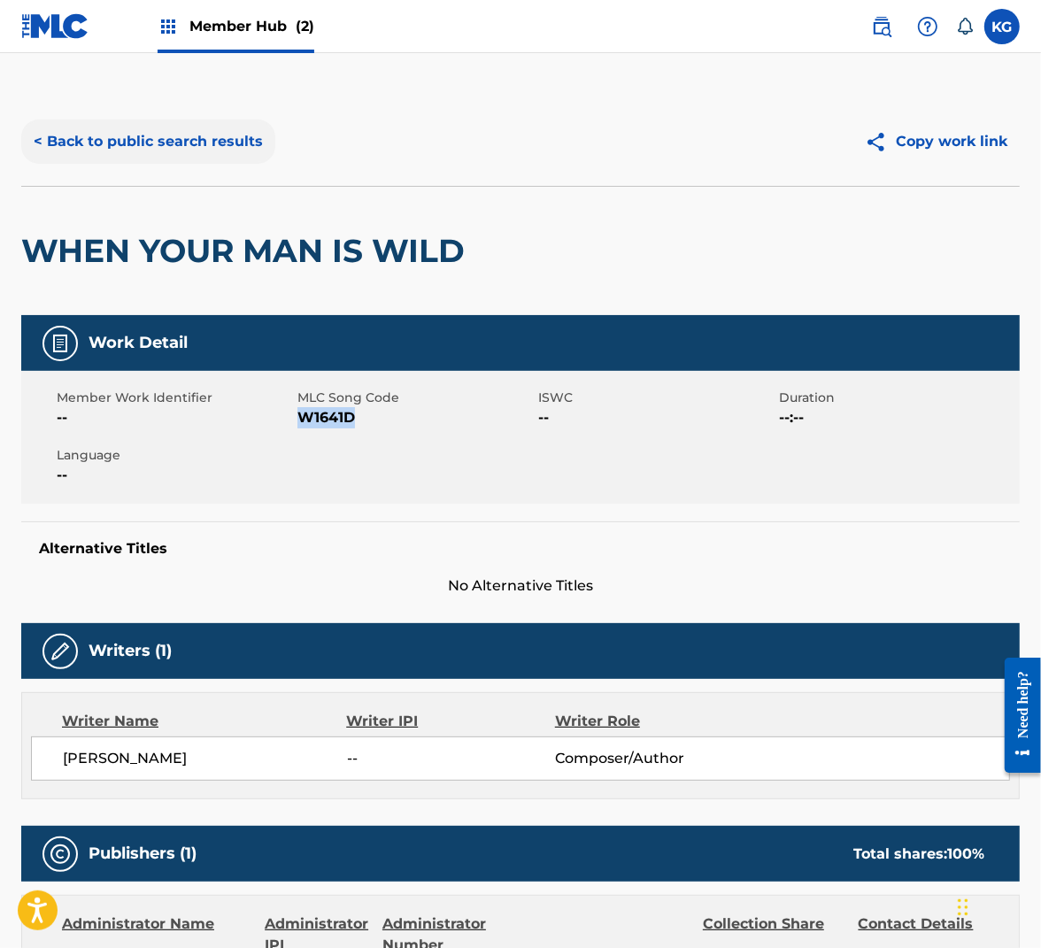
click at [228, 129] on button "< Back to public search results" at bounding box center [148, 142] width 254 height 44
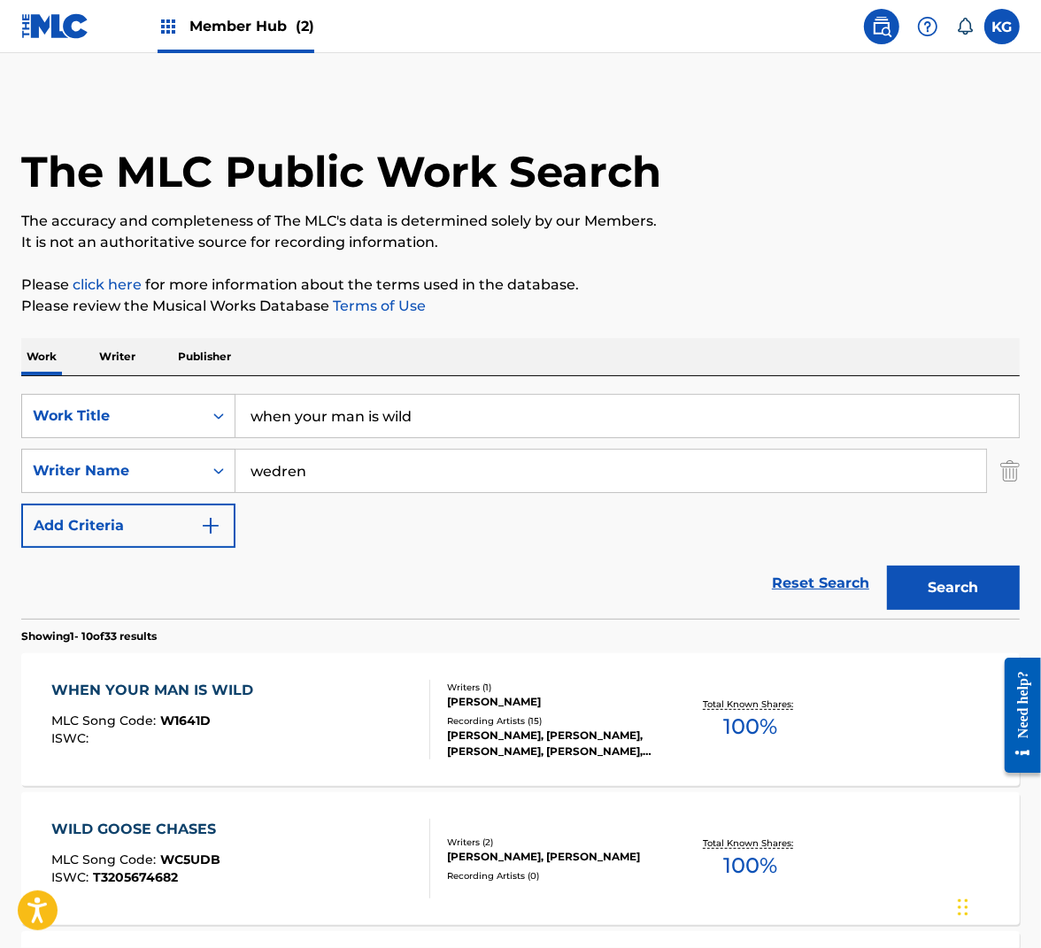
click at [404, 415] on input "when your man is wild" at bounding box center [627, 416] width 784 height 42
click at [404, 414] on input "when your man is wild" at bounding box center [627, 416] width 784 height 42
paste input "YOU RE GONNA LOOK FINE LOVE"
click at [404, 414] on input "when your man is wild" at bounding box center [627, 416] width 784 height 42
type input "YOU RE GONNA LOOK FINE LOVE"
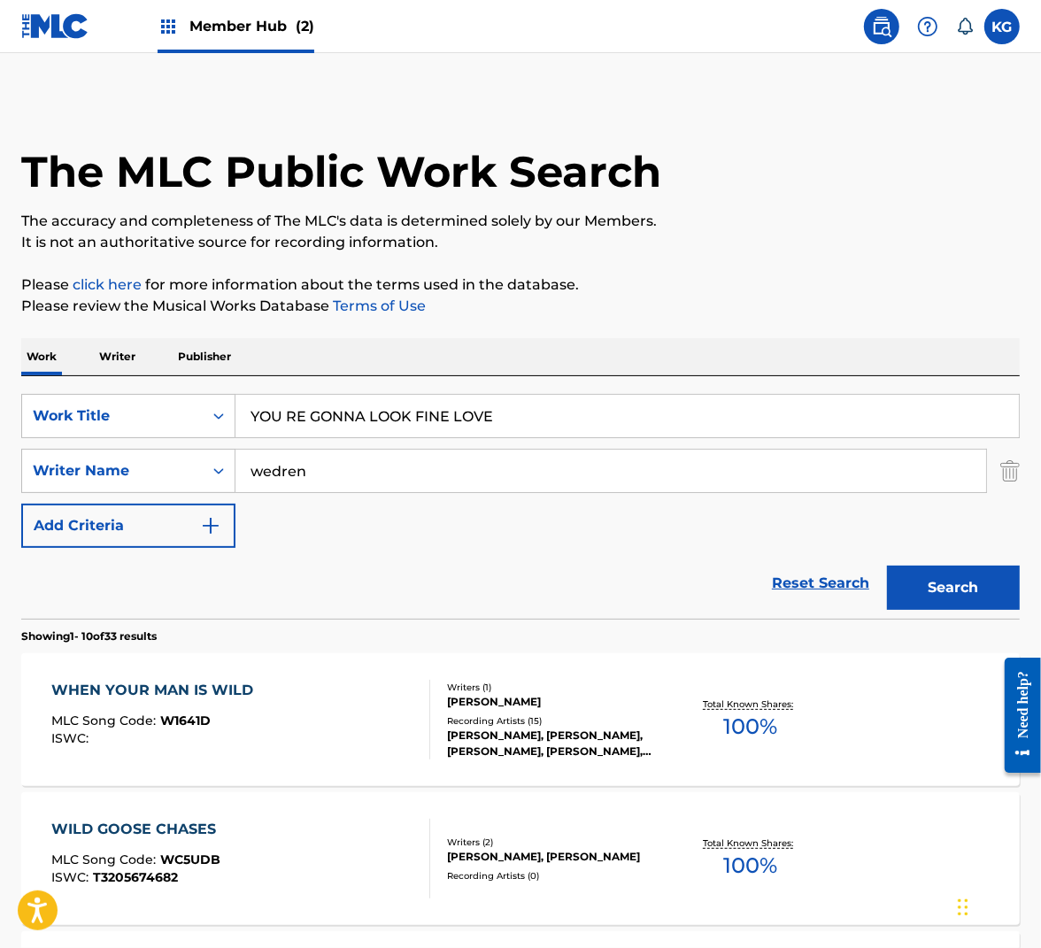
click at [648, 479] on input "wedren" at bounding box center [610, 471] width 751 height 42
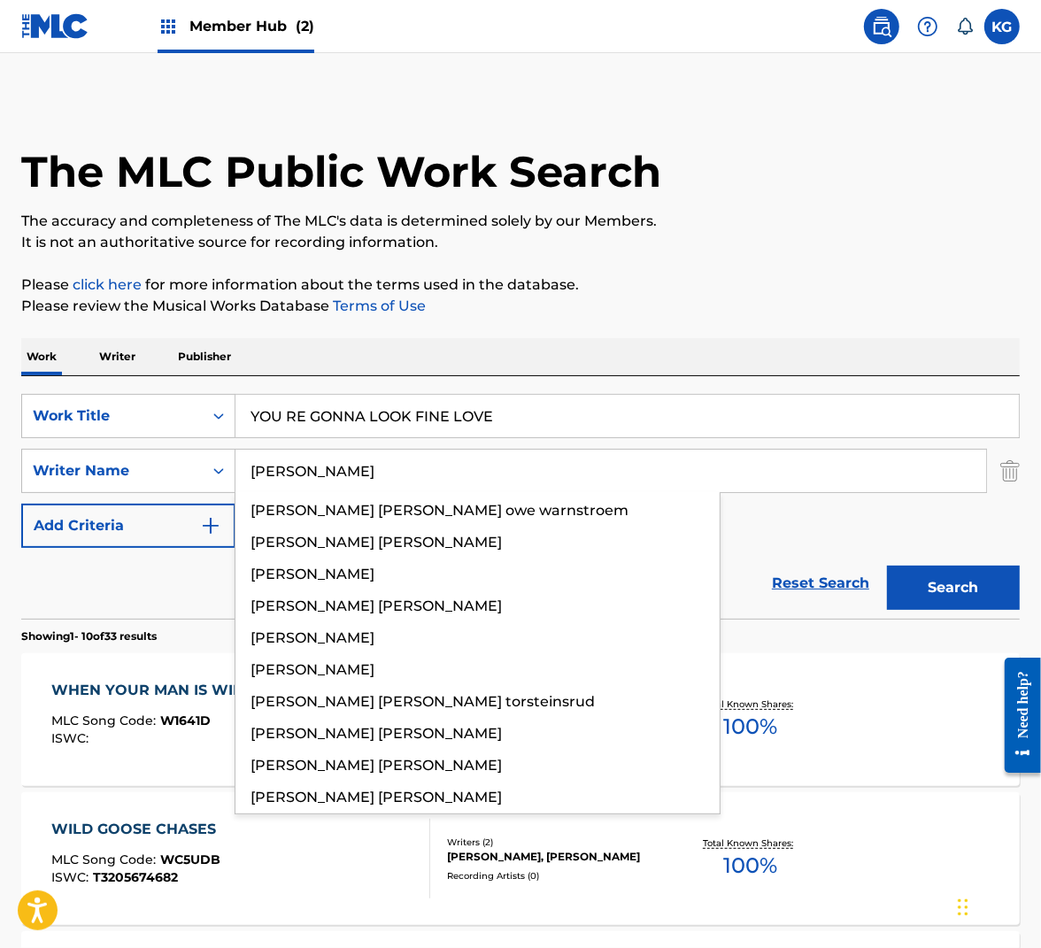
type input "[PERSON_NAME]"
click at [887, 566] on button "Search" at bounding box center [953, 588] width 133 height 44
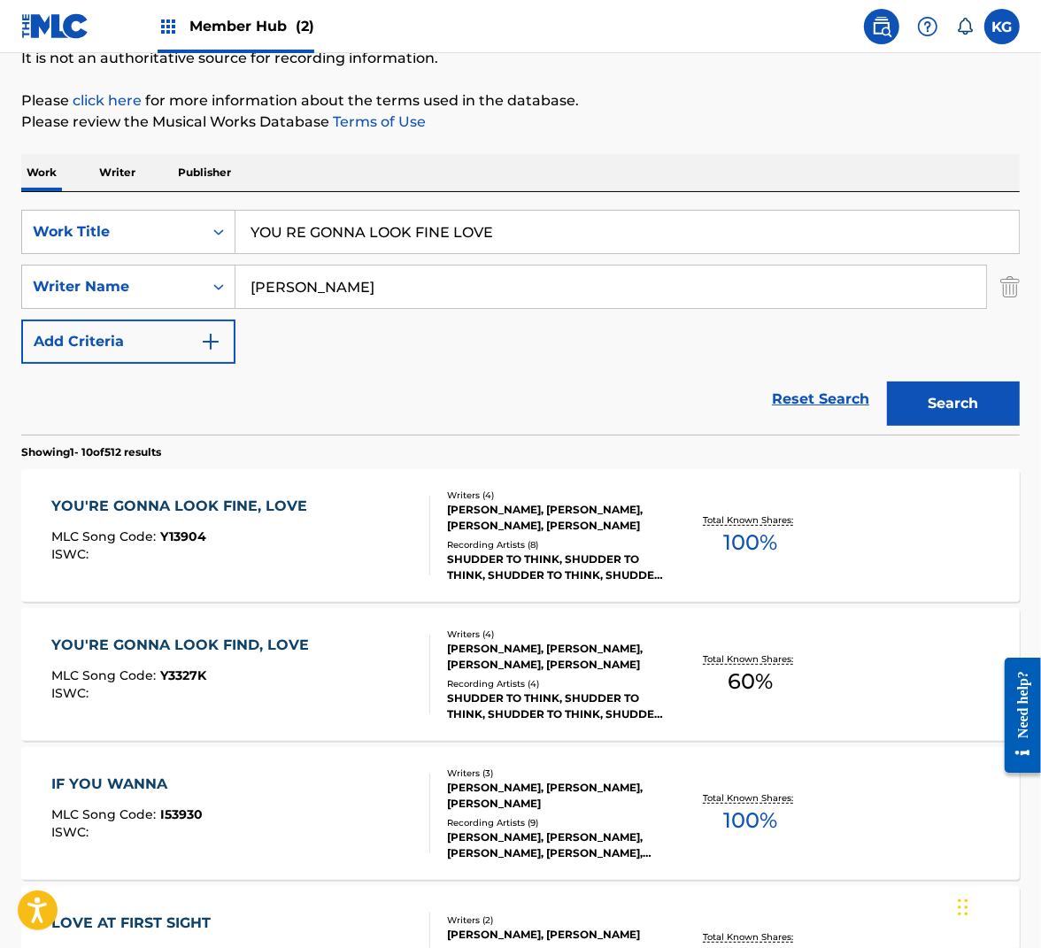
scroll to position [186, 0]
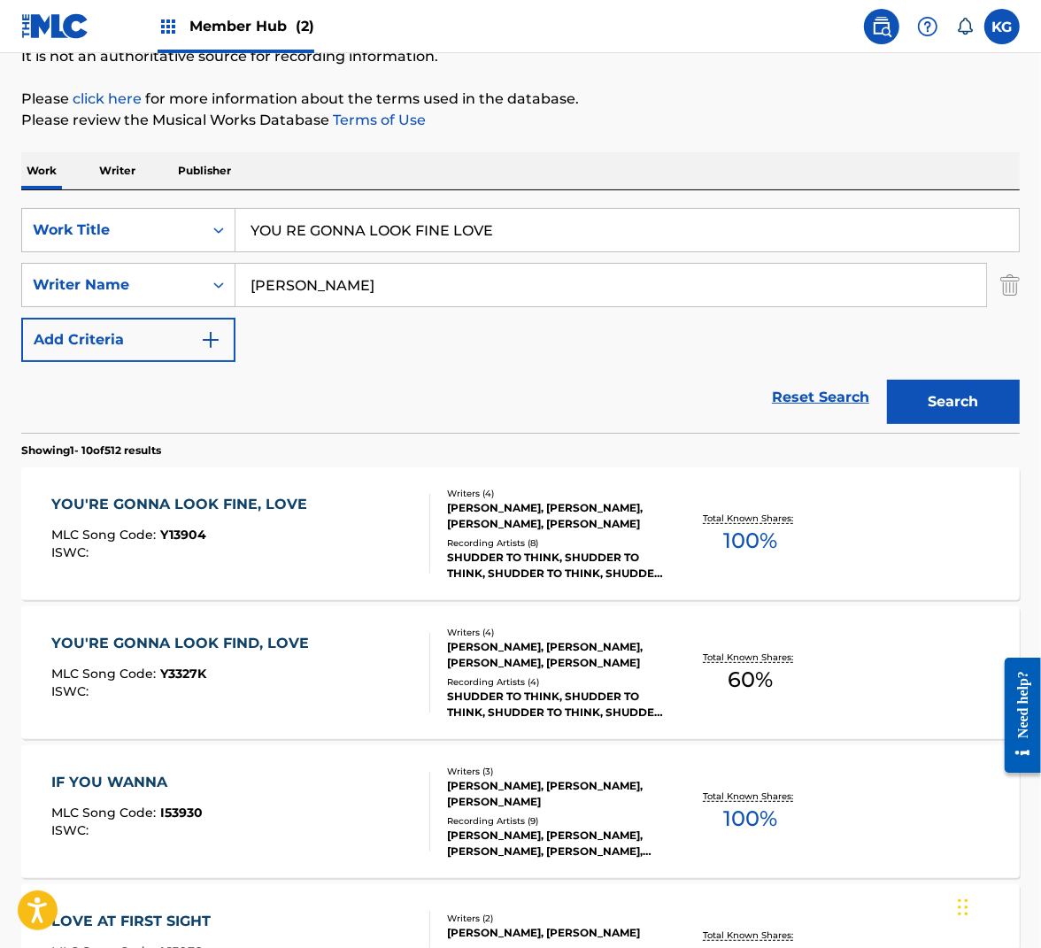
click at [399, 583] on div "YOU'RE GONNA LOOK FINE, LOVE MLC Song Code : Y13904 ISWC : Writers ( 4 ) [PERSO…" at bounding box center [520, 533] width 999 height 133
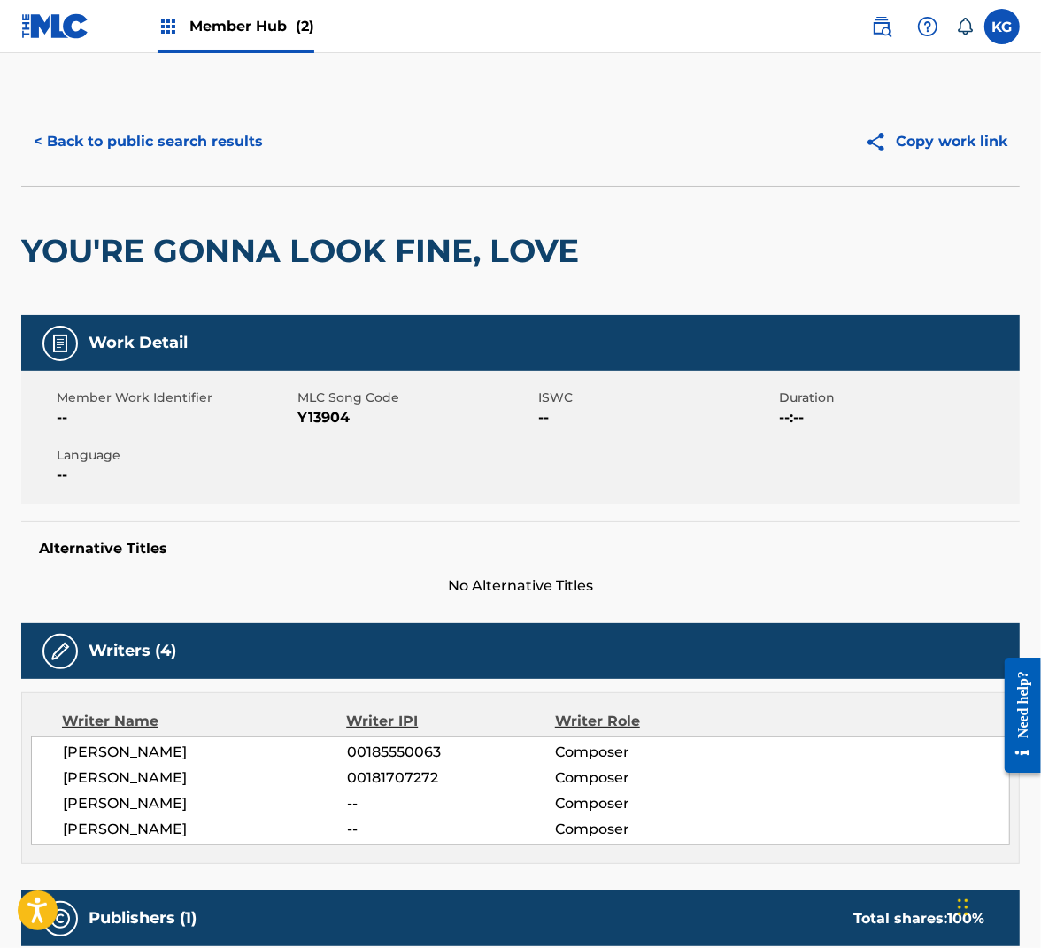
click at [438, 250] on h2 "YOU'RE GONNA LOOK FINE, LOVE" at bounding box center [304, 251] width 567 height 40
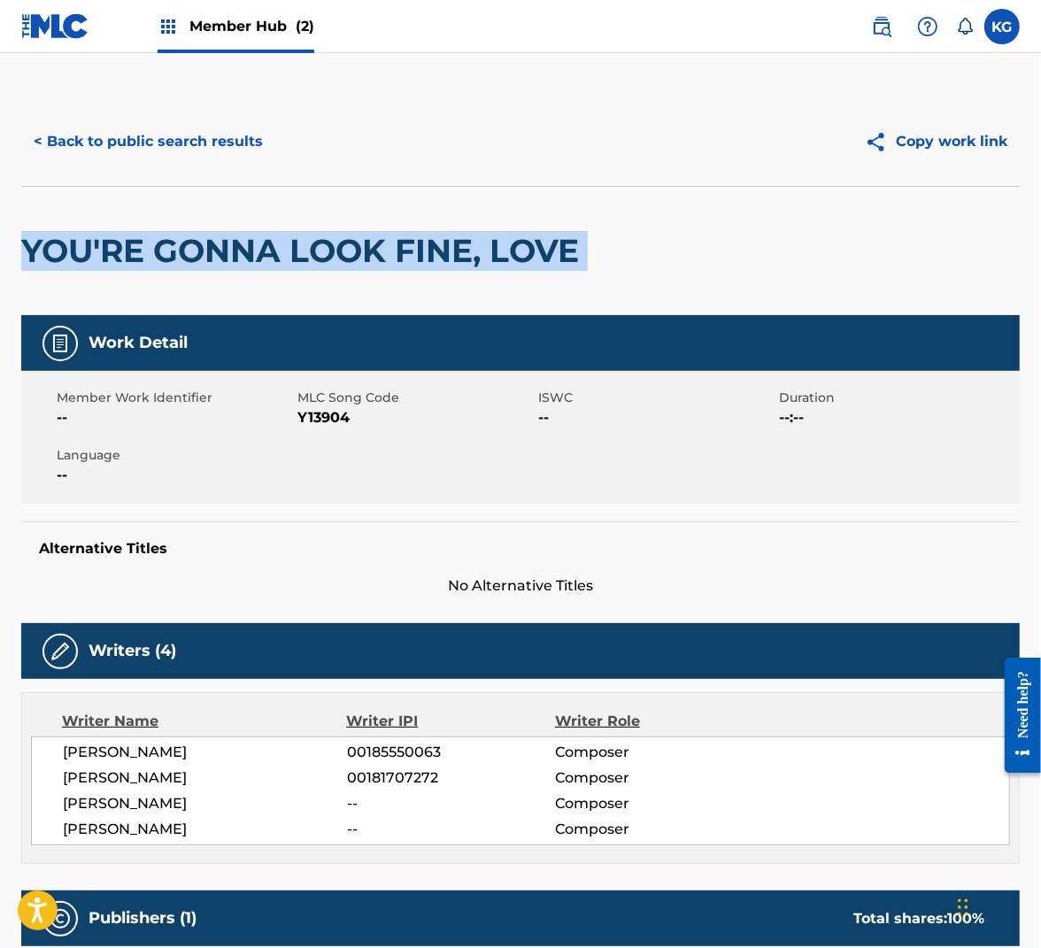
click at [438, 250] on h2 "YOU'RE GONNA LOOK FINE, LOVE" at bounding box center [304, 251] width 567 height 40
click at [314, 424] on span "Y13904" at bounding box center [415, 417] width 236 height 21
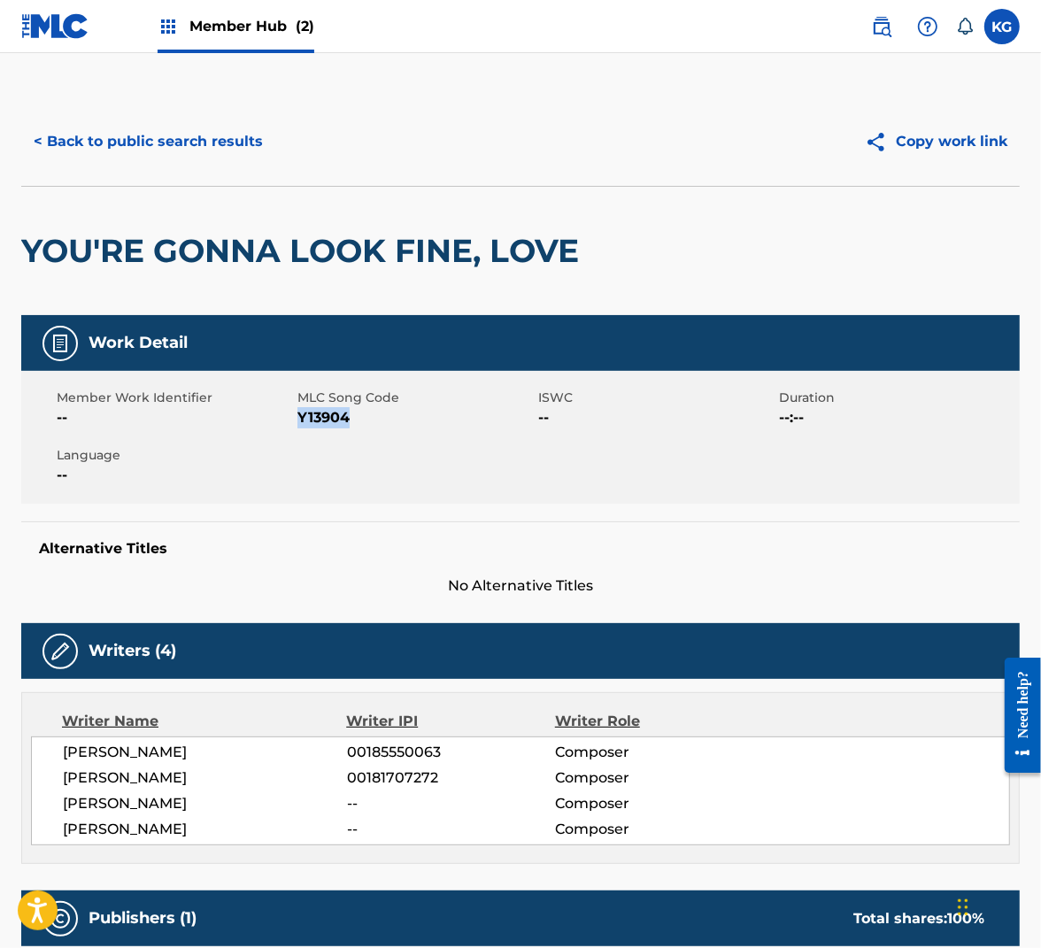
click at [314, 424] on span "Y13904" at bounding box center [415, 417] width 236 height 21
click at [200, 148] on button "< Back to public search results" at bounding box center [148, 142] width 254 height 44
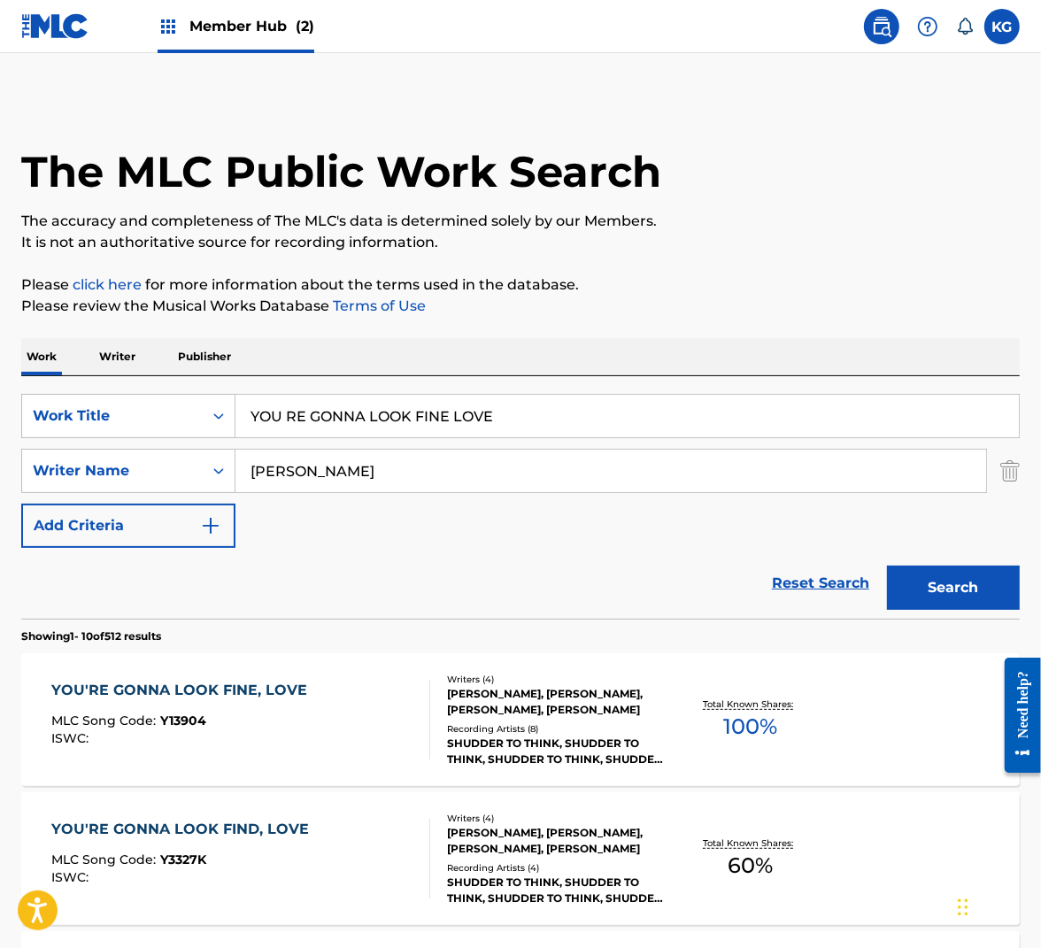
scroll to position [186, 0]
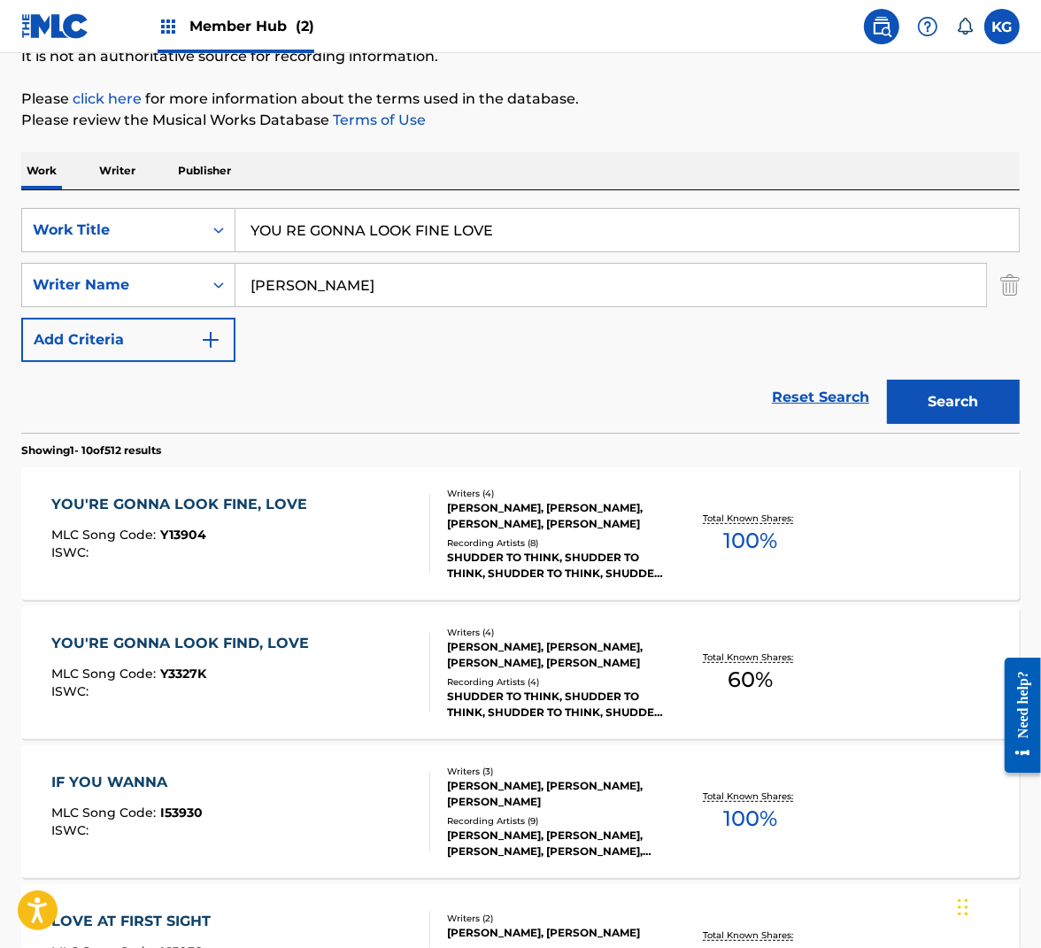
click at [361, 249] on input "YOU RE GONNA LOOK FINE LOVE" at bounding box center [627, 230] width 784 height 42
click at [361, 247] on input "YOU RE GONNA LOOK FINE LOVE" at bounding box center [627, 230] width 784 height 42
click at [367, 227] on input "YOU RE GONNA LOOK FINE LOVE" at bounding box center [627, 230] width 784 height 42
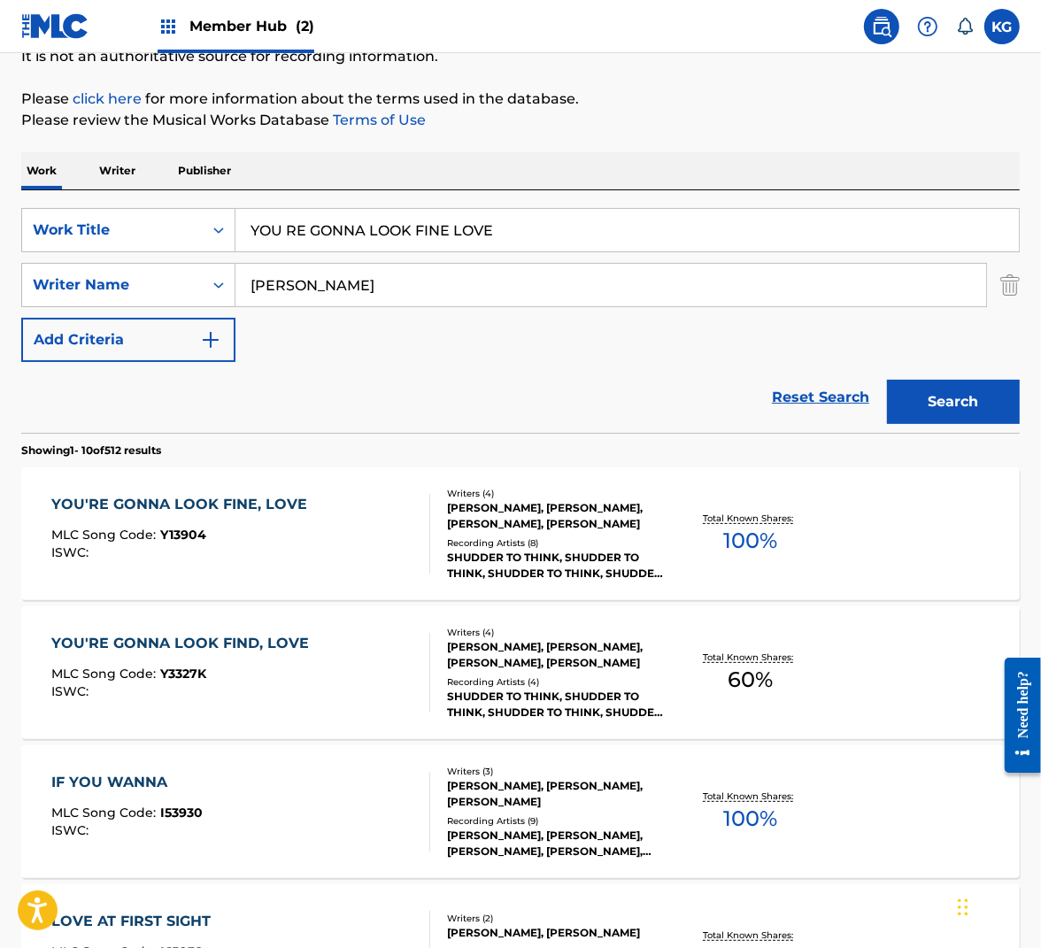
click at [367, 227] on input "YOU RE GONNA LOOK FINE LOVE" at bounding box center [627, 230] width 784 height 42
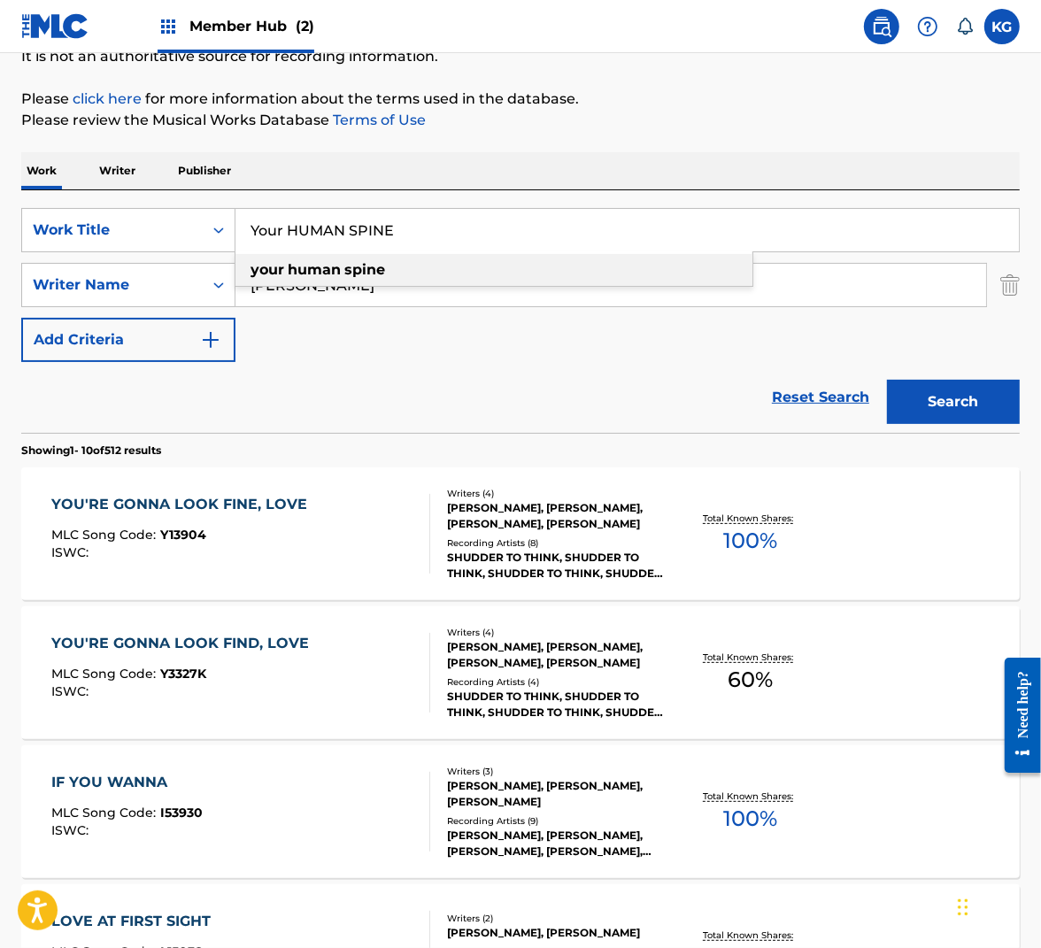
click at [345, 266] on strong "spine" at bounding box center [364, 269] width 41 height 17
type input "your human spine"
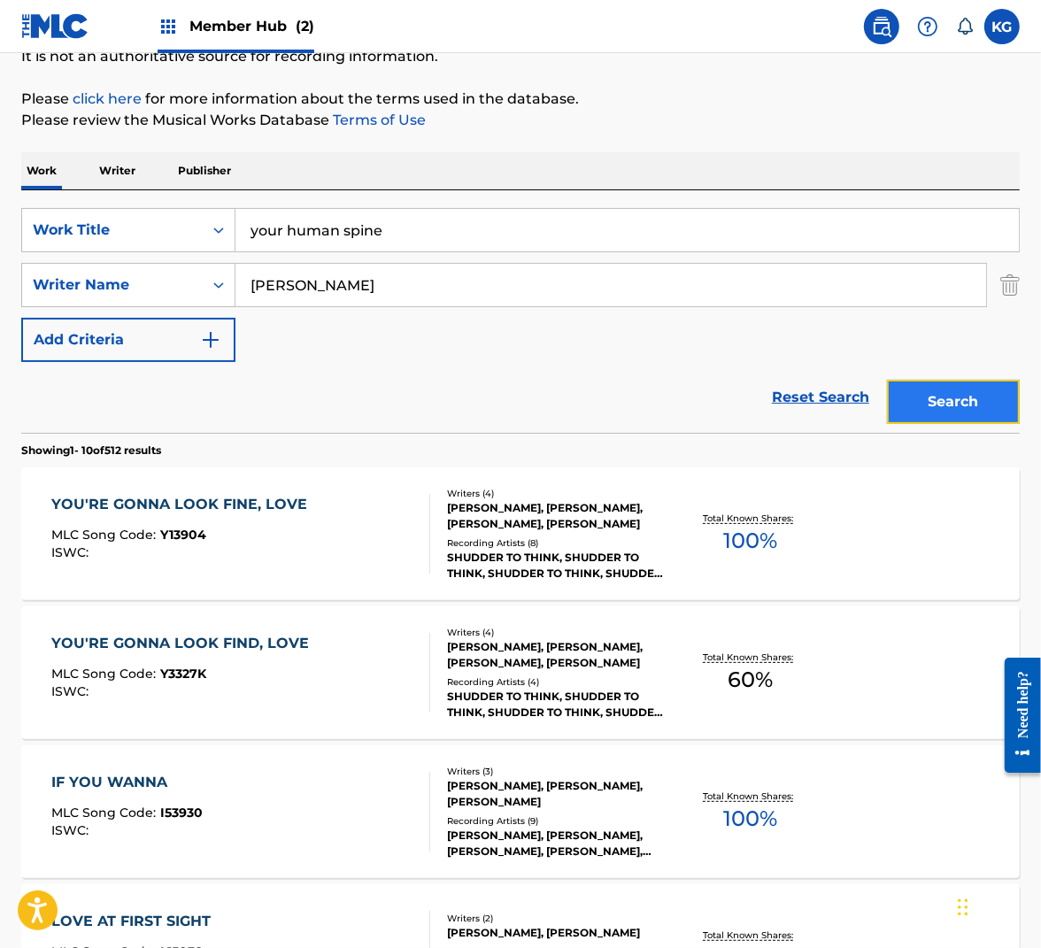
click at [914, 381] on button "Search" at bounding box center [953, 402] width 133 height 44
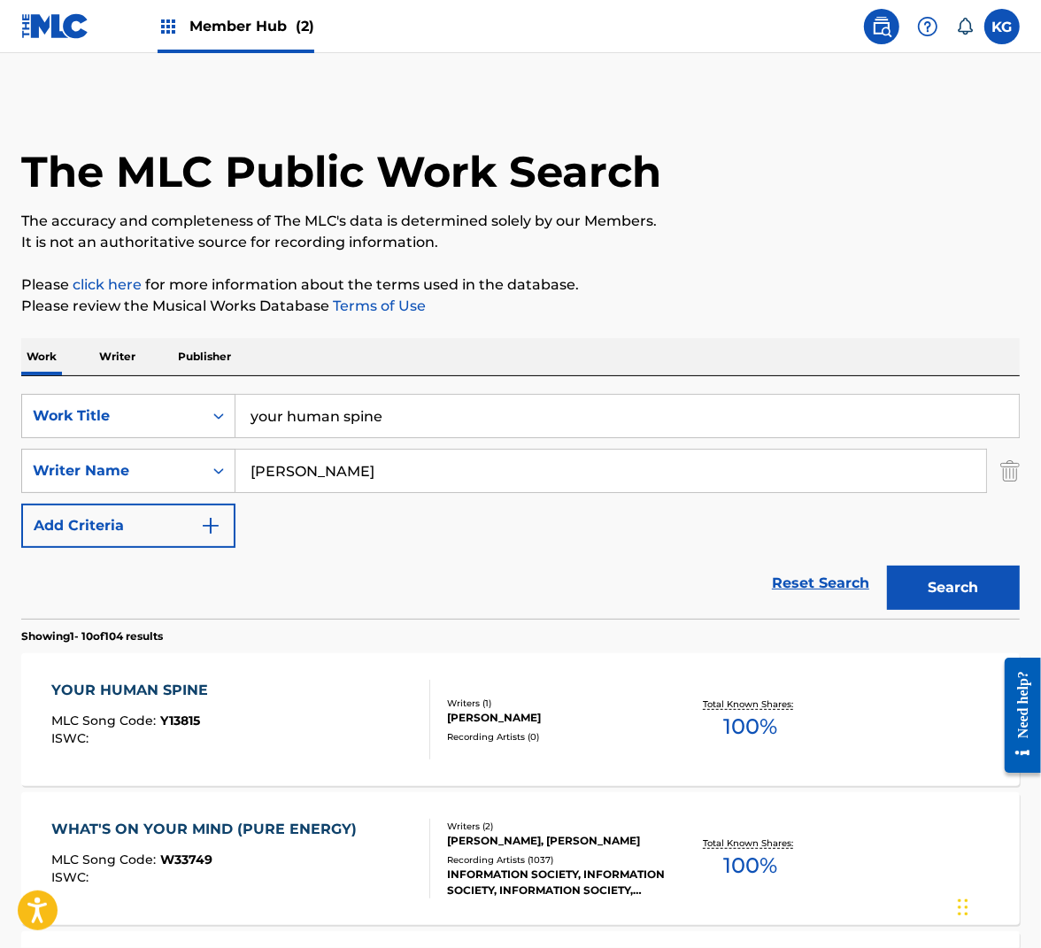
click at [625, 732] on div "Recording Artists ( 0 )" at bounding box center [557, 736] width 220 height 13
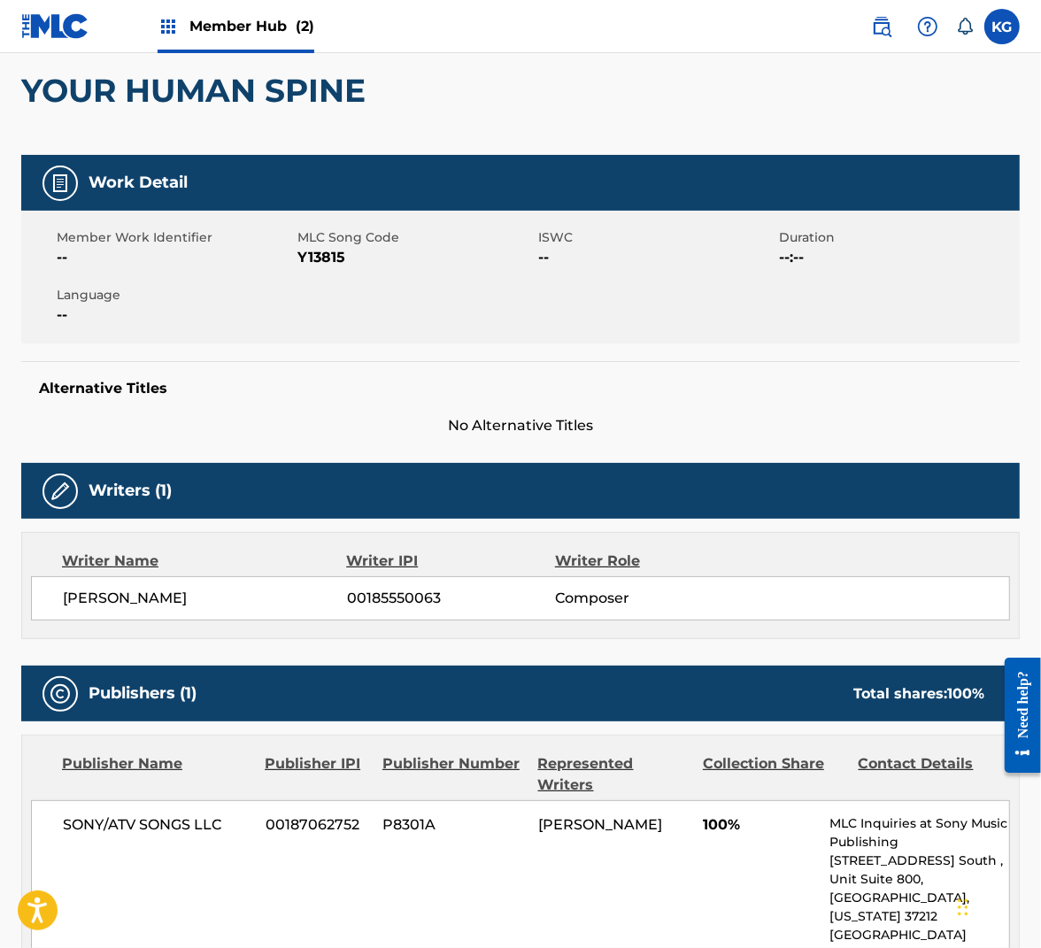
scroll to position [27, 0]
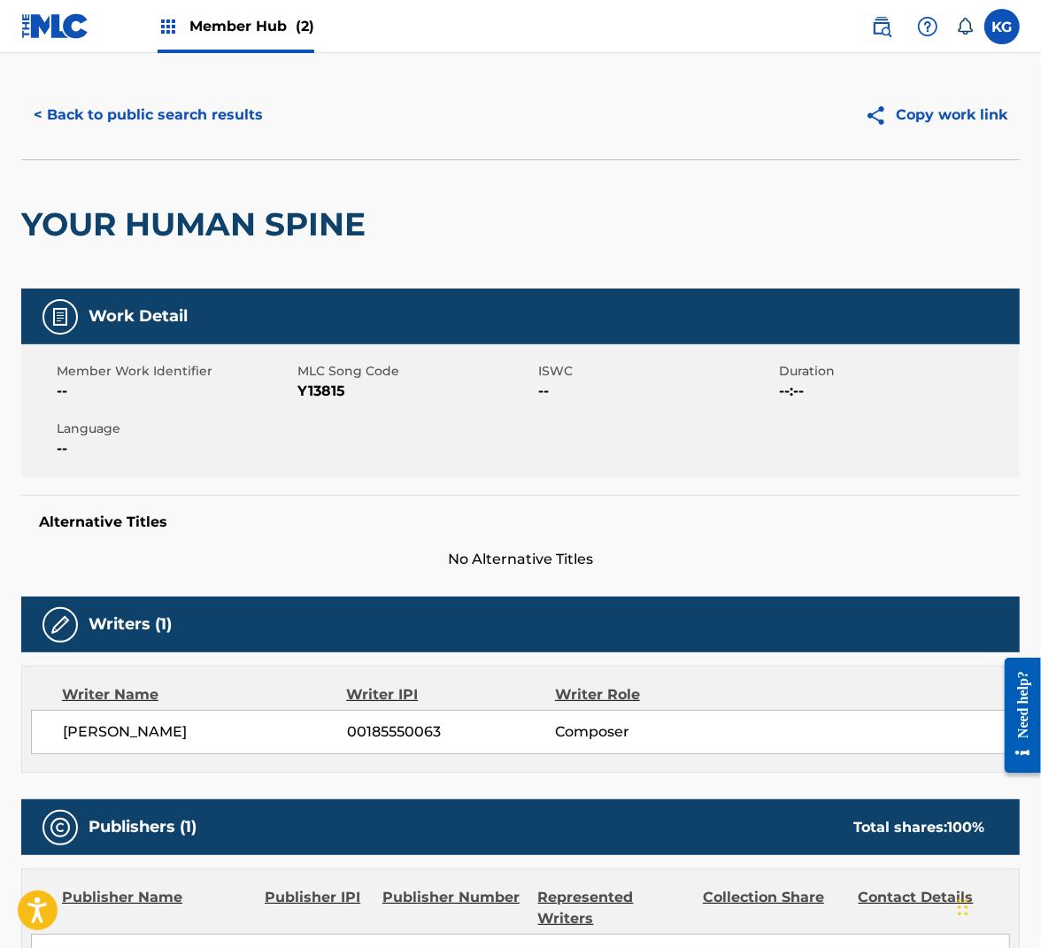
click at [243, 249] on div "YOUR HUMAN SPINE" at bounding box center [197, 224] width 353 height 128
click at [249, 229] on h2 "YOUR HUMAN SPINE" at bounding box center [197, 225] width 353 height 40
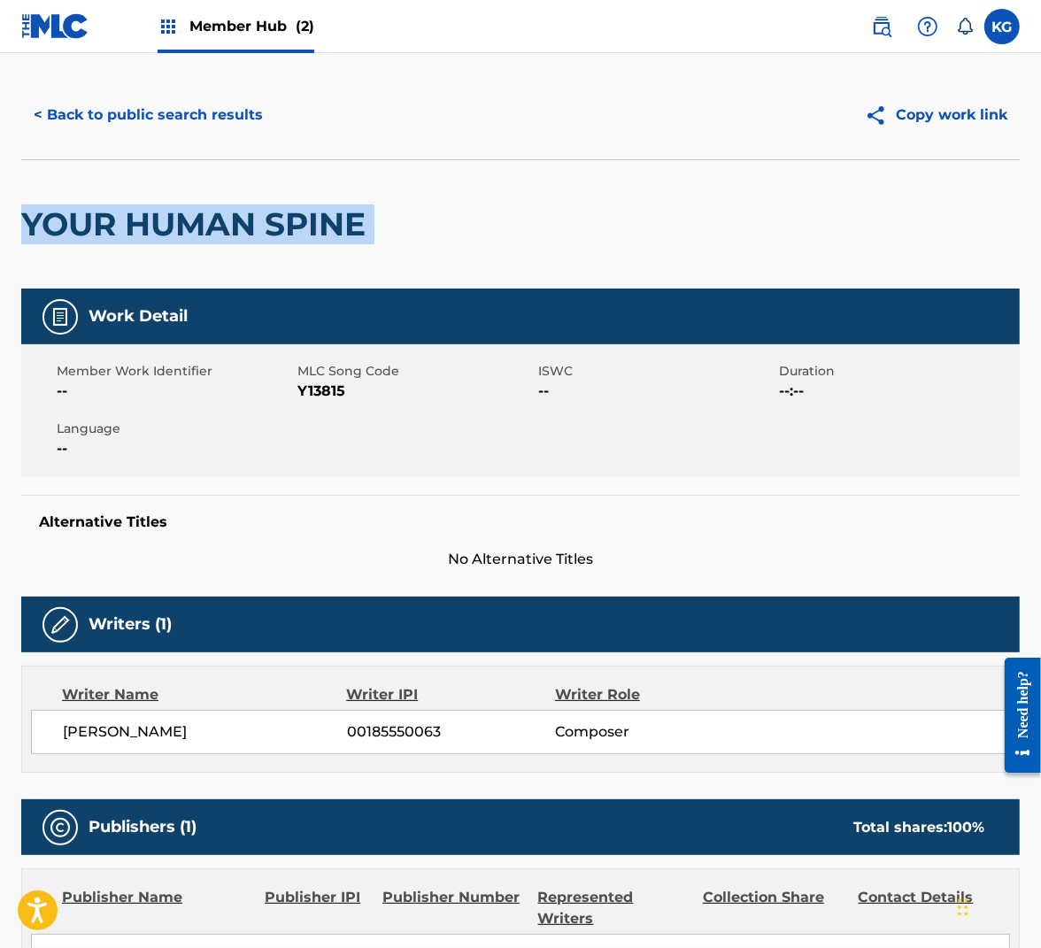
click at [249, 229] on h2 "YOUR HUMAN SPINE" at bounding box center [197, 225] width 353 height 40
click at [305, 384] on span "Y13815" at bounding box center [415, 391] width 236 height 21
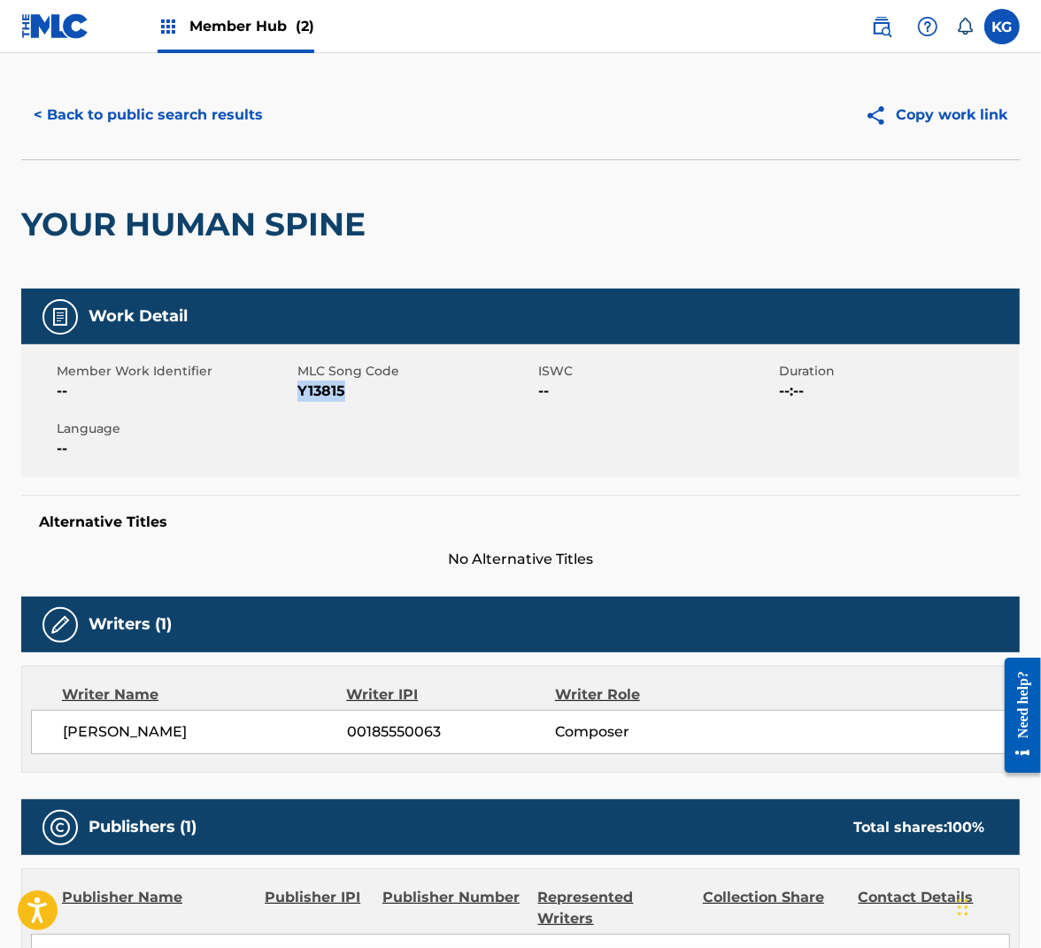
click at [305, 384] on span "Y13815" at bounding box center [415, 391] width 236 height 21
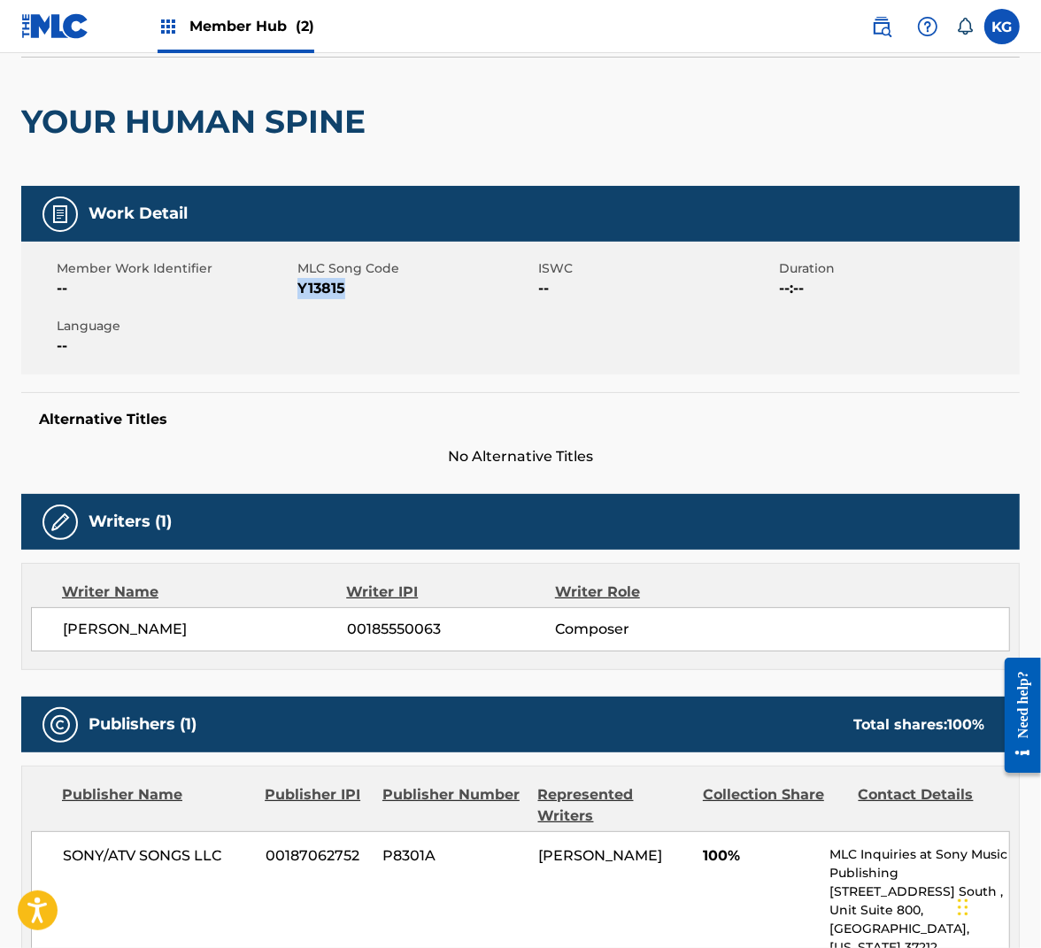
scroll to position [0, 0]
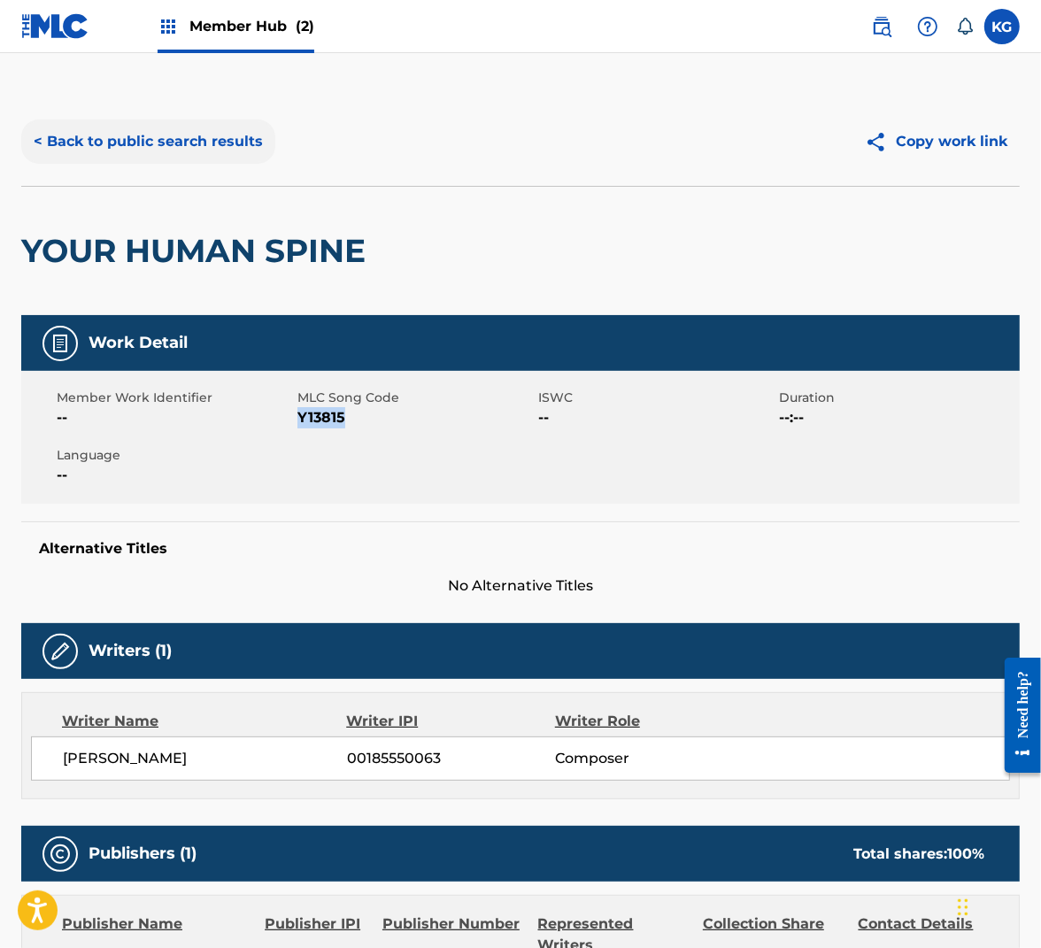
click at [115, 139] on button "< Back to public search results" at bounding box center [148, 142] width 254 height 44
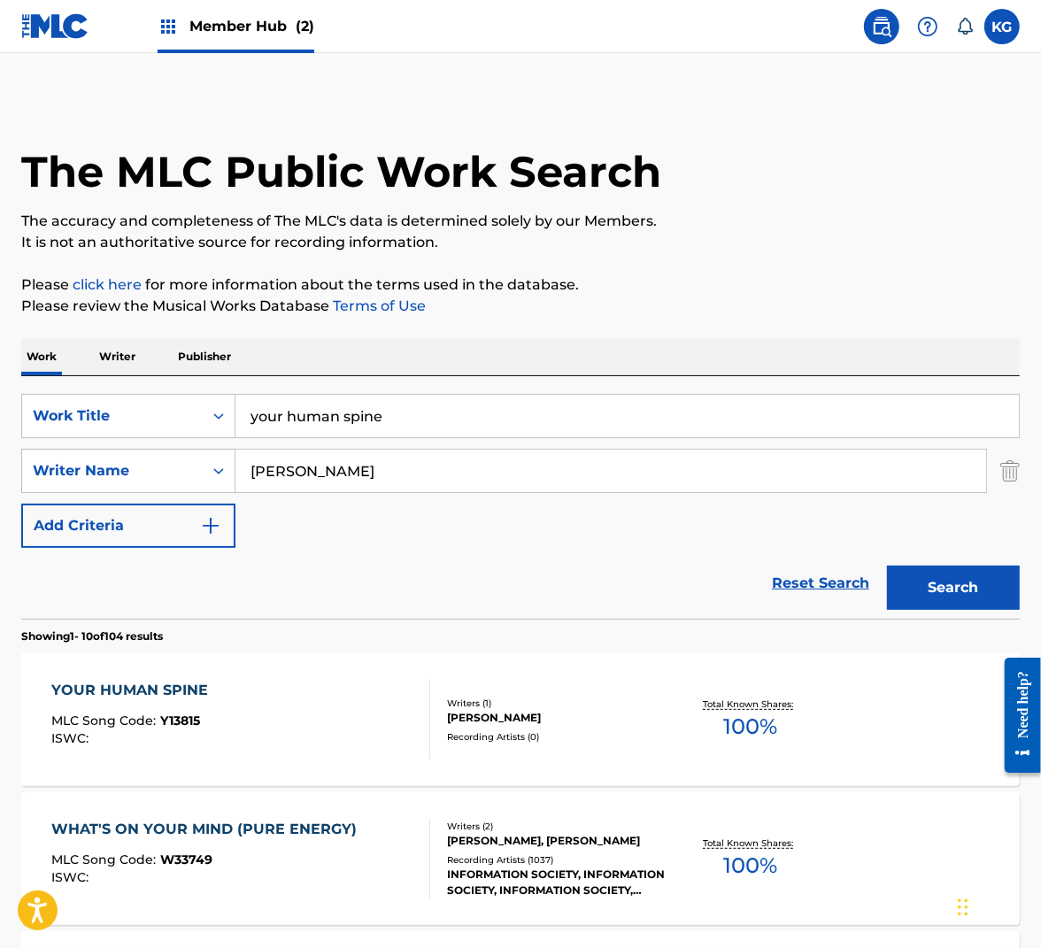
click at [305, 431] on input "your human spine" at bounding box center [627, 416] width 784 height 42
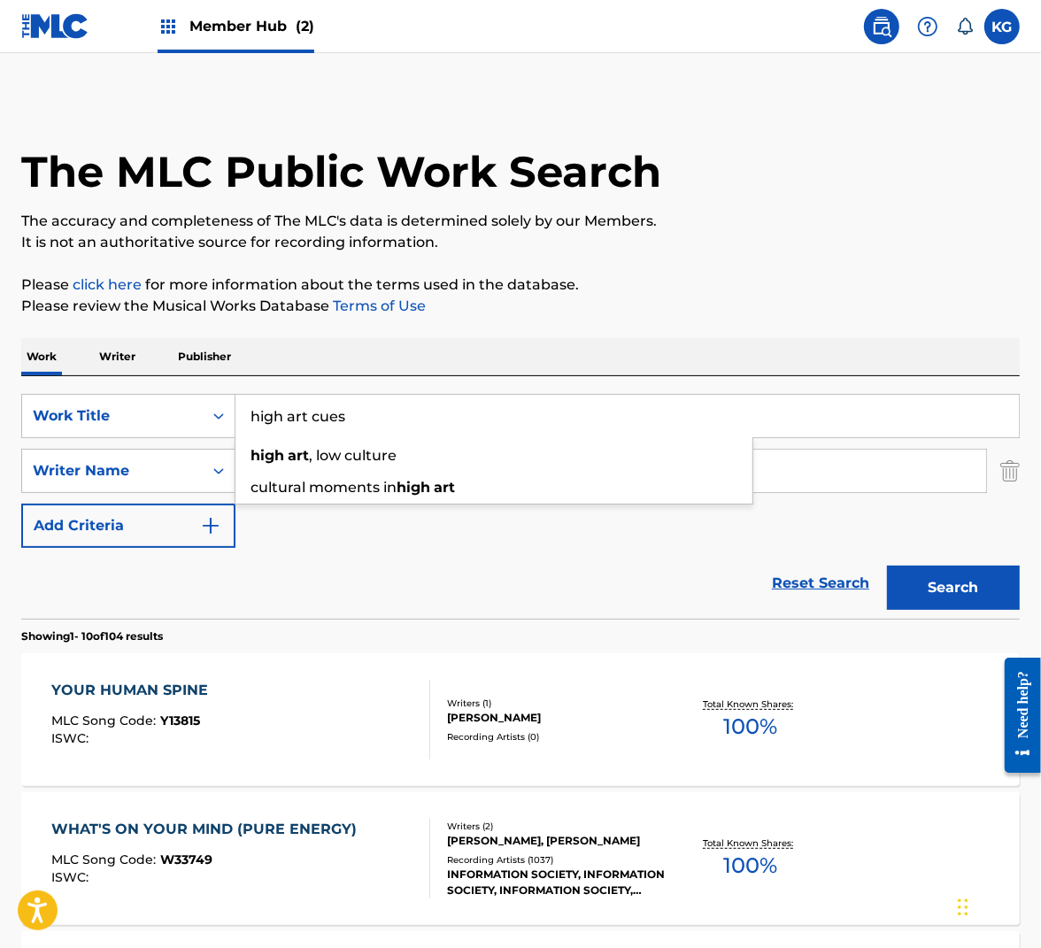
type input "high art cues"
click at [887, 566] on button "Search" at bounding box center [953, 588] width 133 height 44
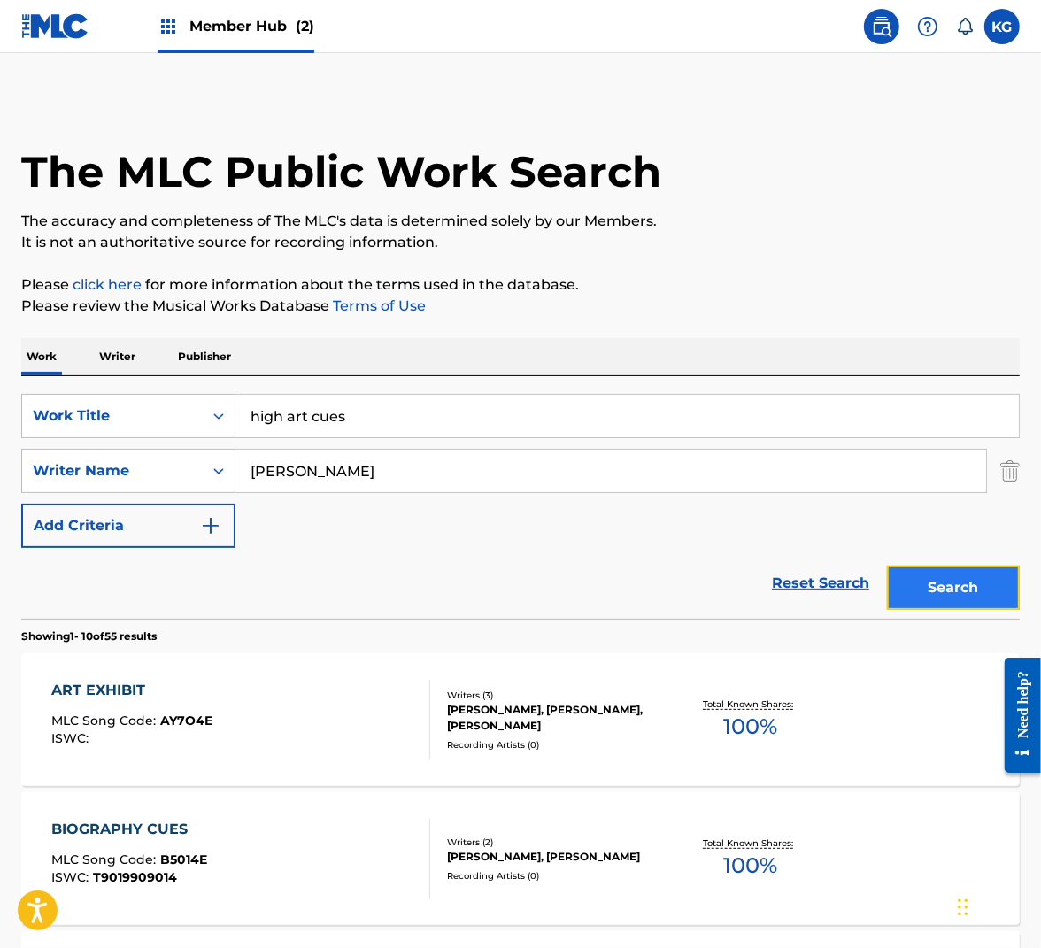
click at [936, 581] on button "Search" at bounding box center [953, 588] width 133 height 44
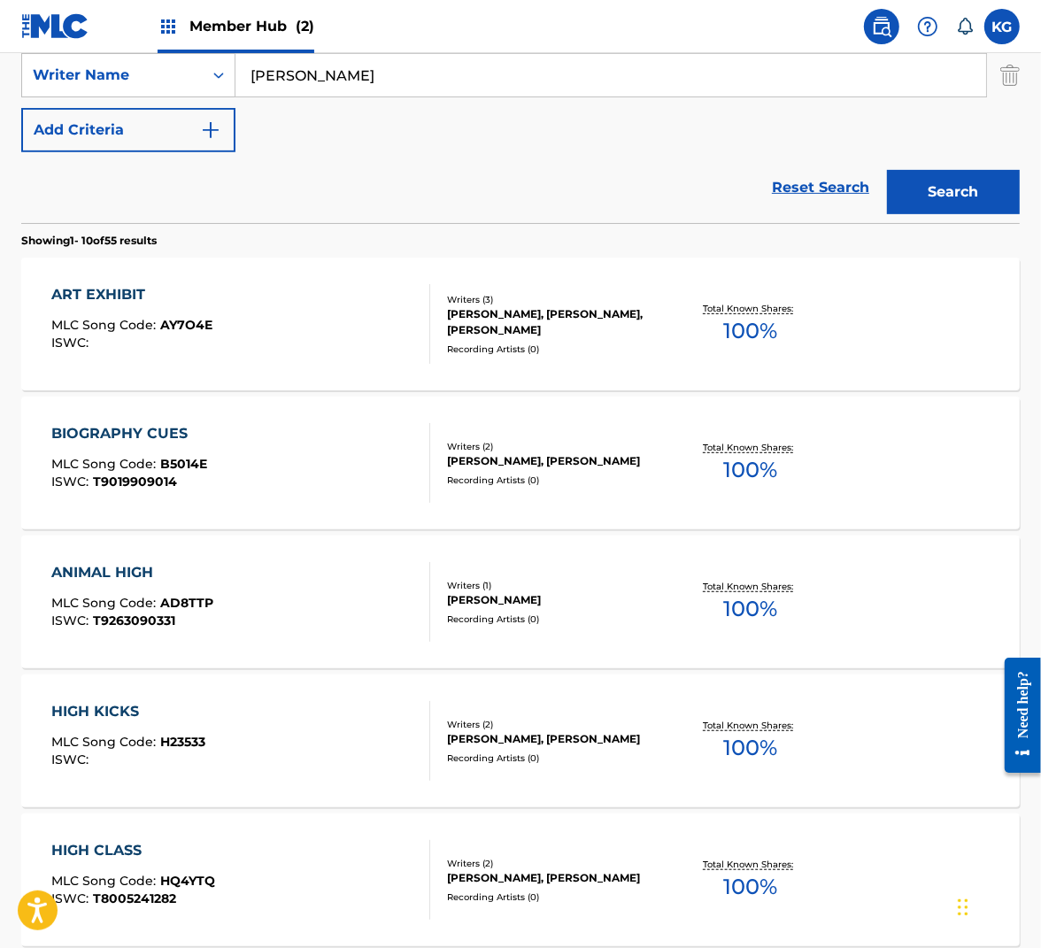
scroll to position [395, 0]
